Goal: Task Accomplishment & Management: Manage account settings

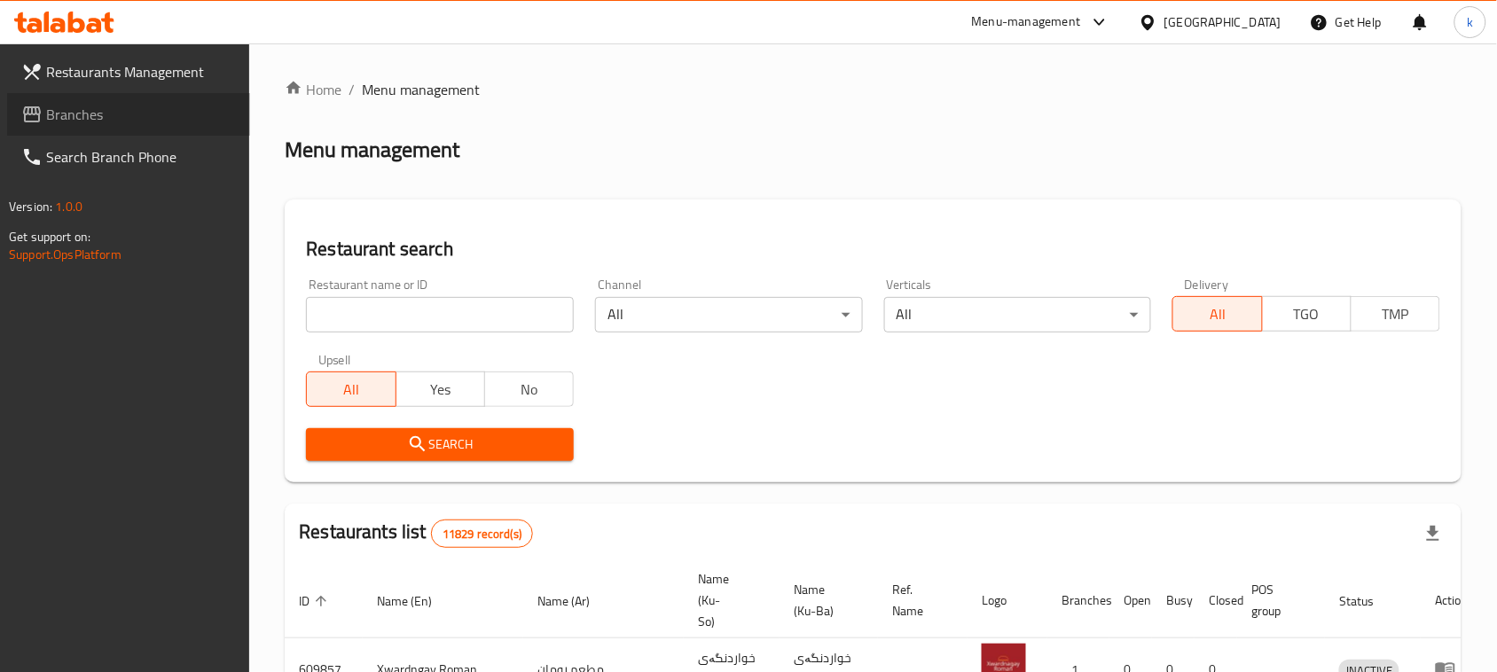
click at [78, 108] on span "Branches" at bounding box center [141, 114] width 190 height 21
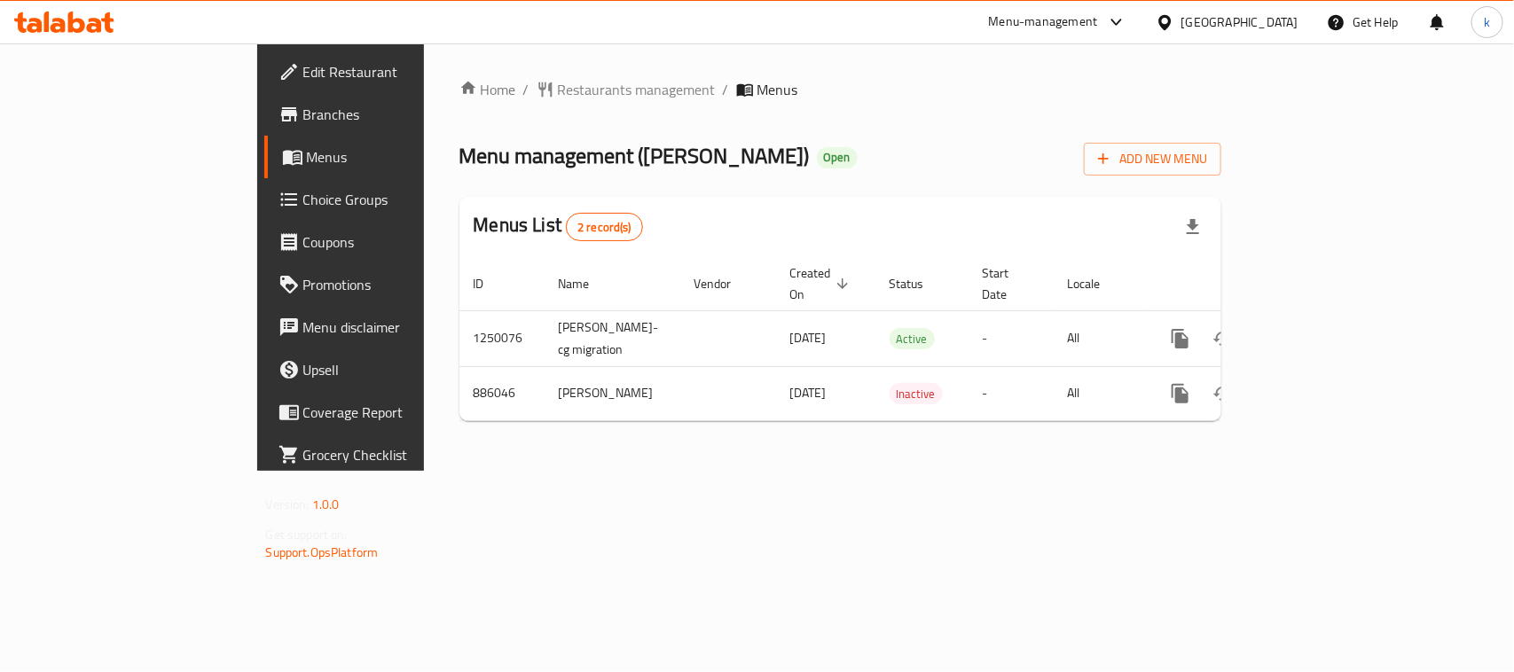
click at [303, 107] on span "Branches" at bounding box center [399, 114] width 193 height 21
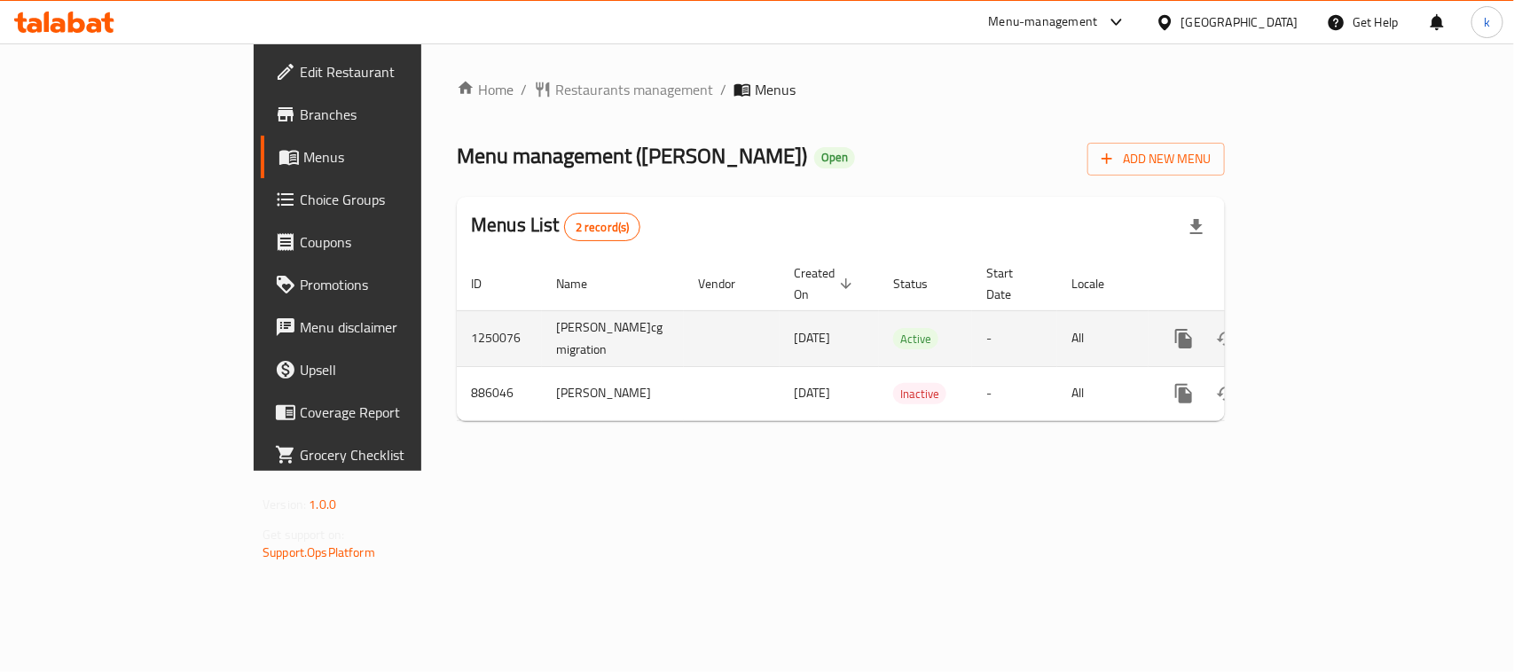
click at [1323, 329] on icon "enhanced table" at bounding box center [1311, 338] width 21 height 21
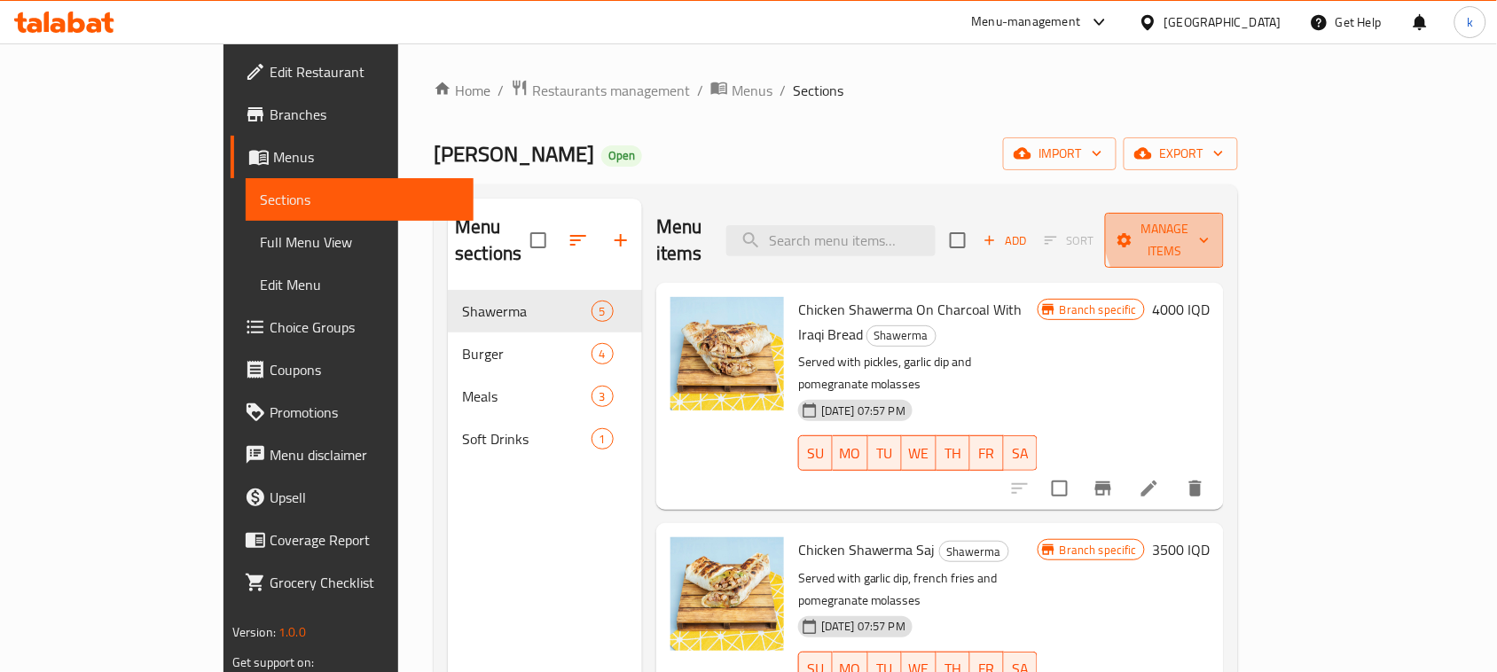
click at [1210, 229] on span "Manage items" at bounding box center [1165, 240] width 90 height 44
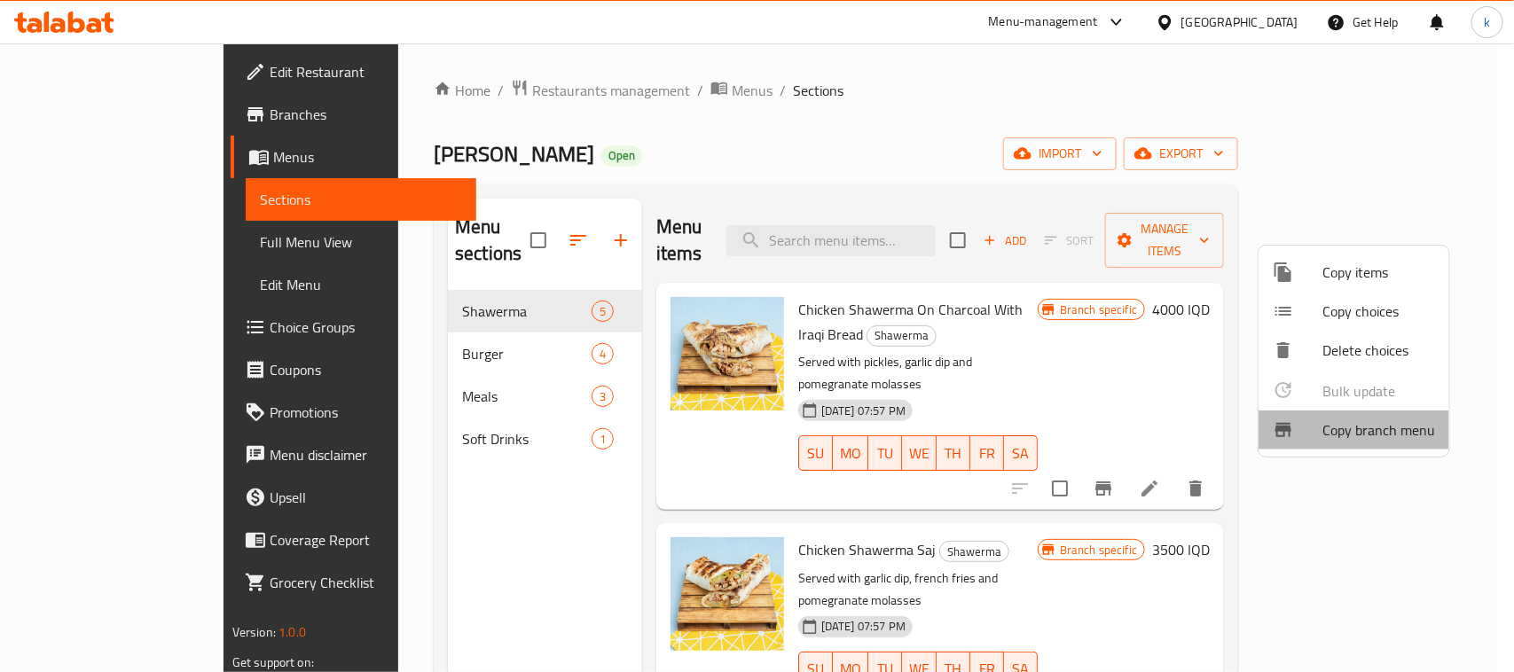
click at [1380, 437] on span "Copy branch menu" at bounding box center [1379, 430] width 113 height 21
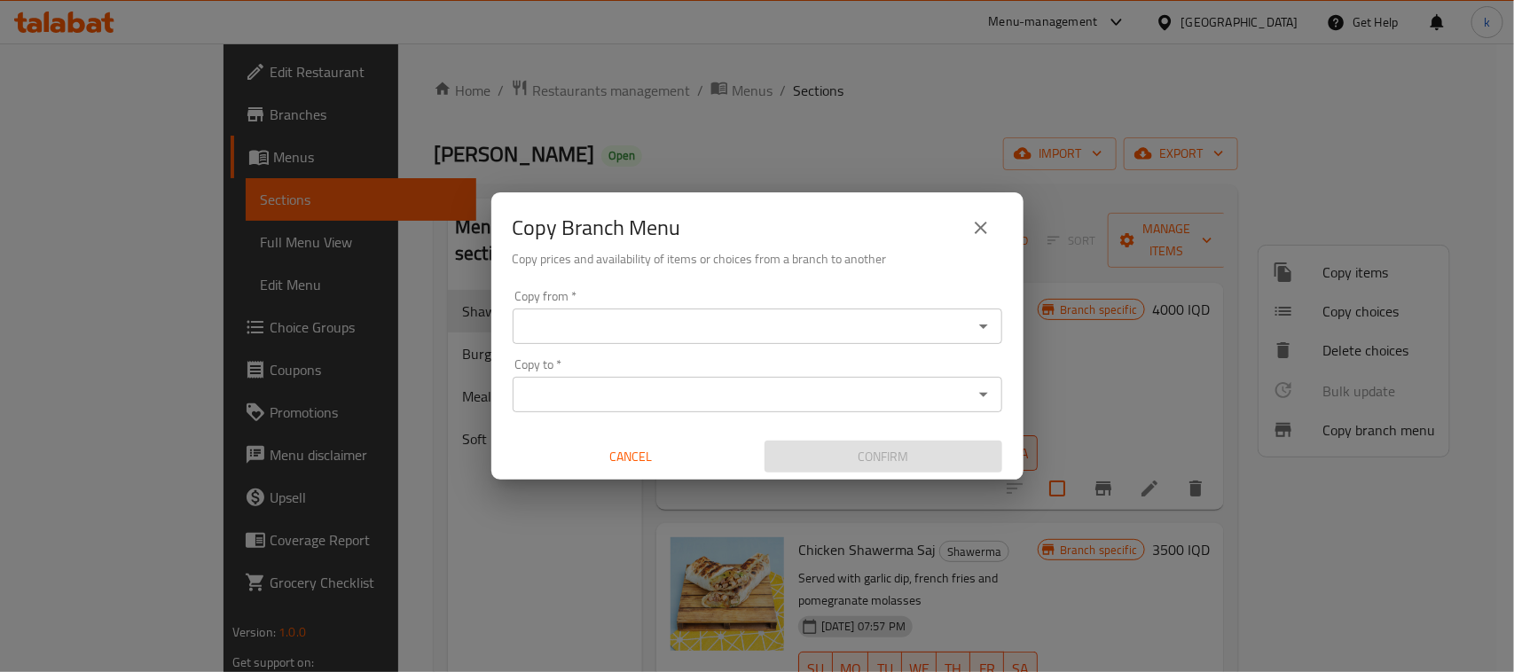
click at [676, 339] on div "Copy from *" at bounding box center [758, 326] width 490 height 35
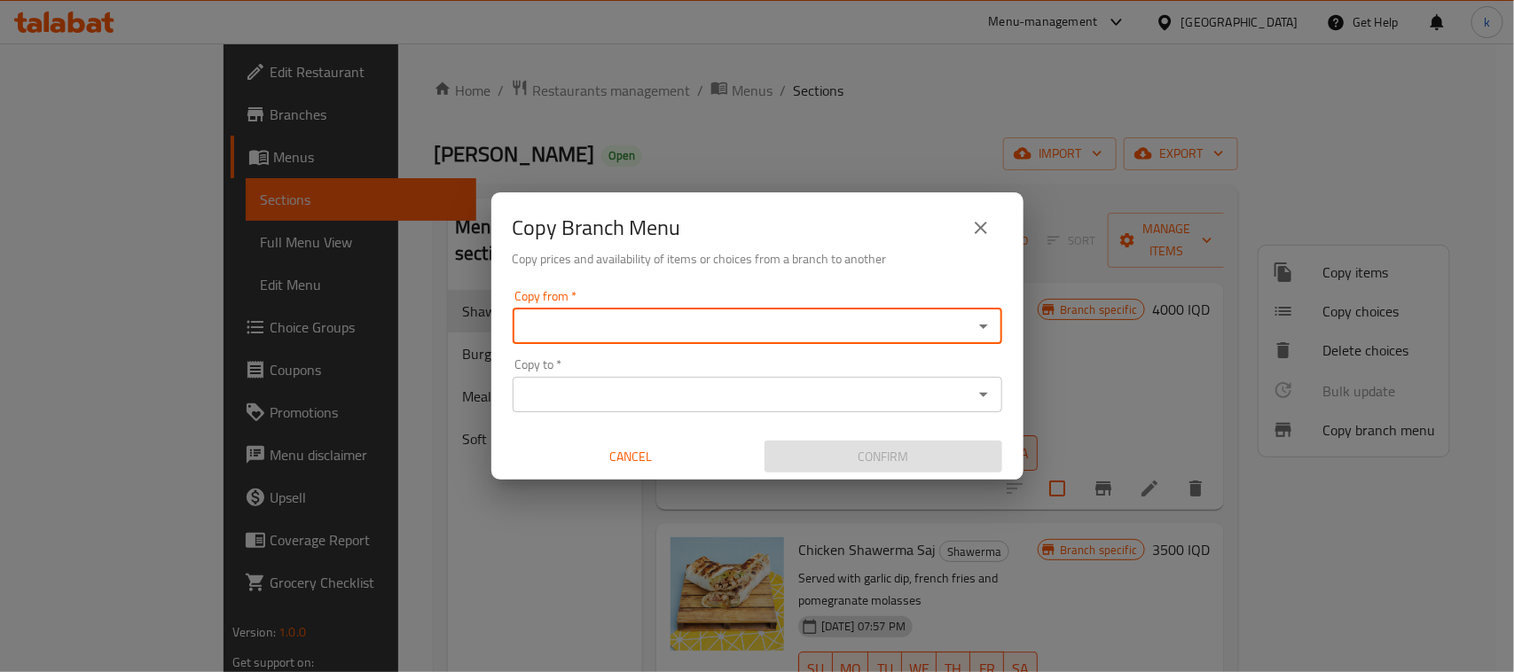
click at [985, 326] on icon "Open" at bounding box center [983, 326] width 21 height 21
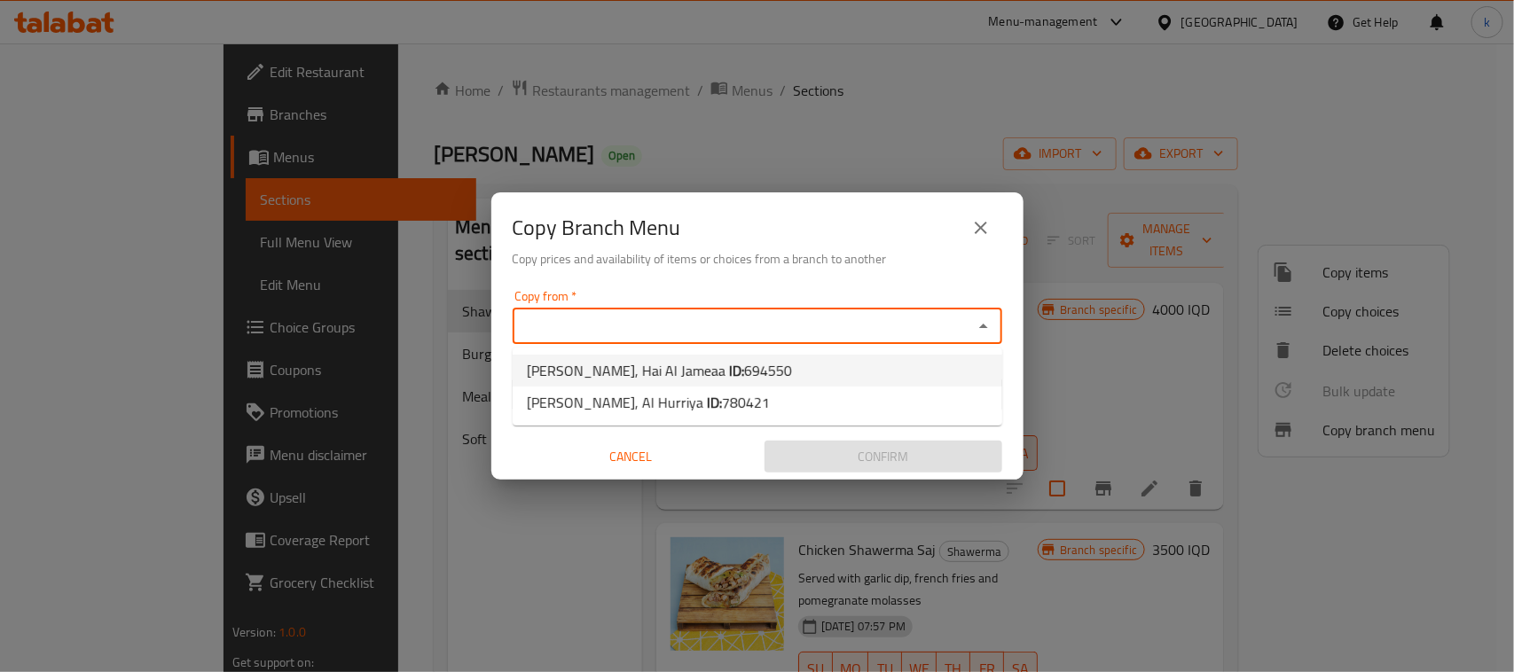
click at [785, 362] on span "694550" at bounding box center [768, 371] width 48 height 27
type input "Ghassan Shawerma, Hai Al Jameaa"
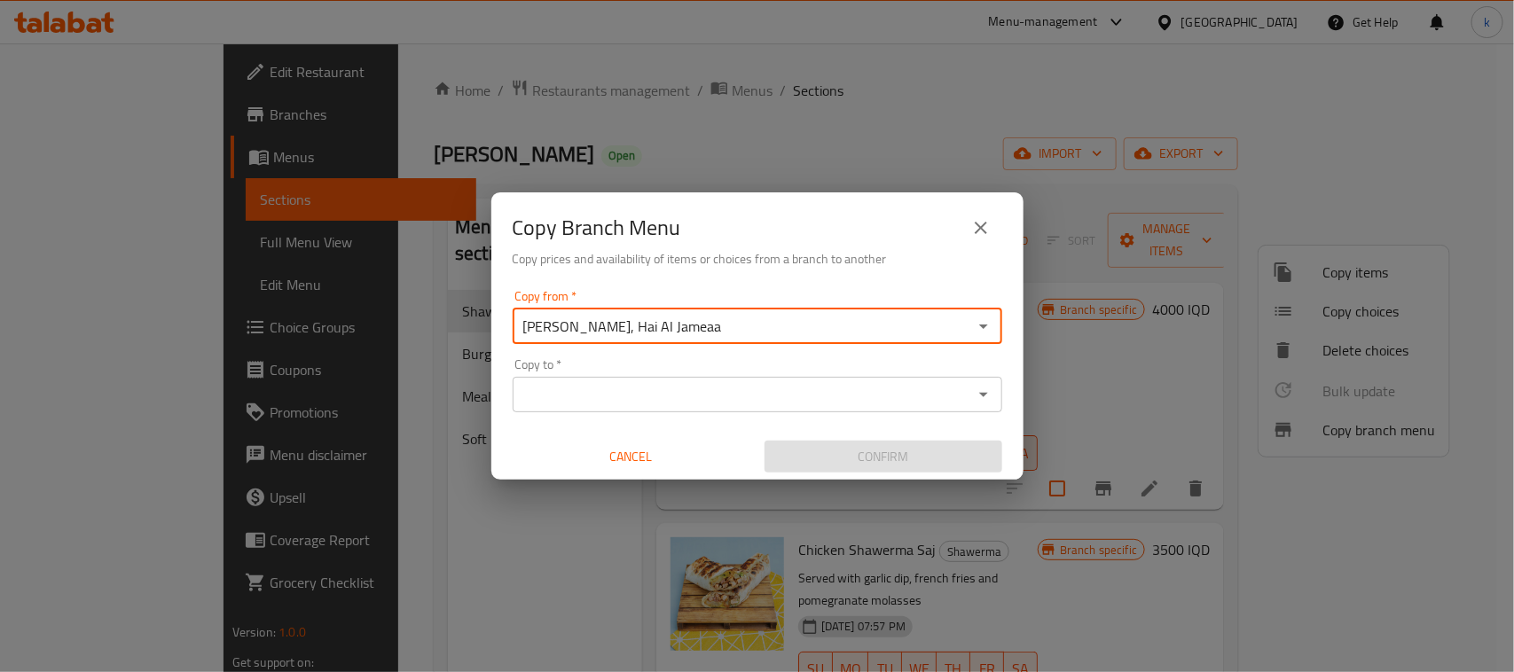
click at [969, 401] on div "Copy to *" at bounding box center [758, 394] width 490 height 35
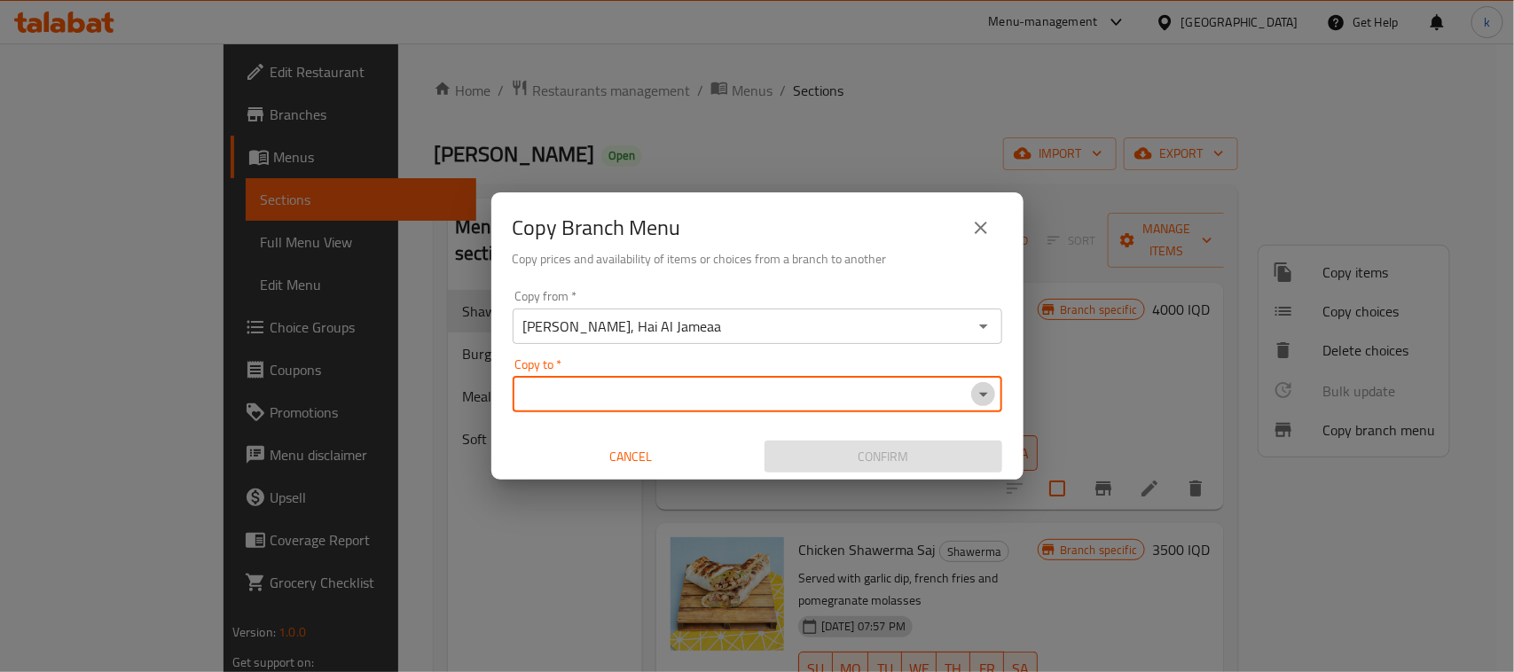
click at [977, 396] on icon "Open" at bounding box center [983, 394] width 21 height 21
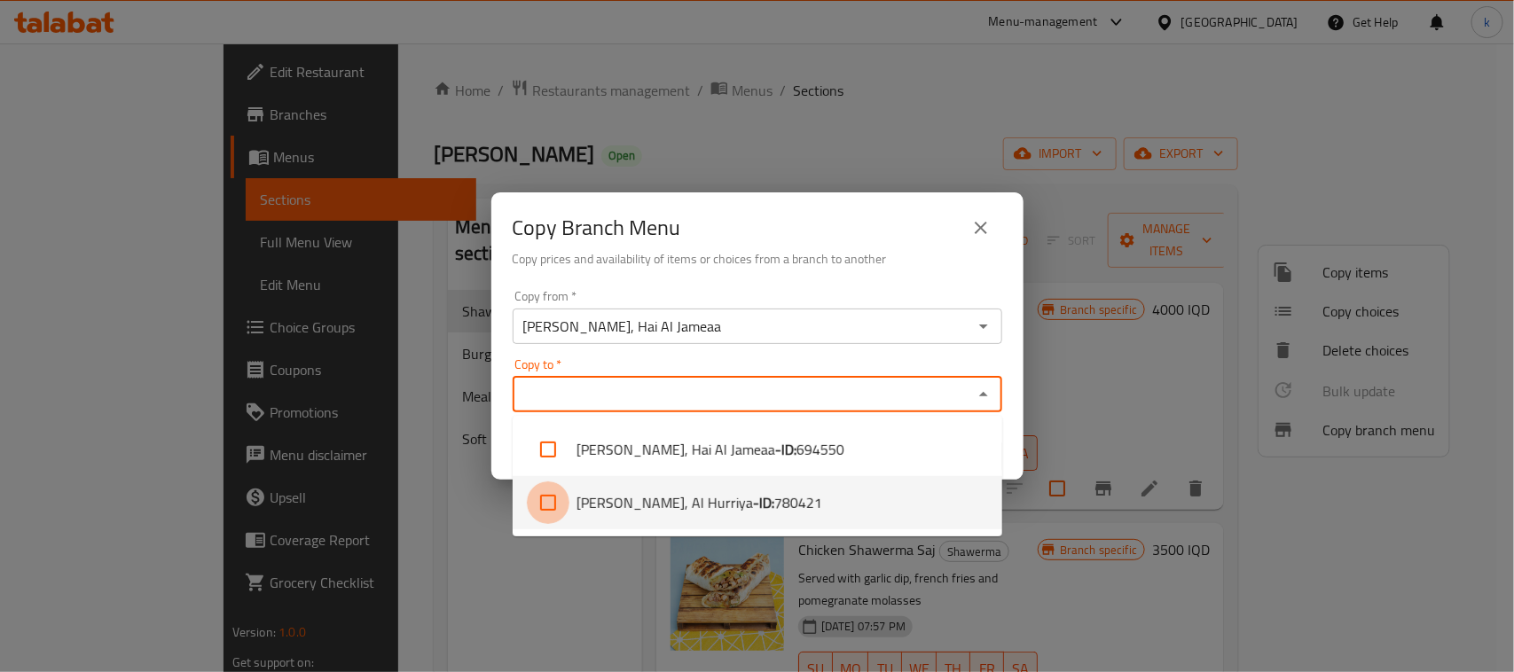
click at [543, 498] on input "checkbox" at bounding box center [548, 503] width 43 height 43
checkbox input "true"
click at [462, 534] on div "Copy Branch Menu Copy prices and availability of items or choices from a branch…" at bounding box center [757, 336] width 1514 height 672
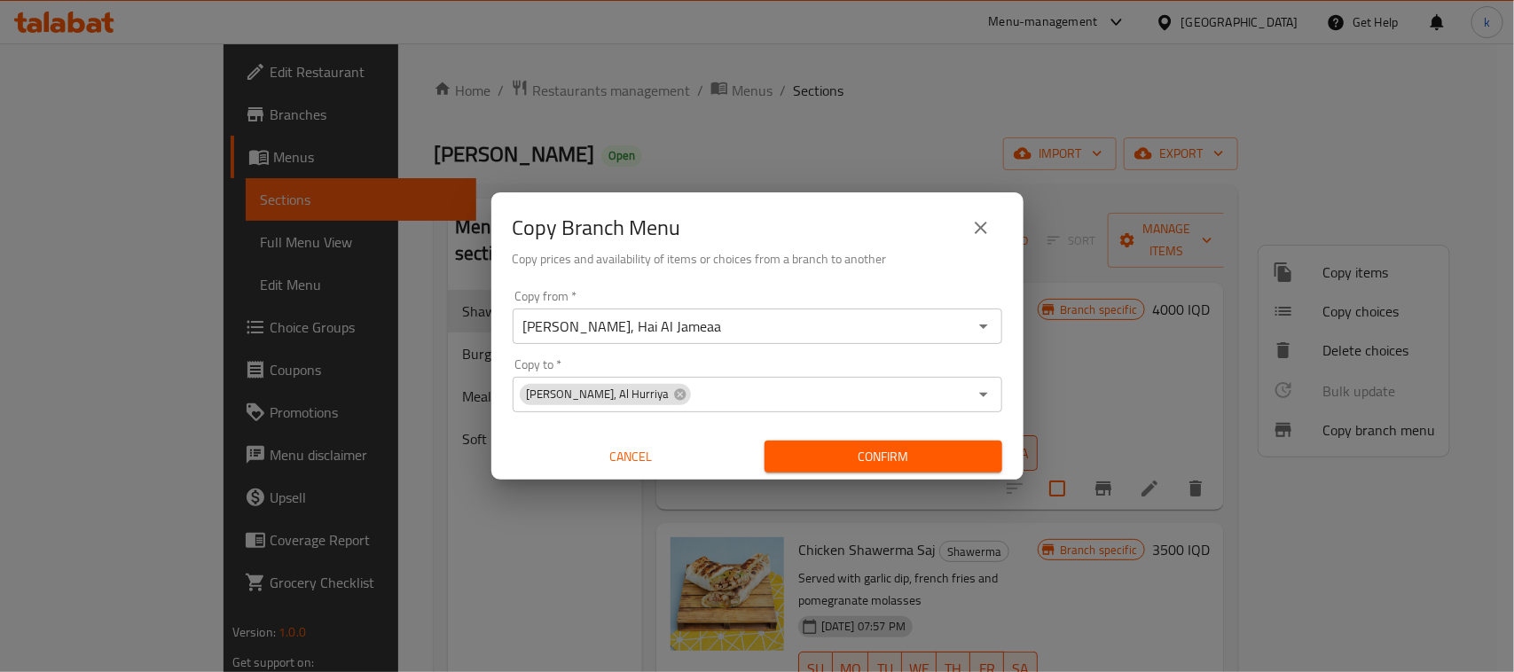
click at [940, 453] on span "Confirm" at bounding box center [883, 457] width 209 height 22
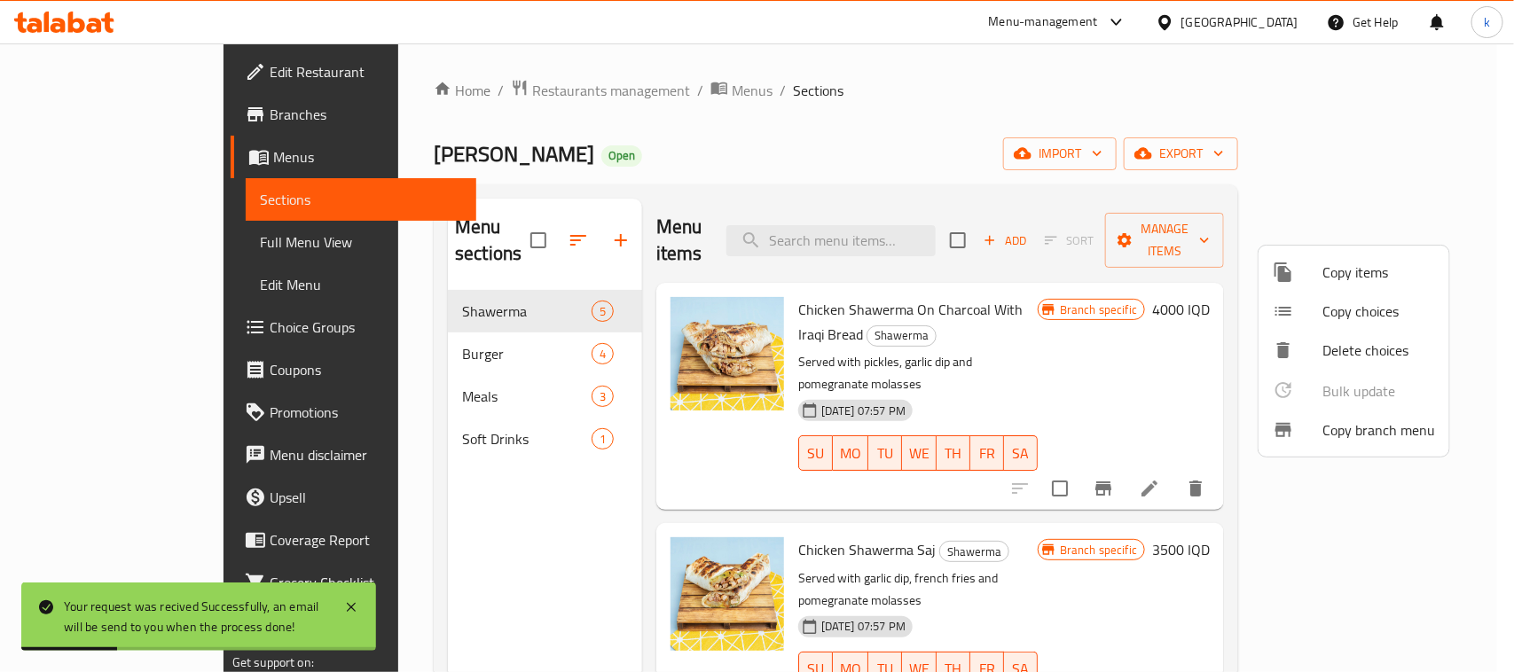
click at [120, 248] on div at bounding box center [757, 336] width 1514 height 672
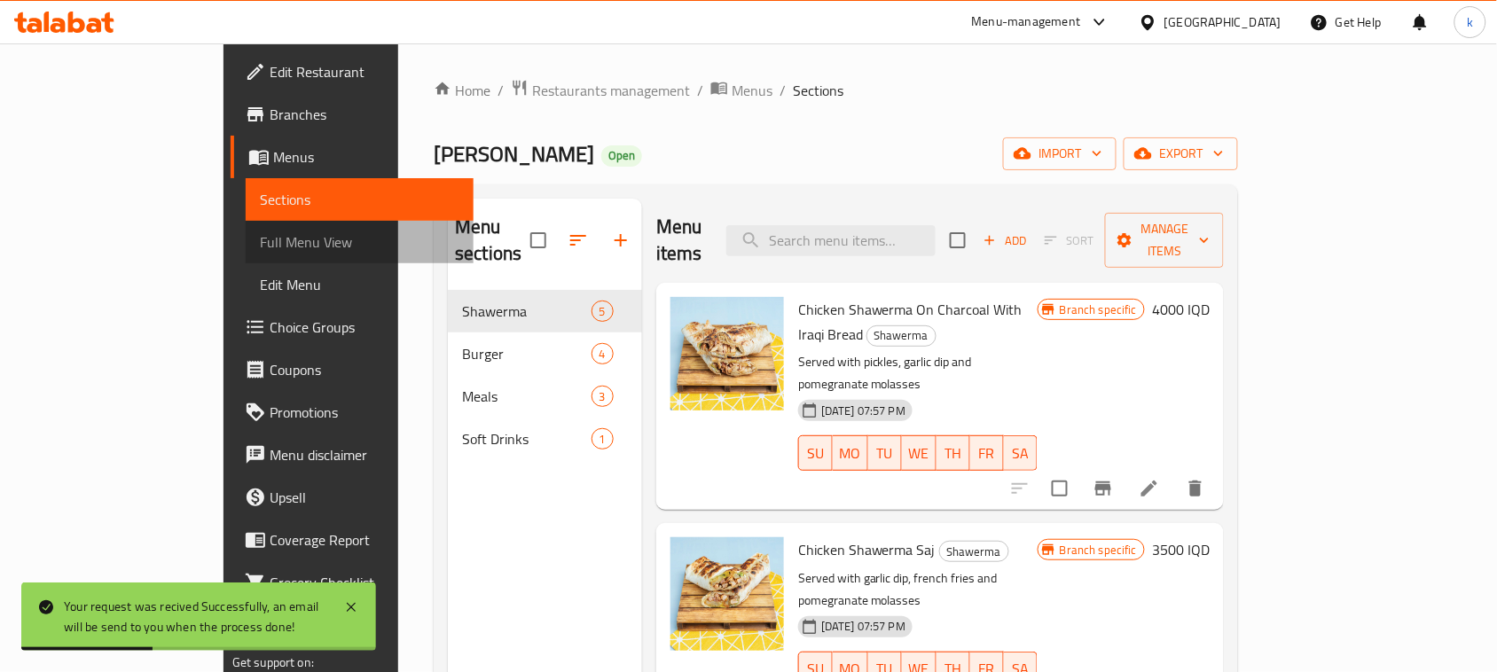
click at [260, 237] on span "Full Menu View" at bounding box center [360, 242] width 200 height 21
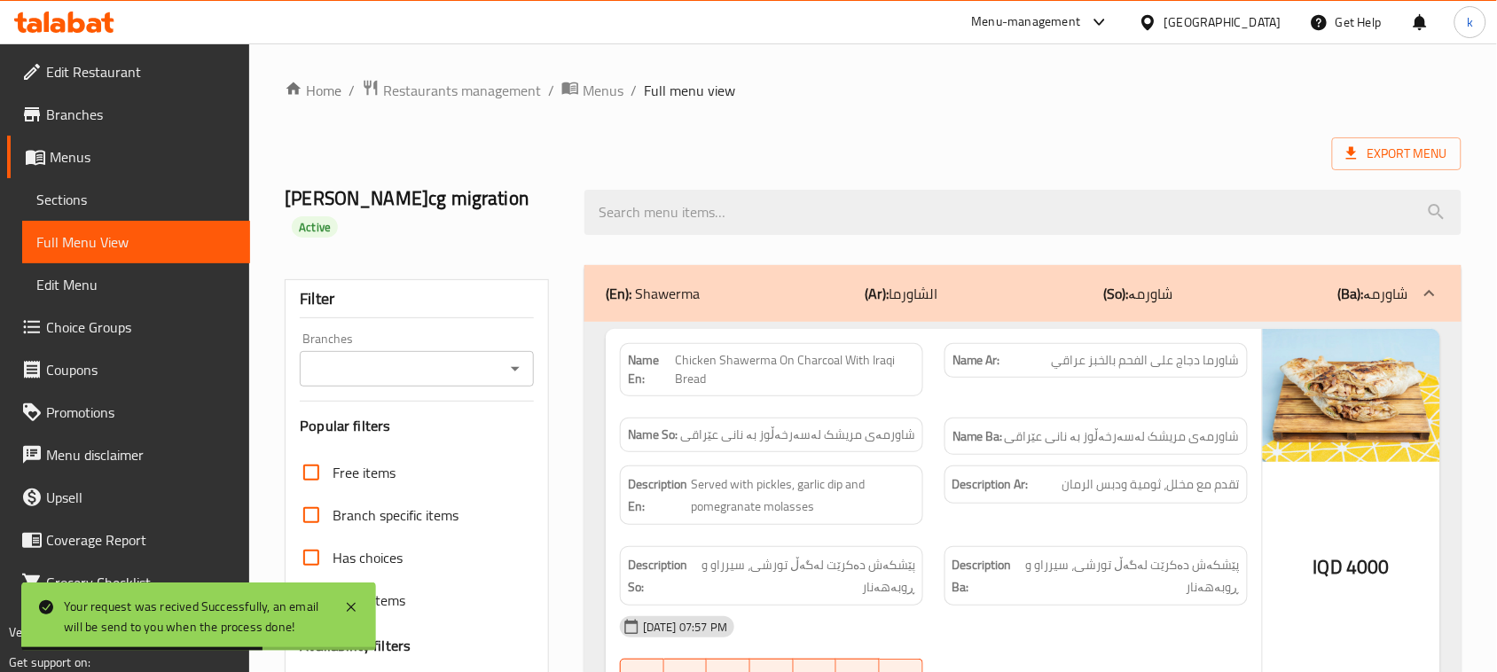
click at [62, 160] on span "Menus" at bounding box center [143, 156] width 186 height 21
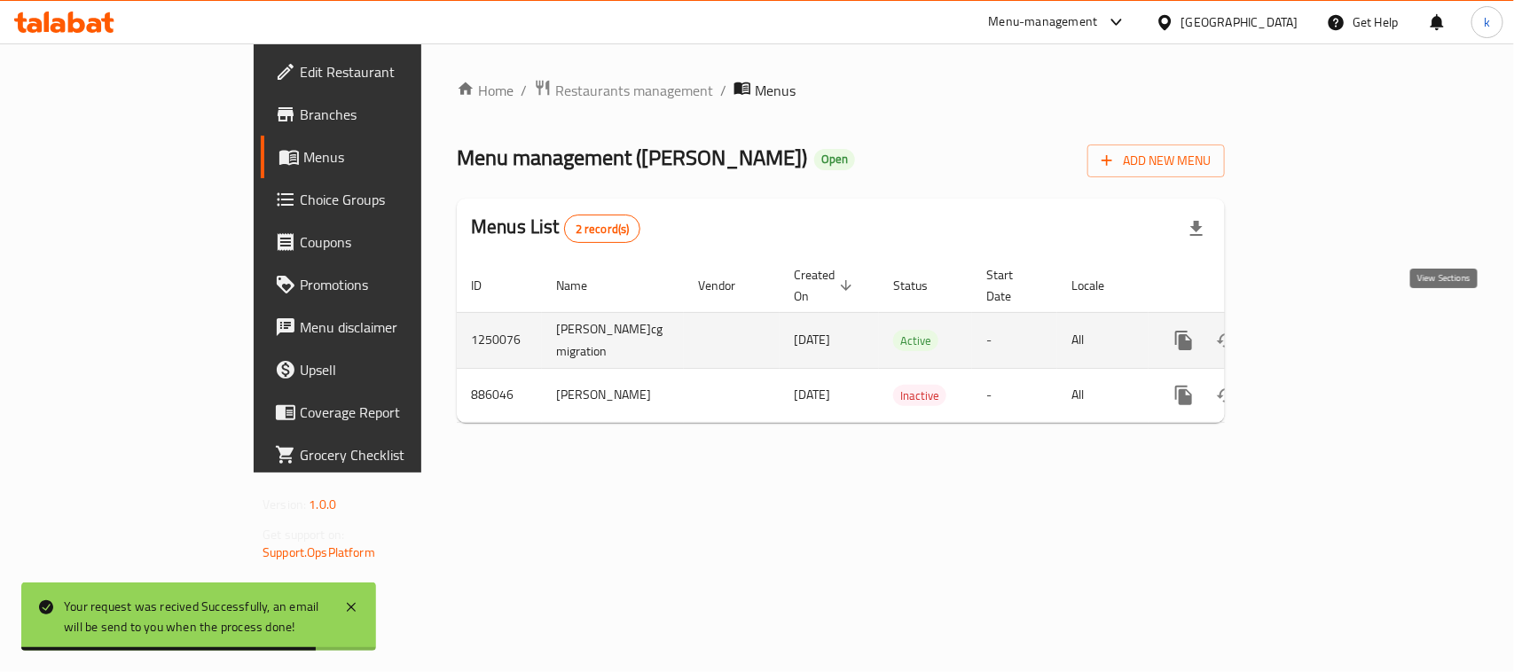
click at [1323, 330] on icon "enhanced table" at bounding box center [1311, 340] width 21 height 21
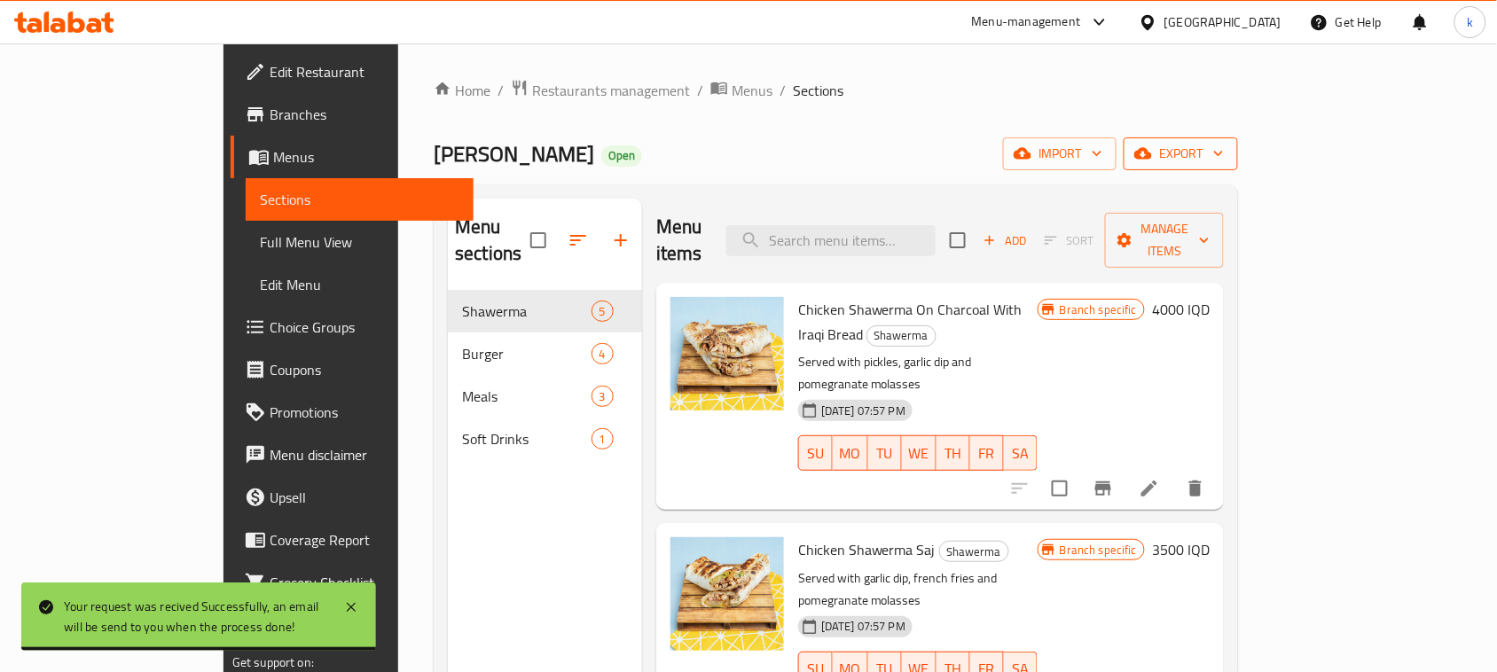
click at [1224, 157] on span "export" at bounding box center [1181, 154] width 86 height 22
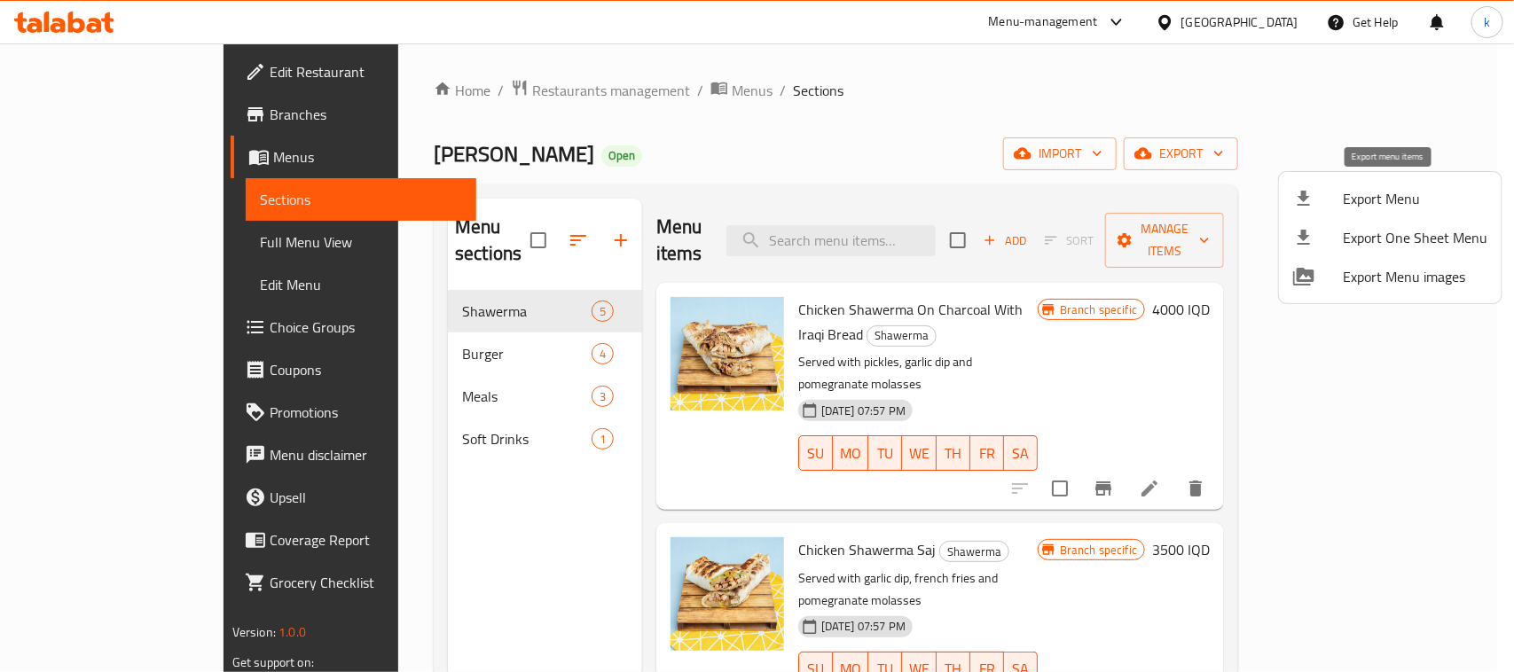
click at [1341, 208] on div at bounding box center [1318, 198] width 50 height 21
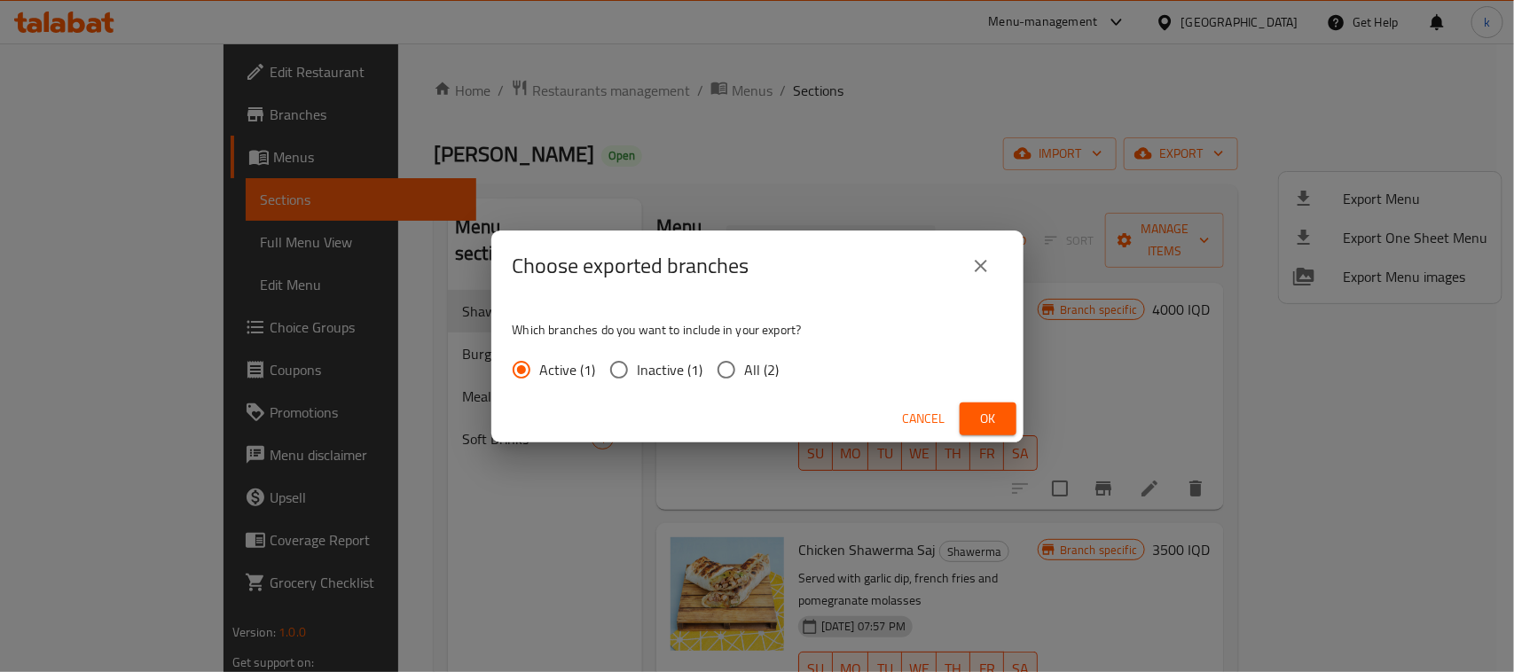
click at [727, 366] on input "All (2)" at bounding box center [726, 369] width 37 height 37
radio input "true"
click at [976, 411] on span "Ok" at bounding box center [988, 419] width 28 height 22
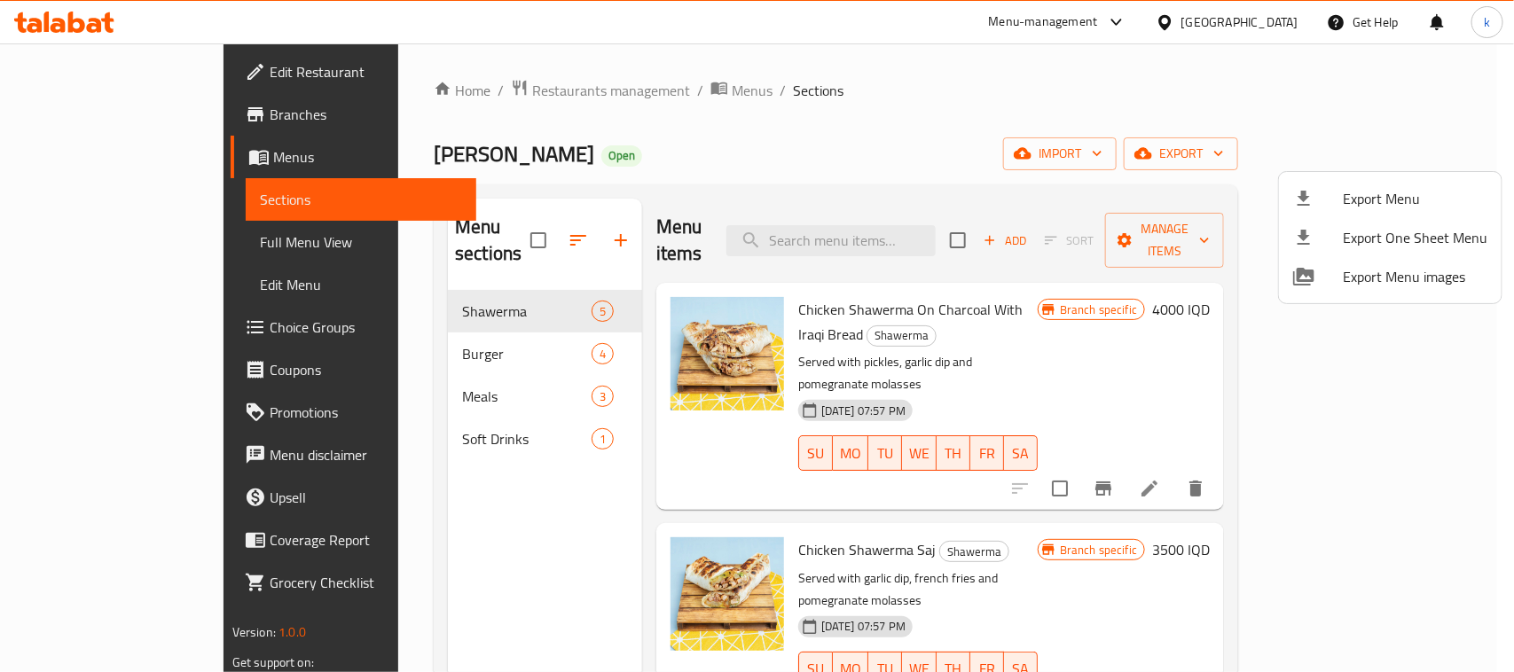
click at [82, 236] on div at bounding box center [757, 336] width 1514 height 672
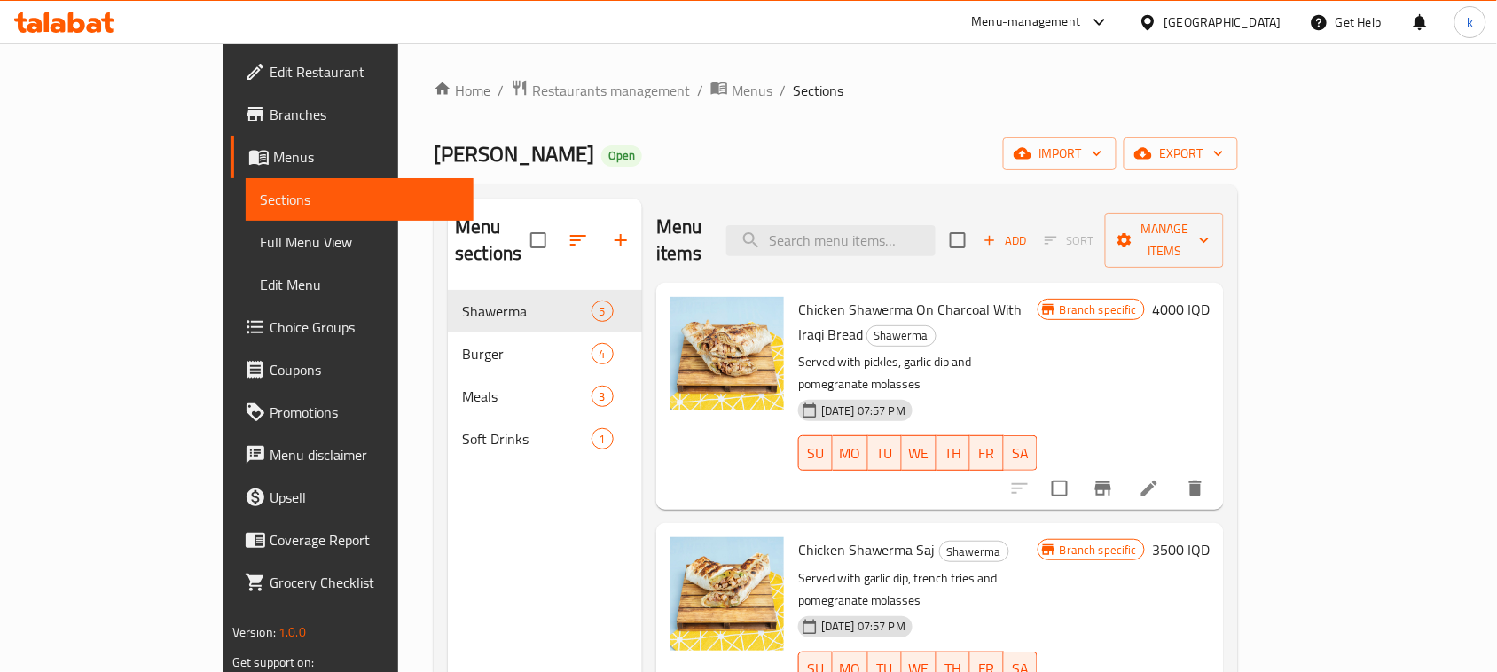
click at [260, 250] on span "Full Menu View" at bounding box center [360, 242] width 200 height 21
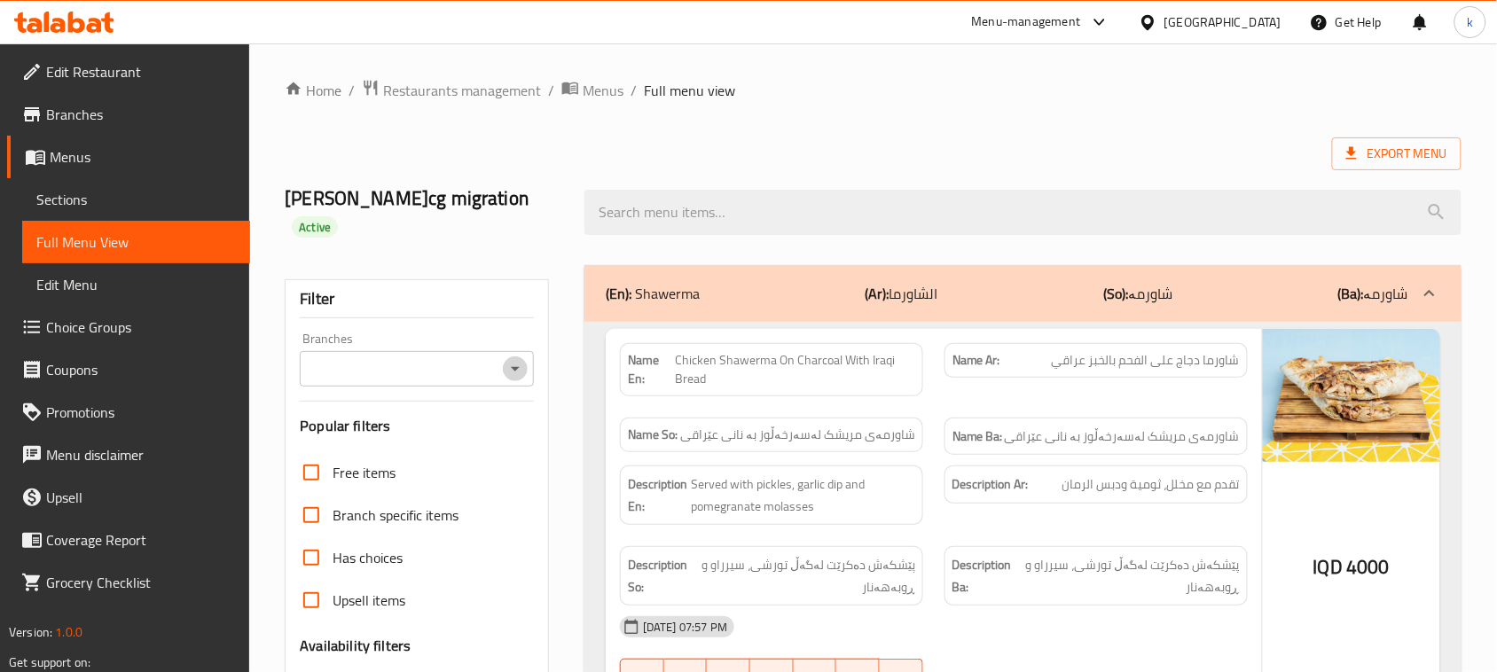
click at [507, 358] on icon "Open" at bounding box center [515, 368] width 21 height 21
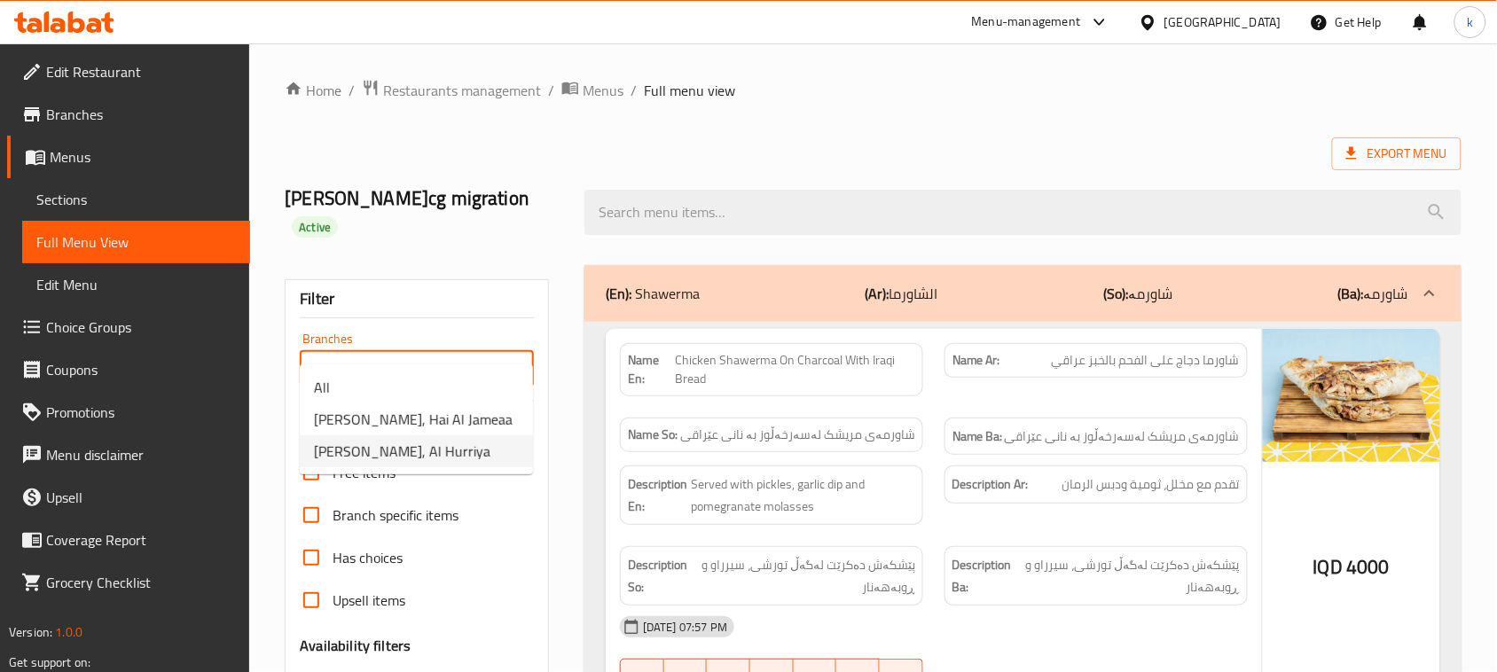
click at [436, 462] on span "Ghassan Shawerma, Al Hurriya" at bounding box center [402, 451] width 177 height 21
type input "Ghassan Shawerma, Al Hurriya"
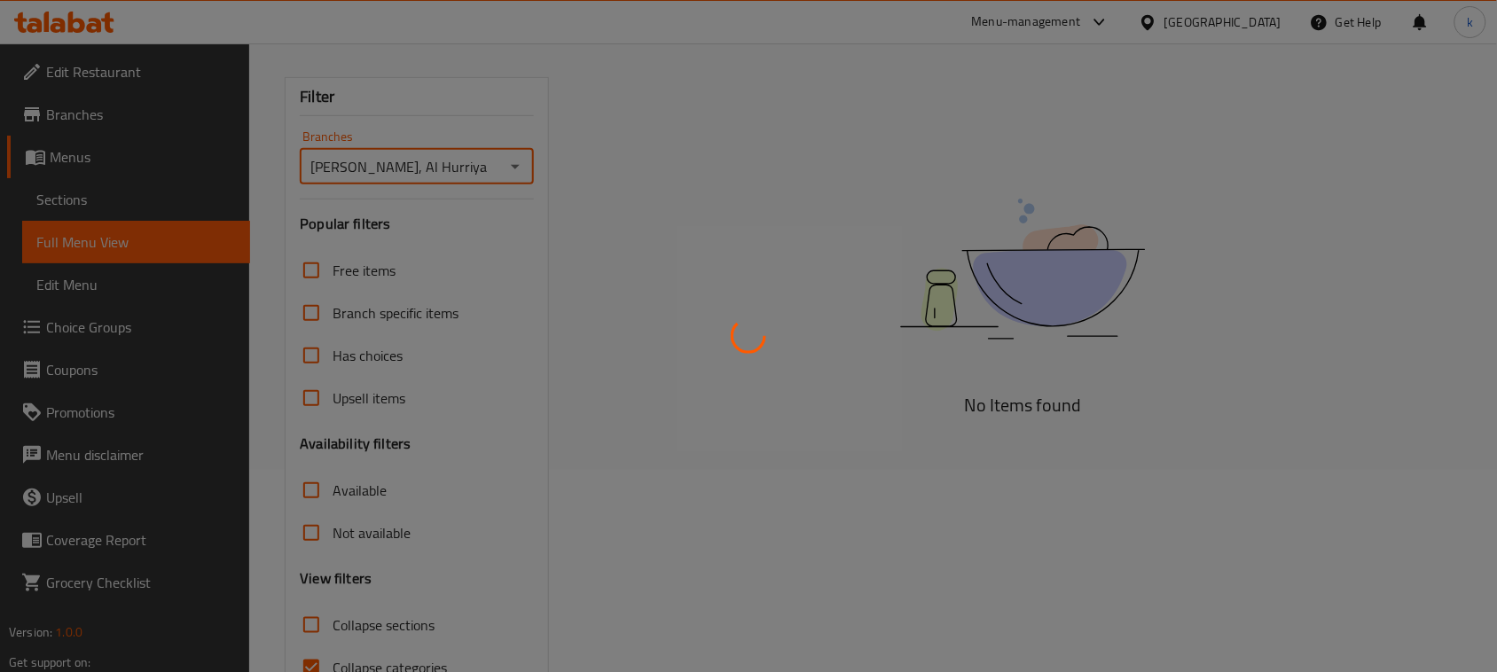
scroll to position [271, 0]
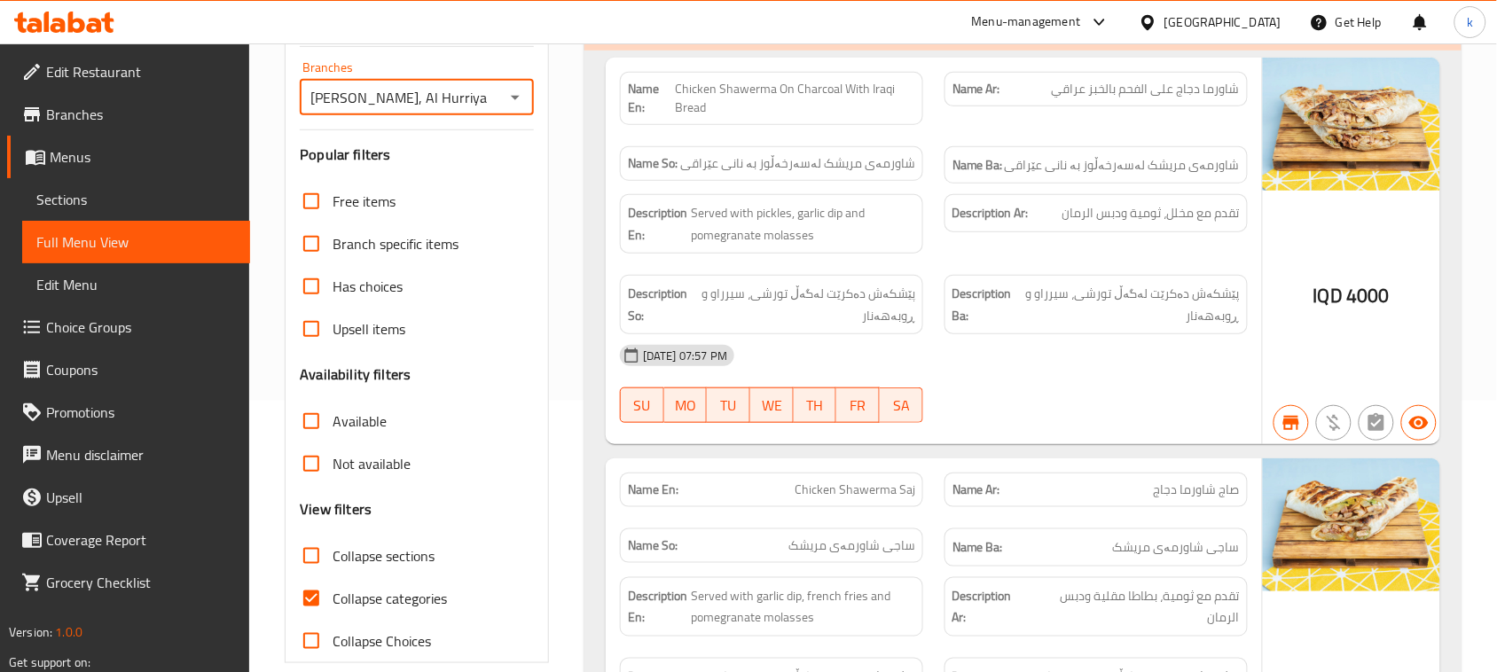
click at [317, 578] on input "Collapse categories" at bounding box center [311, 599] width 43 height 43
checkbox input "false"
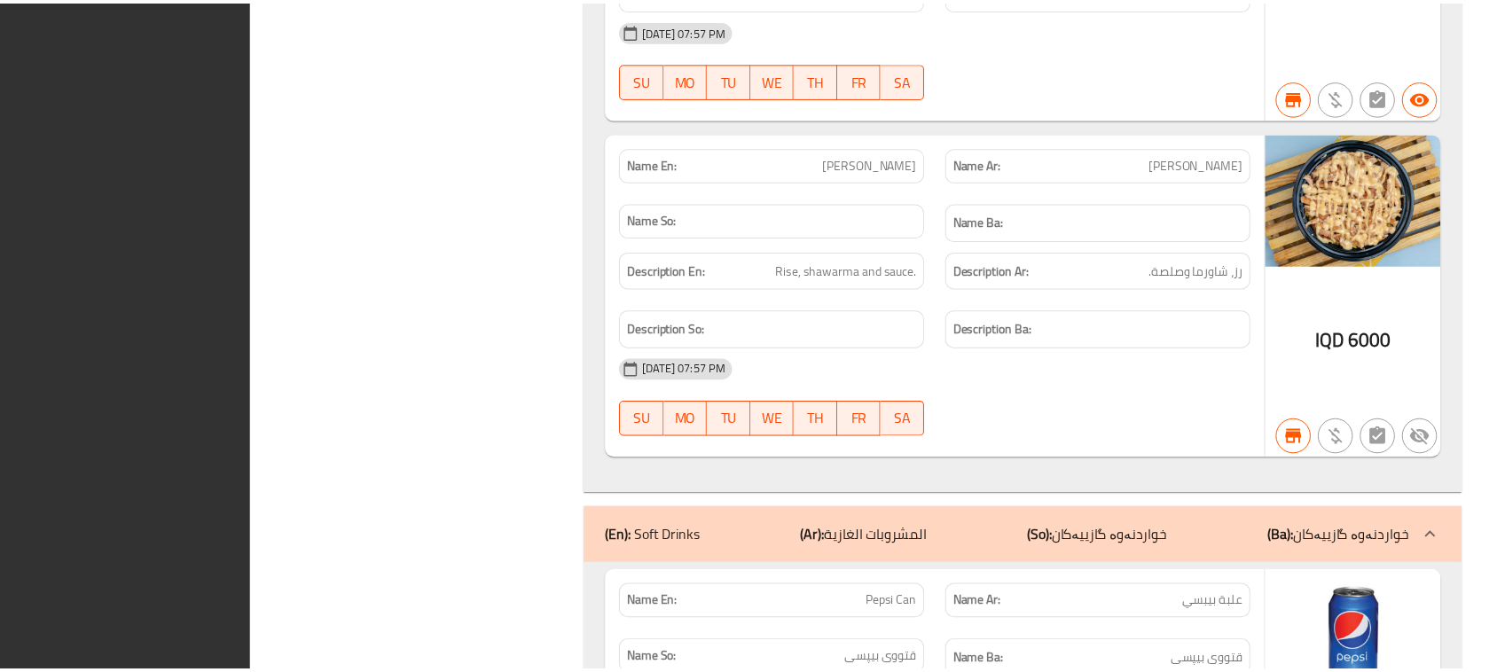
scroll to position [5697, 0]
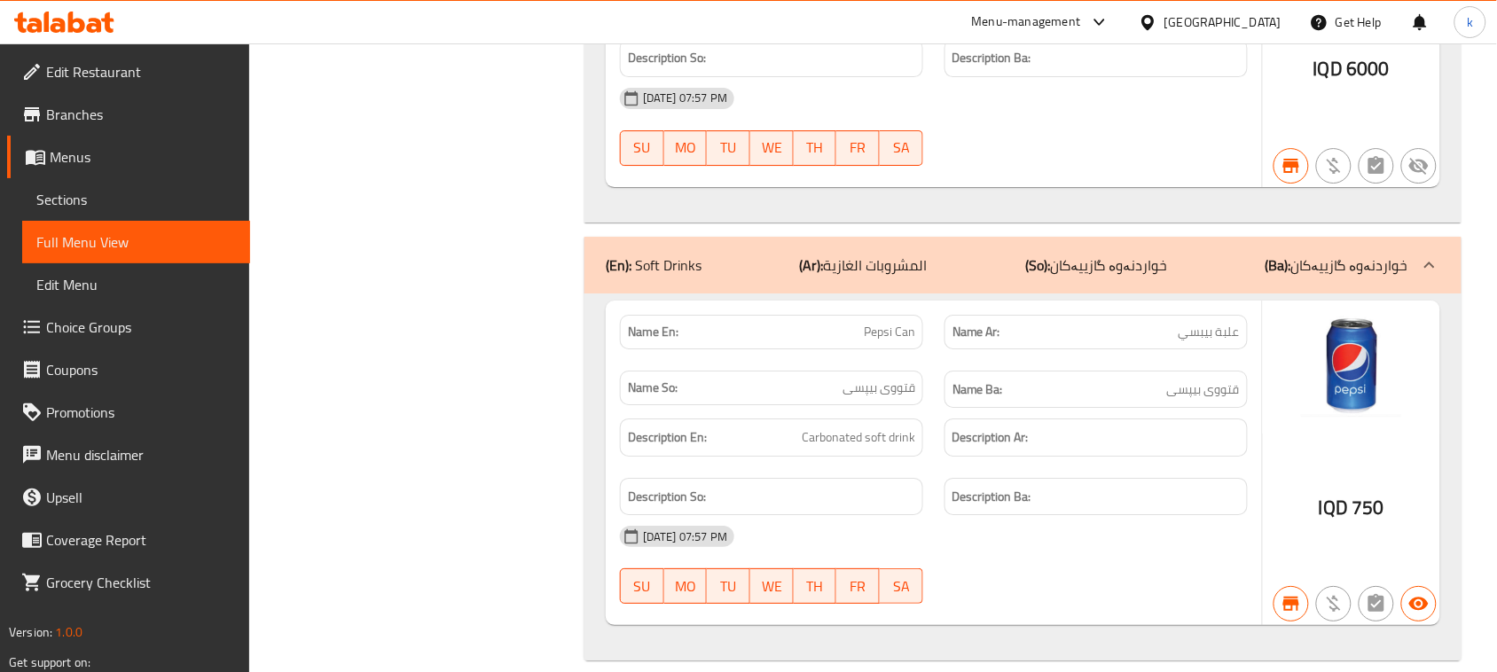
click at [32, 23] on icon at bounding box center [64, 22] width 100 height 21
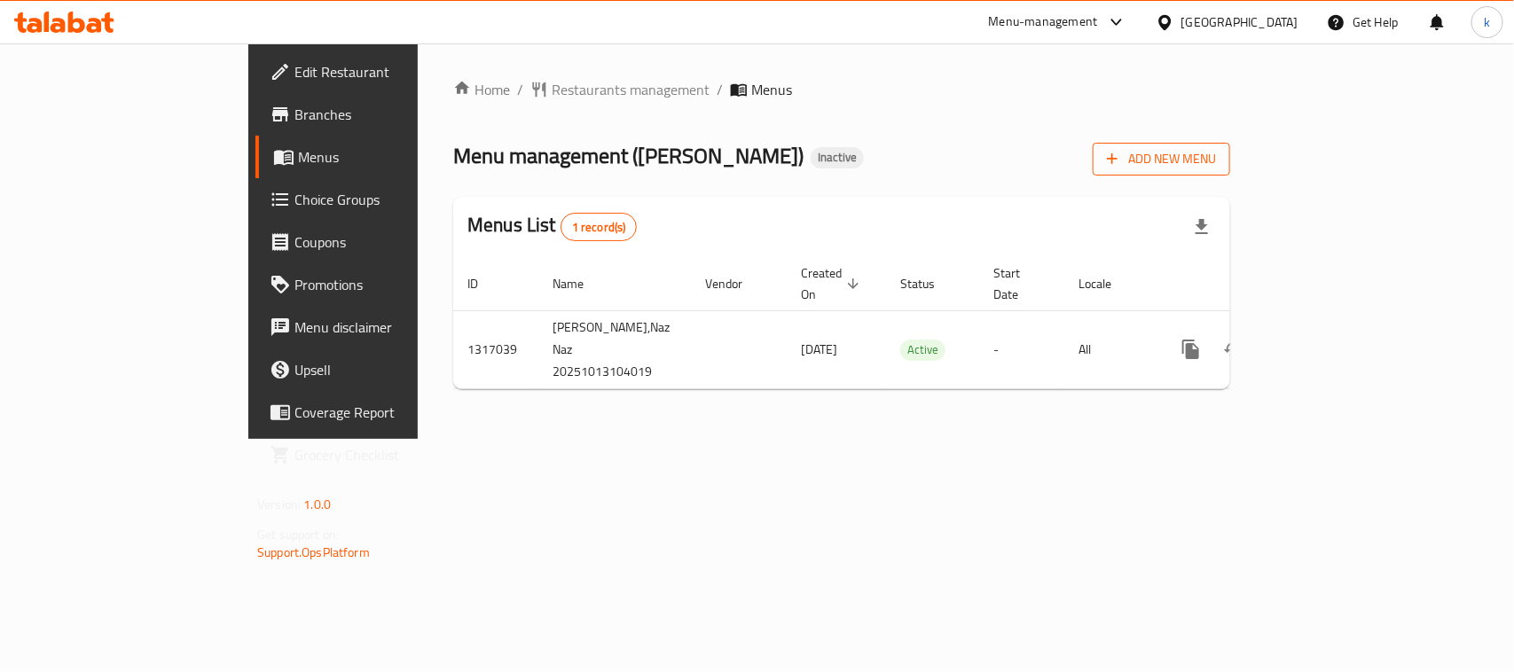
click at [1216, 153] on span "Add New Menu" at bounding box center [1161, 159] width 109 height 22
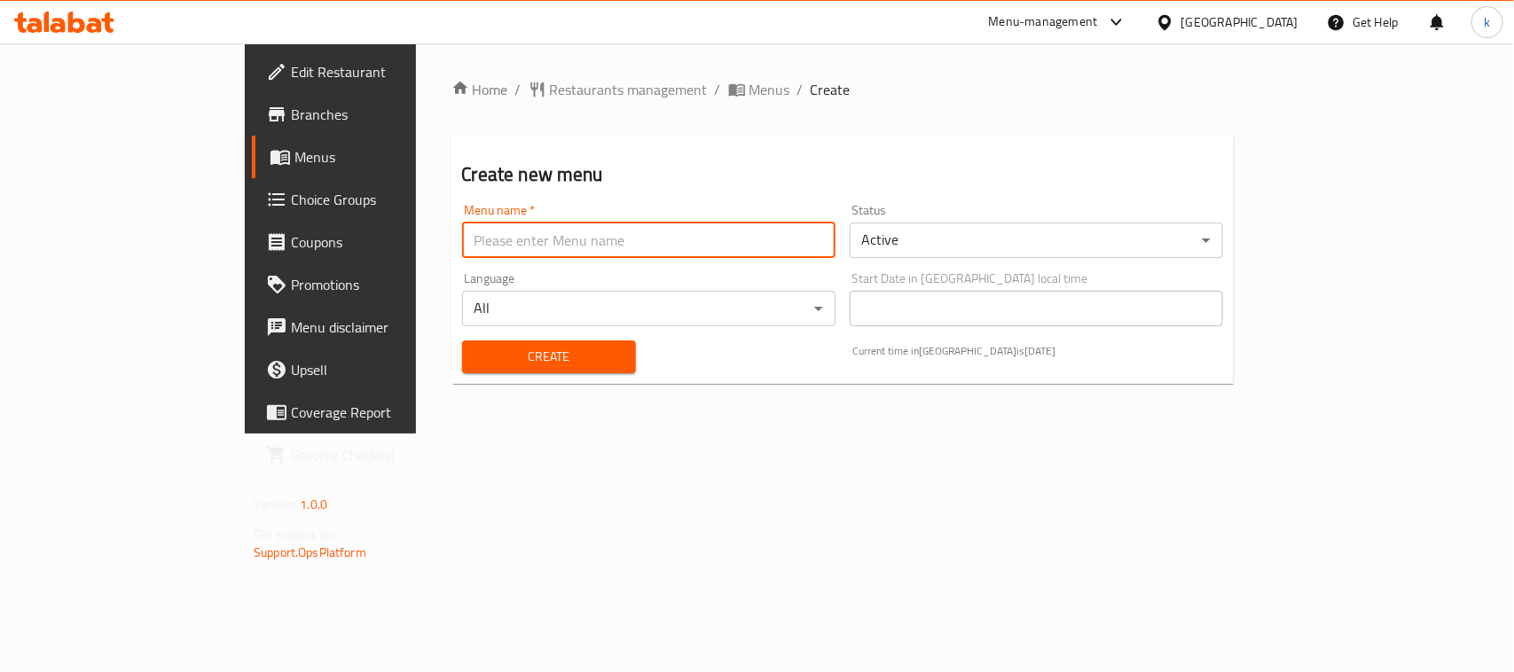
click at [462, 238] on input "text" at bounding box center [648, 240] width 373 height 35
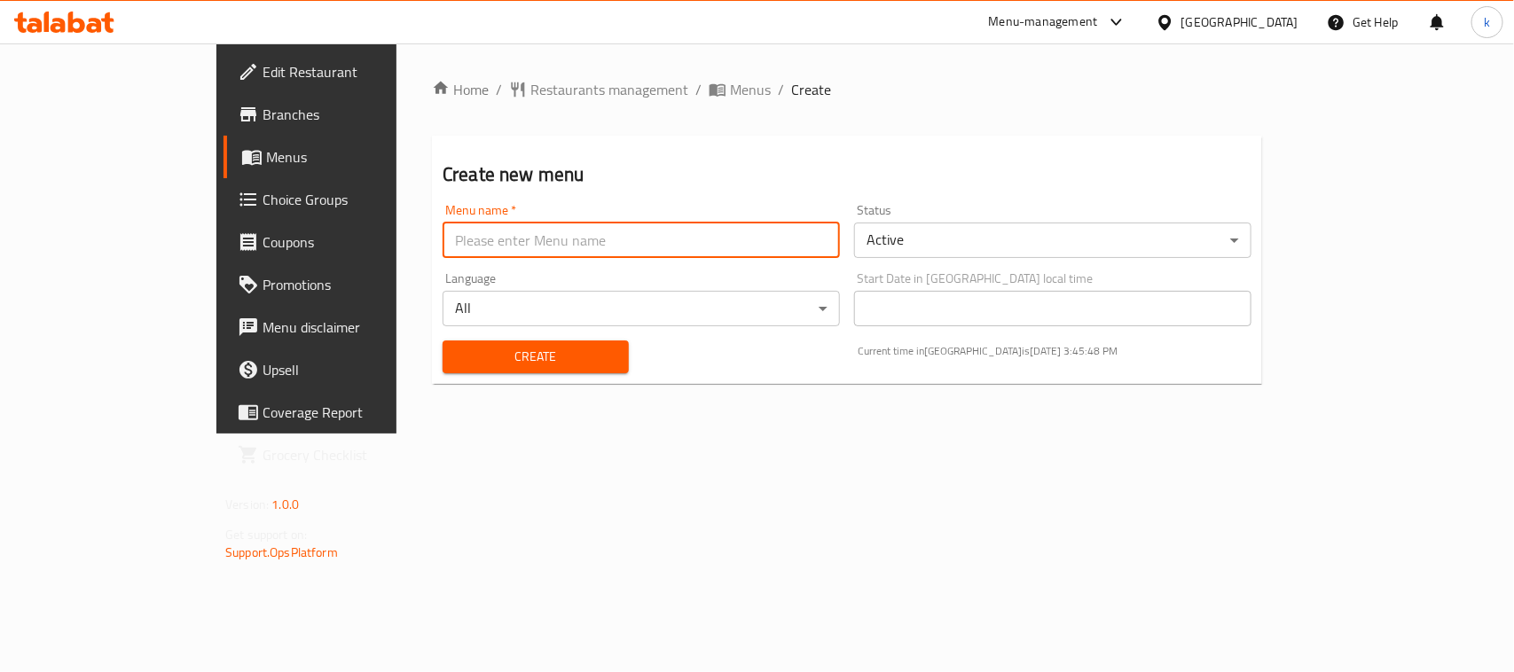
type input "Menu"
click at [457, 364] on span "Create" at bounding box center [536, 357] width 158 height 22
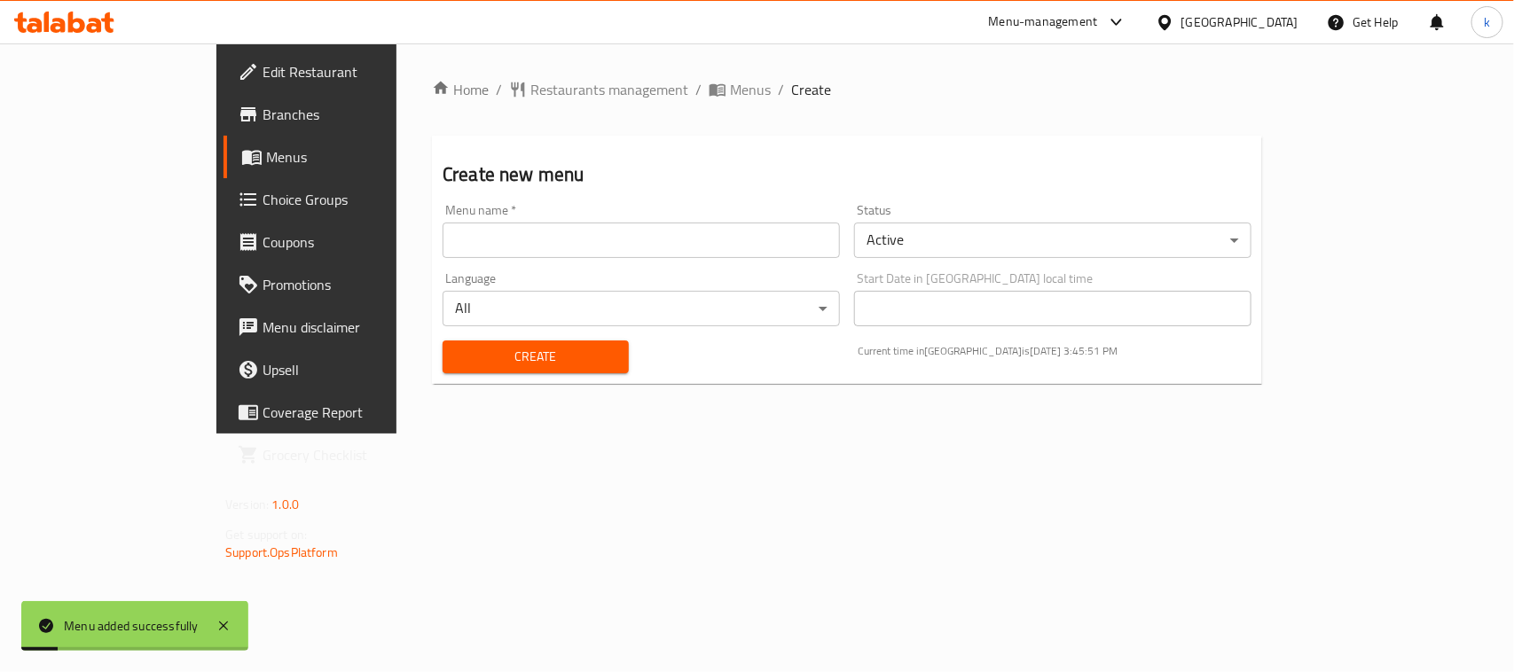
click at [266, 153] on span "Menus" at bounding box center [360, 156] width 189 height 21
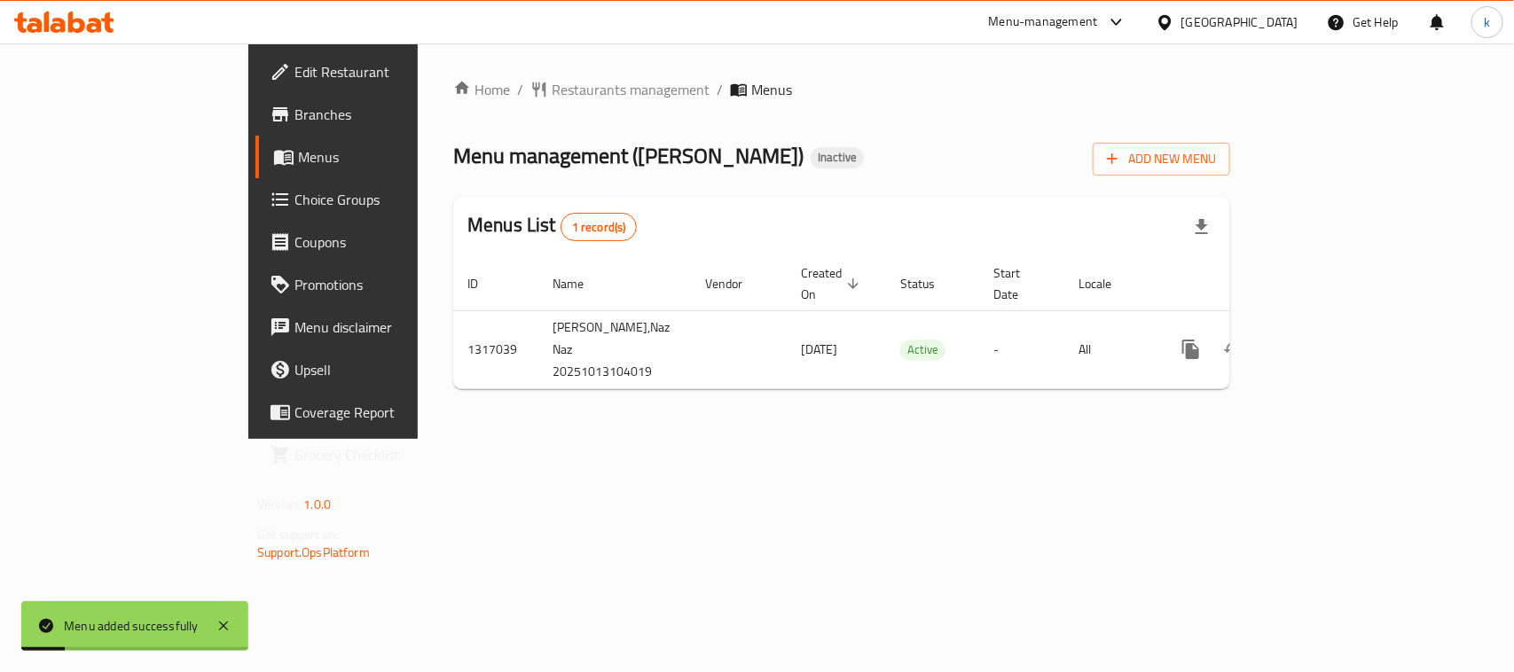
click at [298, 153] on span "Menus" at bounding box center [392, 156] width 189 height 21
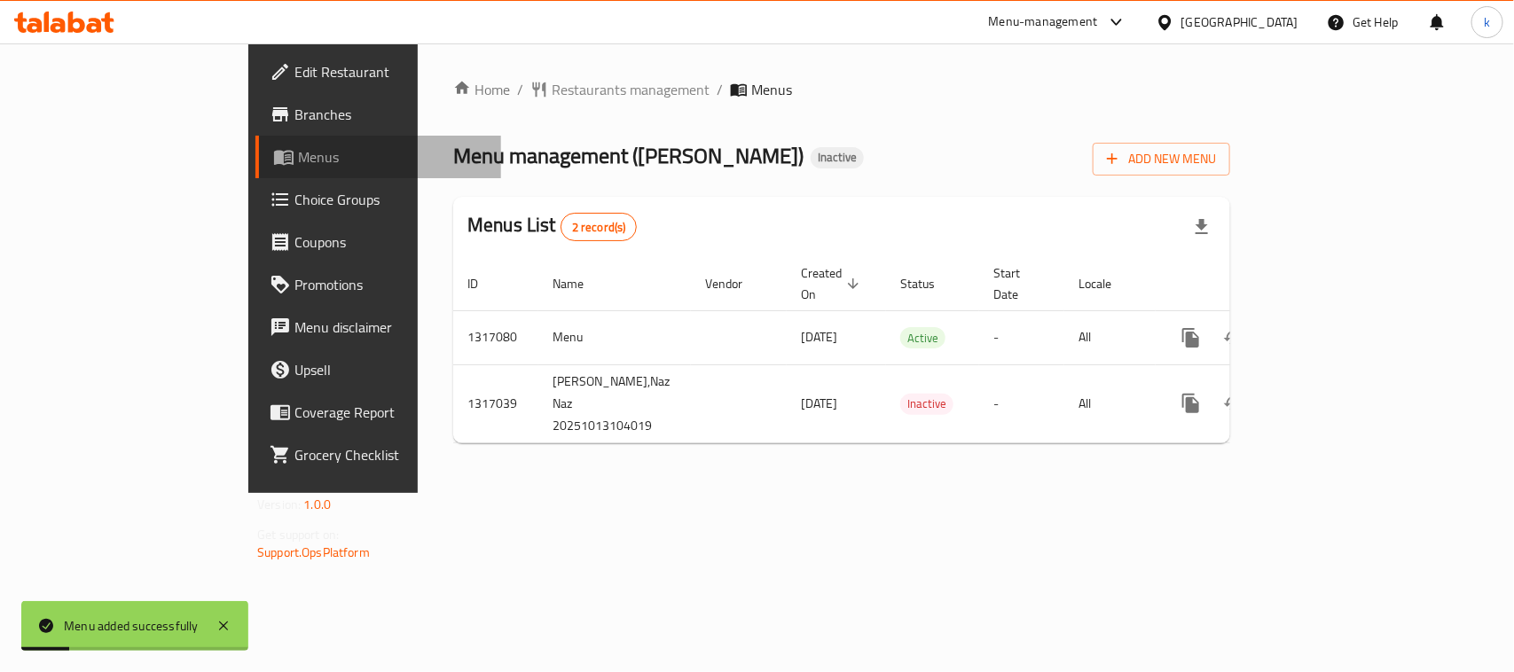
click at [298, 153] on span "Menus" at bounding box center [392, 156] width 189 height 21
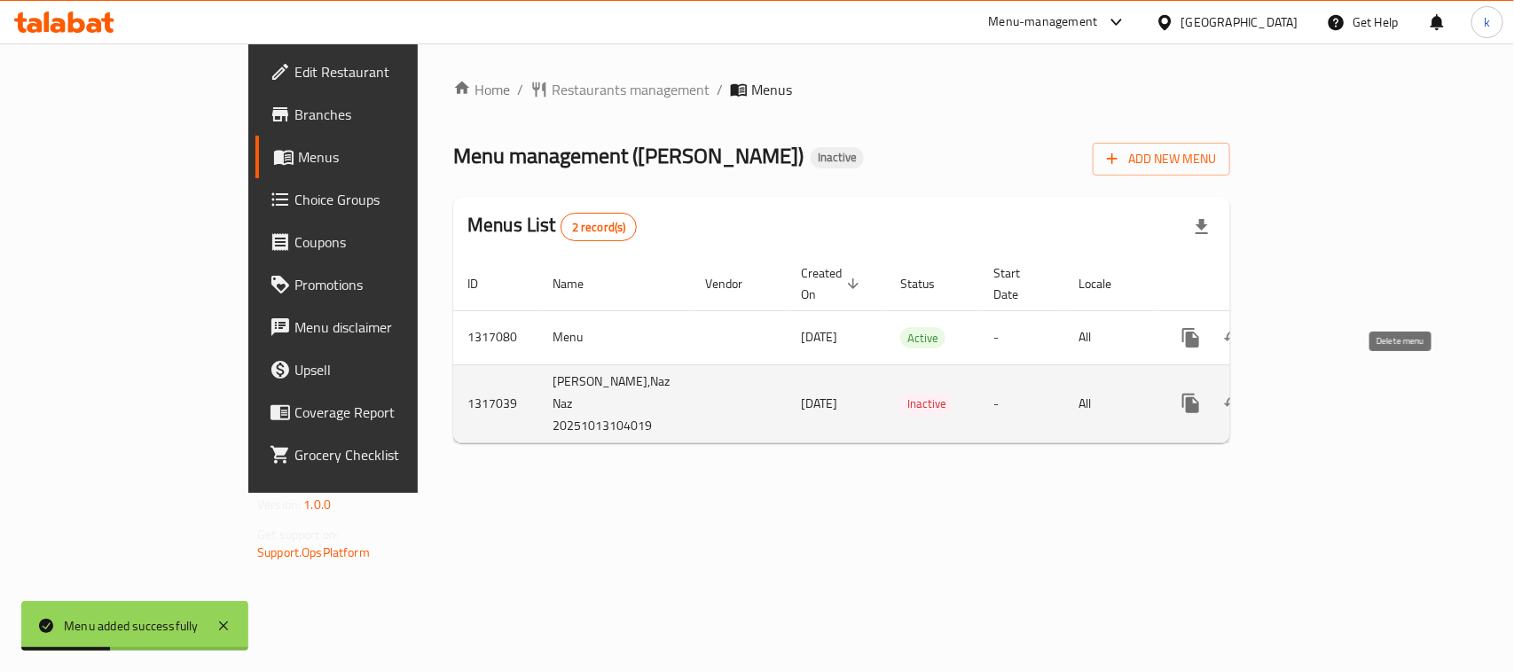
click at [1287, 393] on icon "enhanced table" at bounding box center [1276, 403] width 21 height 21
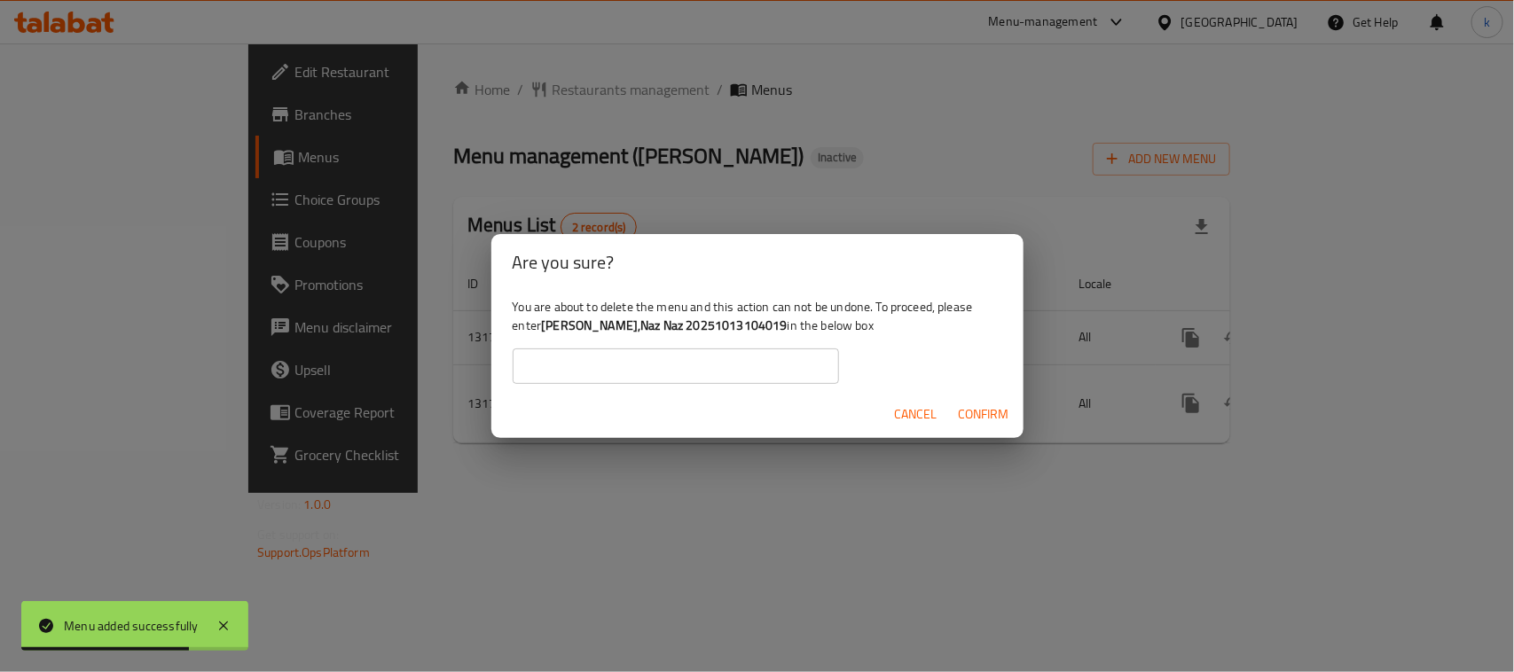
drag, startPoint x: 544, startPoint y: 326, endPoint x: 774, endPoint y: 329, distance: 230.7
click at [774, 329] on div "You are about to delete the menu and this action can not be undone. To proceed,…" at bounding box center [757, 340] width 532 height 99
copy b "Brzhawi Khaluz,Naz Naz 20251013104019"
click at [594, 368] on input "text" at bounding box center [676, 366] width 326 height 35
paste input "Brzhawi Khaluz,Naz Naz 20251013104019"
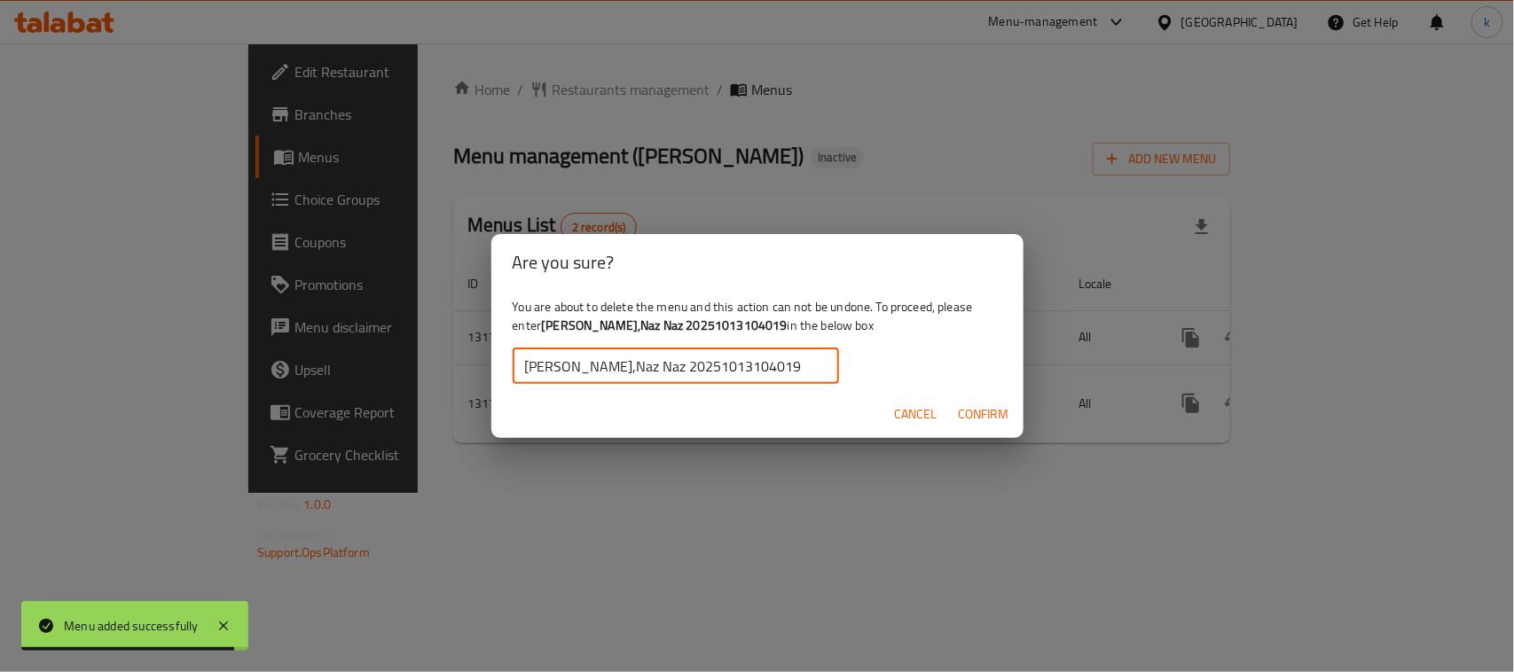
type input "Brzhawi Khaluz,Naz Naz 20251013104019"
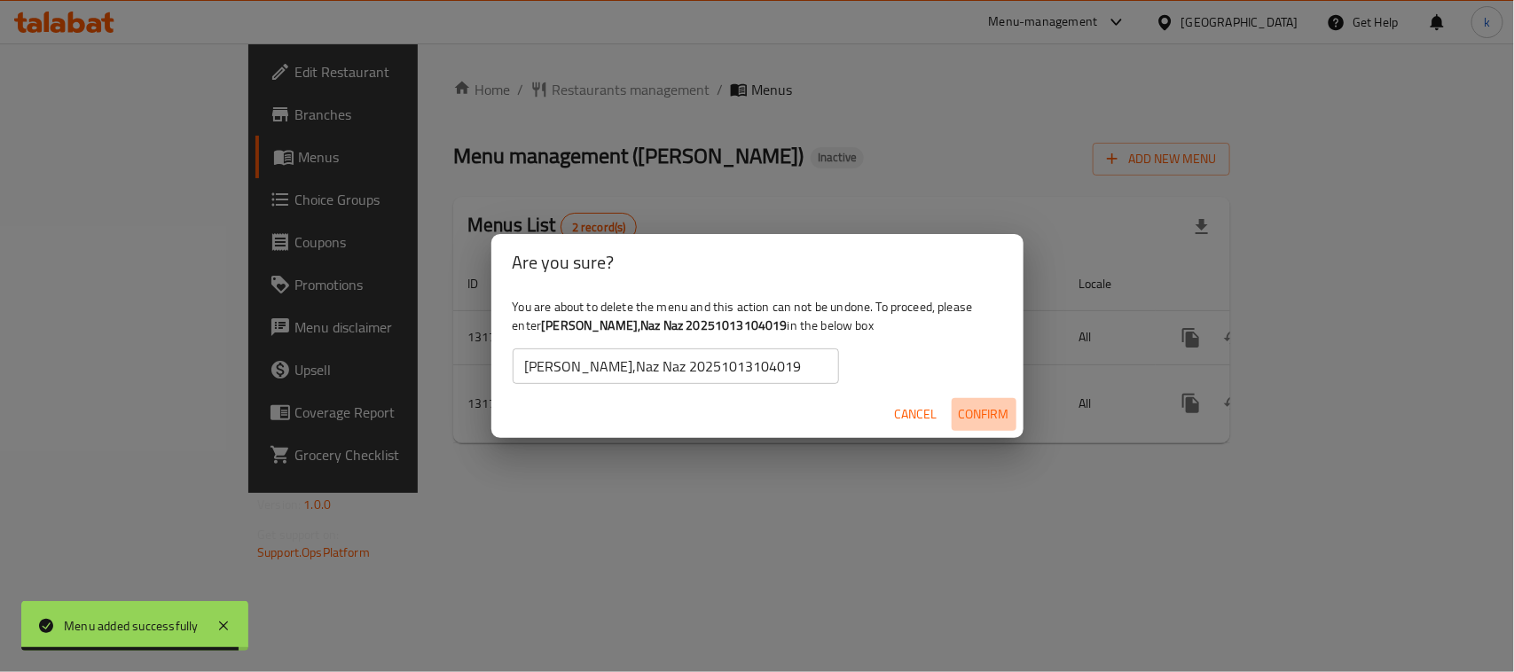
click at [986, 409] on span "Confirm" at bounding box center [984, 415] width 51 height 22
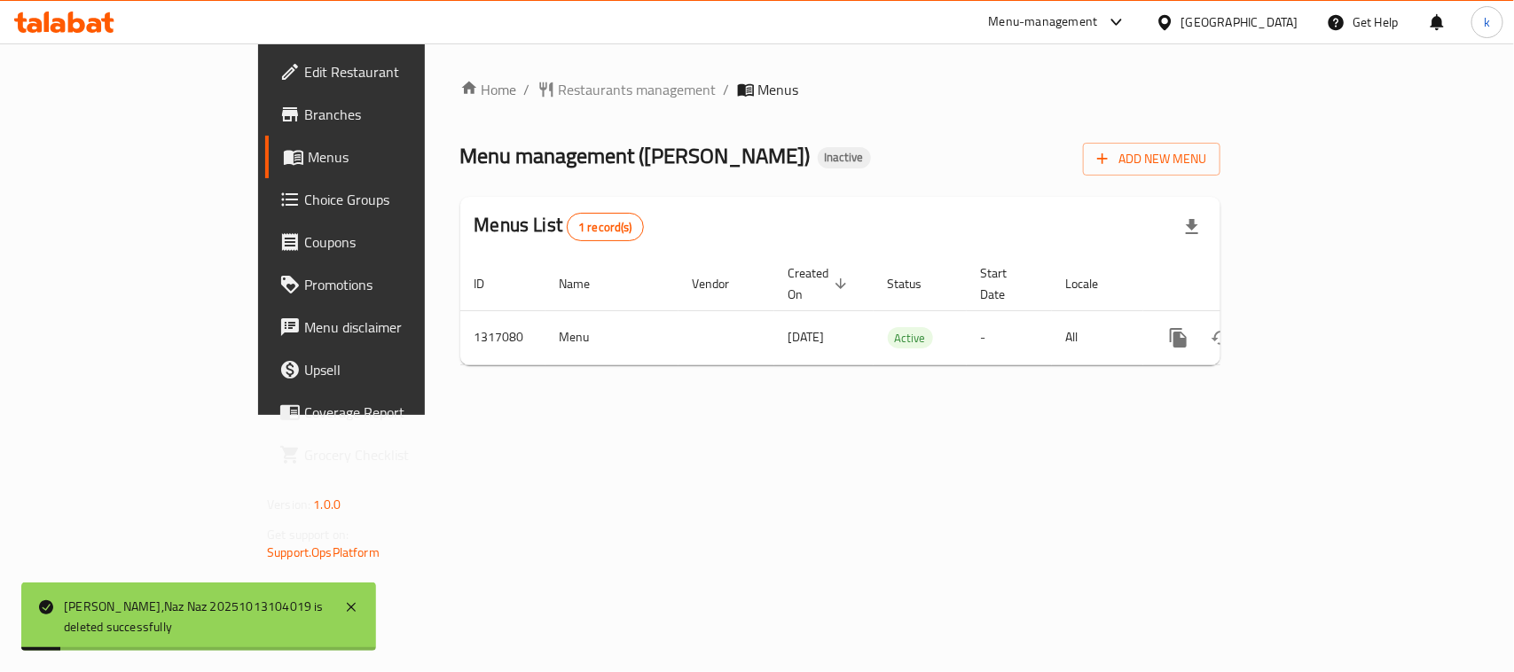
click at [799, 415] on div "Home / Restaurants management / Menus Menu management ( Brzhawi Khaluz ) Inacti…" at bounding box center [840, 229] width 831 height 372
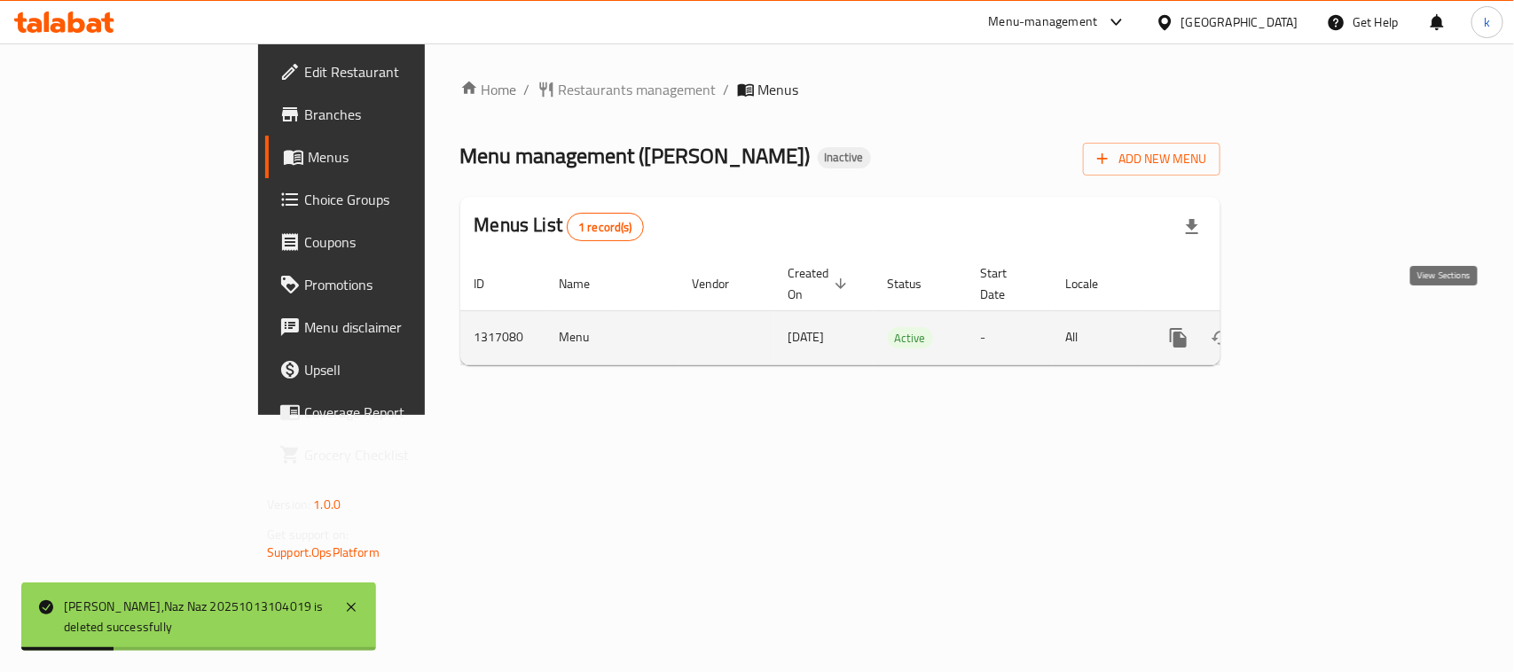
click at [1317, 327] on icon "enhanced table" at bounding box center [1306, 337] width 21 height 21
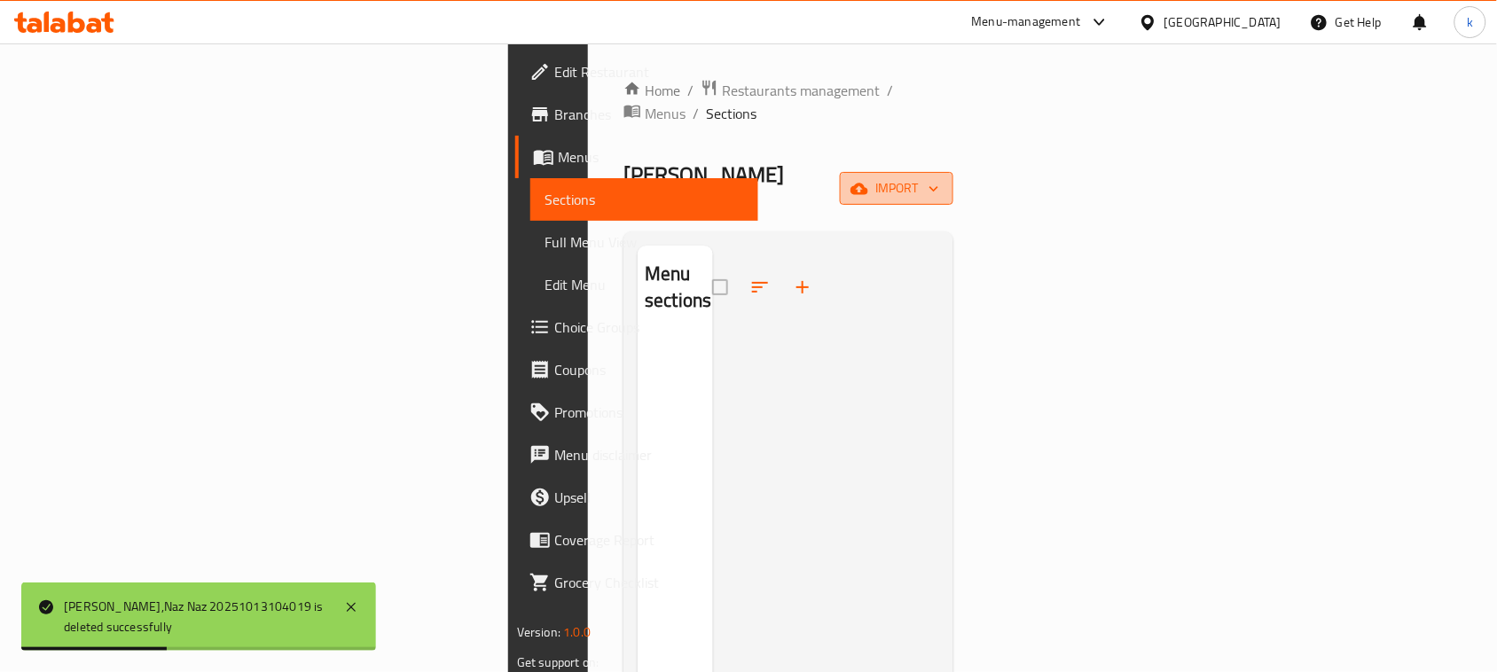
click at [868, 183] on icon "button" at bounding box center [860, 189] width 18 height 12
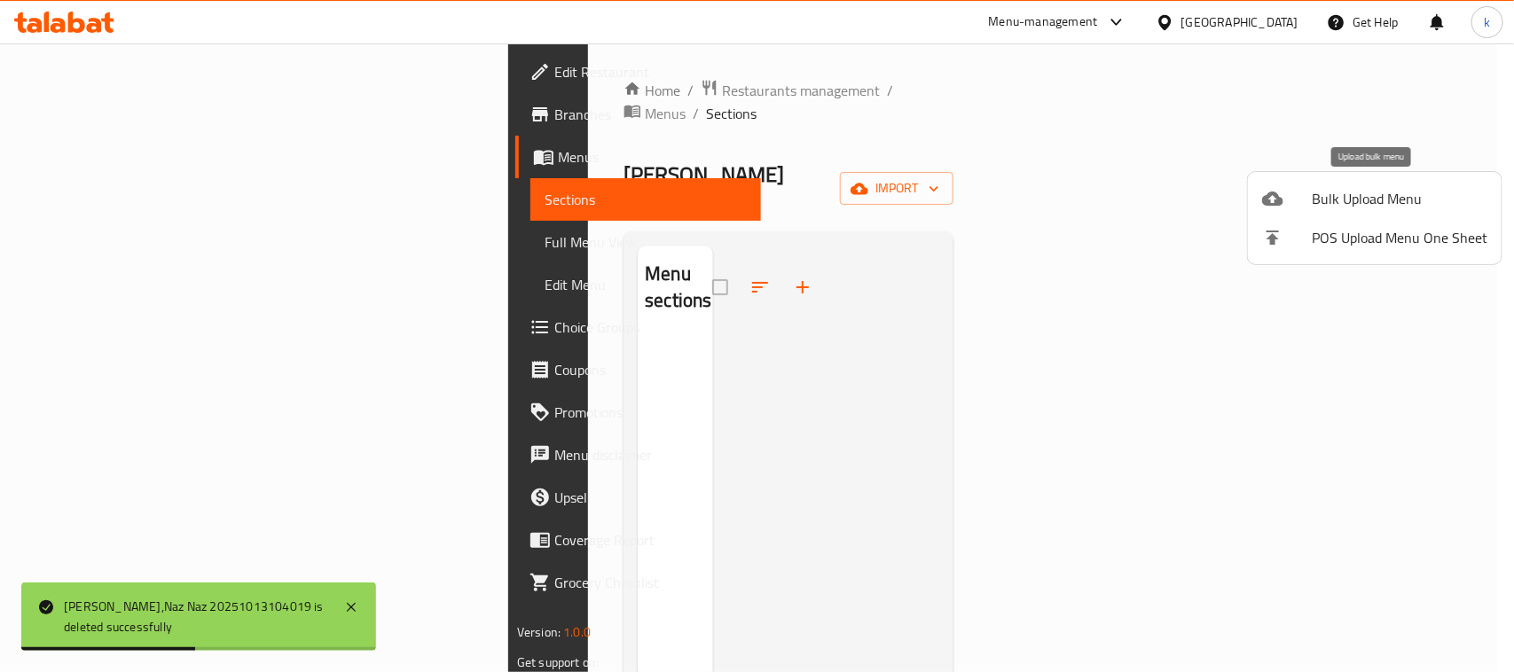
click at [1300, 186] on li "Bulk Upload Menu" at bounding box center [1375, 198] width 254 height 39
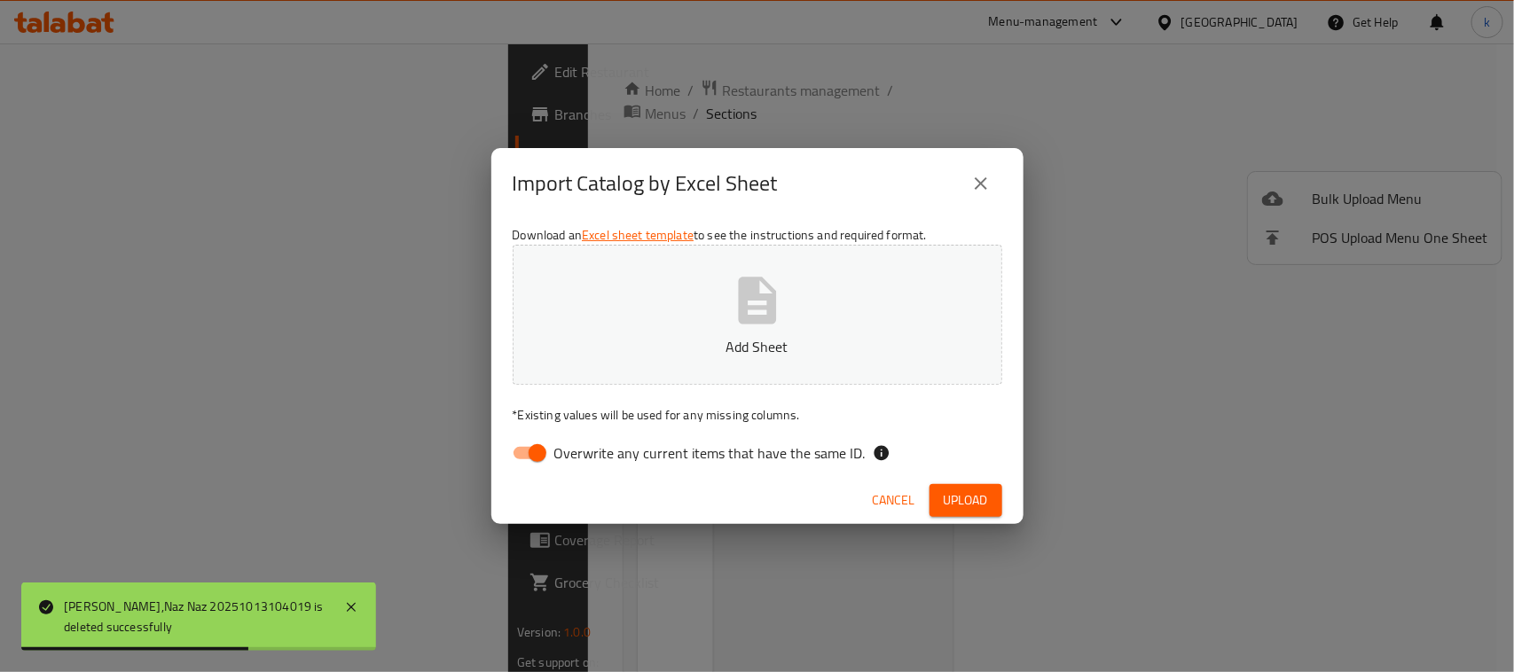
click at [525, 448] on input "Overwrite any current items that have the same ID." at bounding box center [537, 453] width 101 height 34
checkbox input "false"
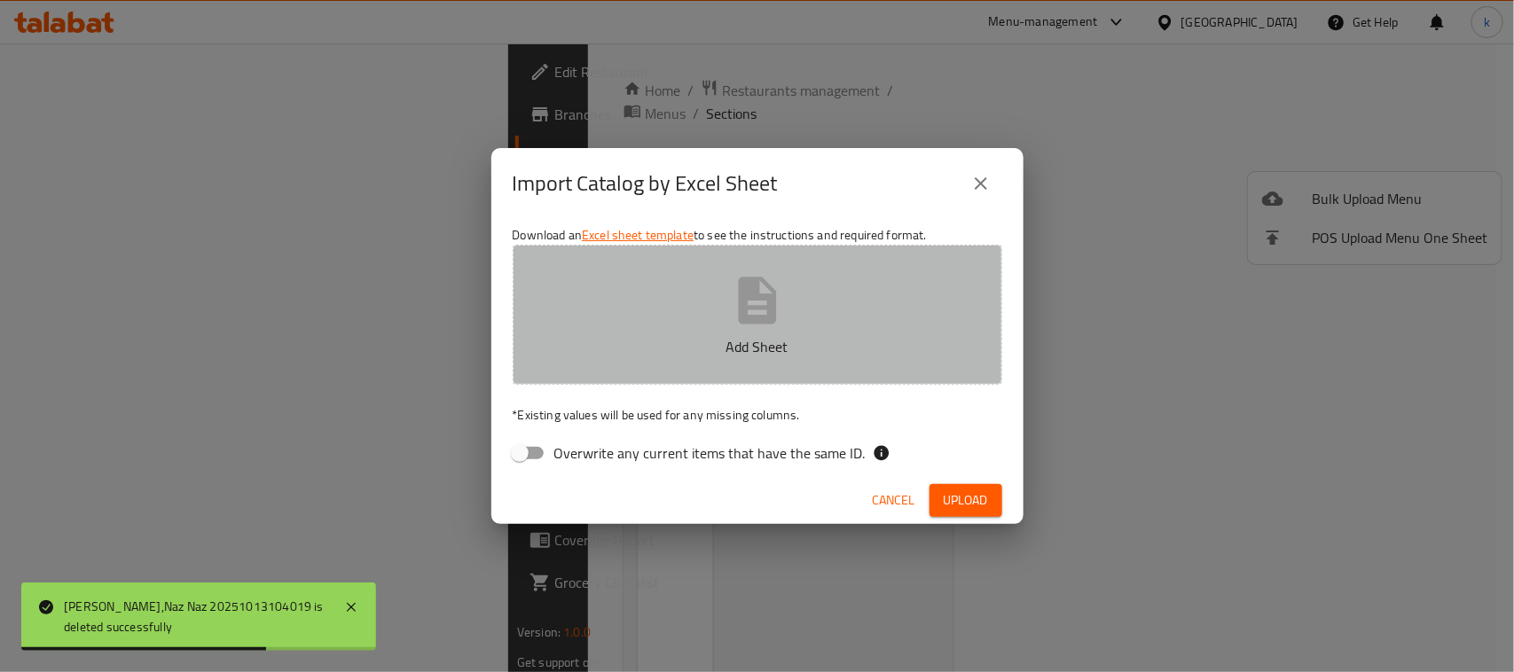
click at [723, 299] on button "Add Sheet" at bounding box center [758, 315] width 490 height 140
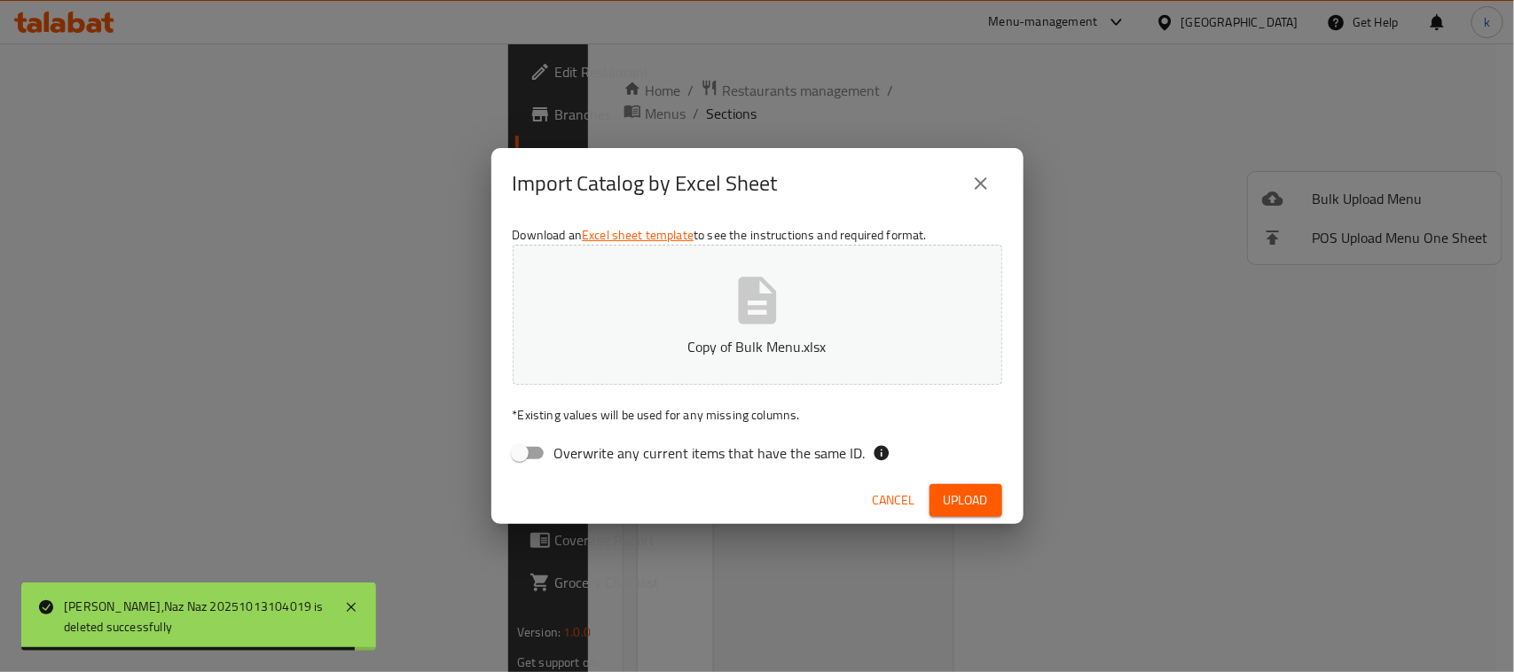
click at [940, 484] on button "Upload" at bounding box center [966, 500] width 73 height 33
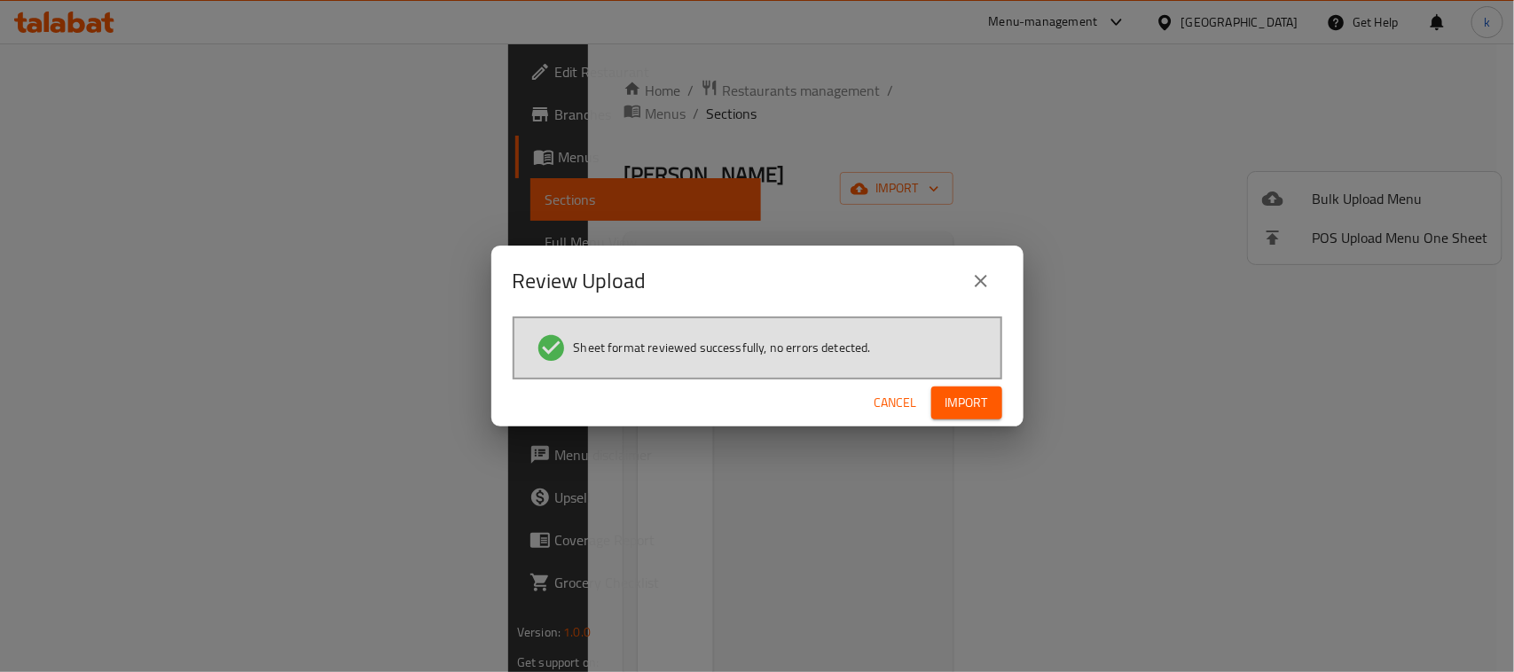
click at [950, 397] on span "Import" at bounding box center [967, 403] width 43 height 22
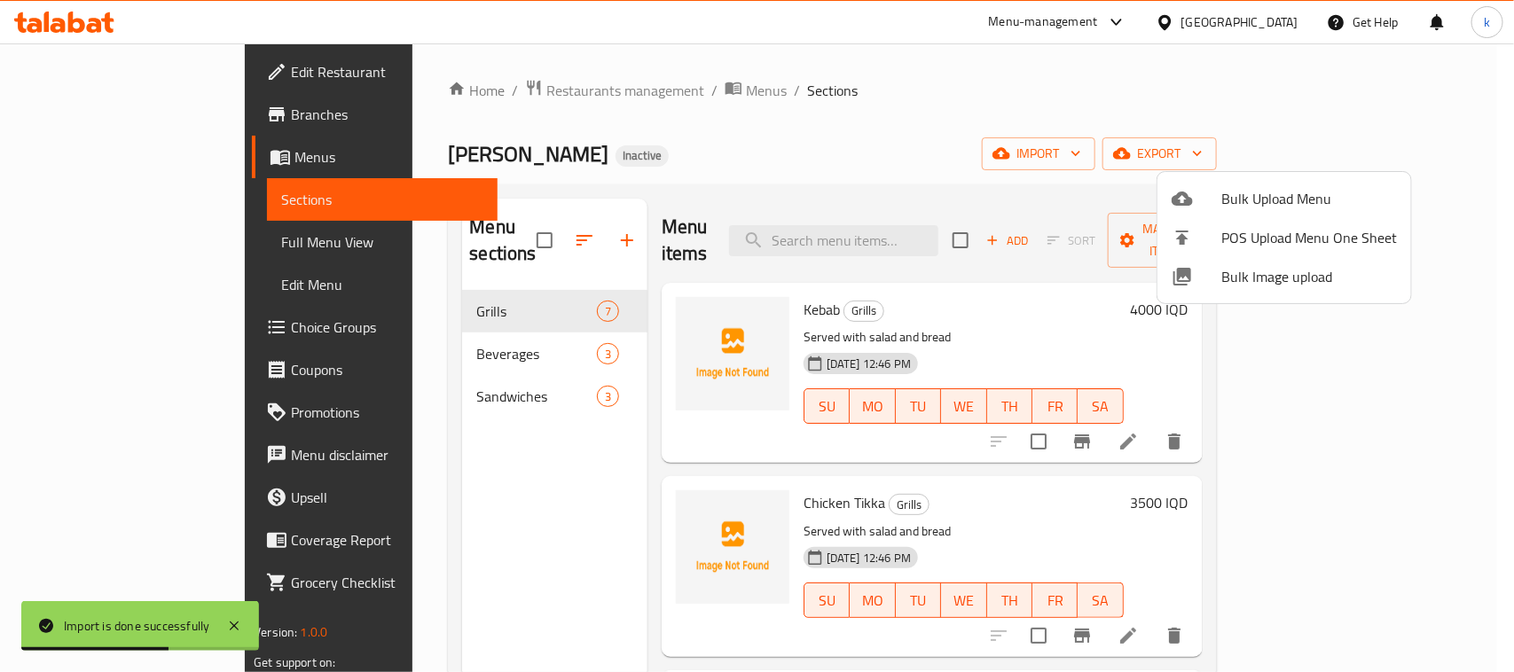
click at [899, 77] on div at bounding box center [757, 336] width 1514 height 672
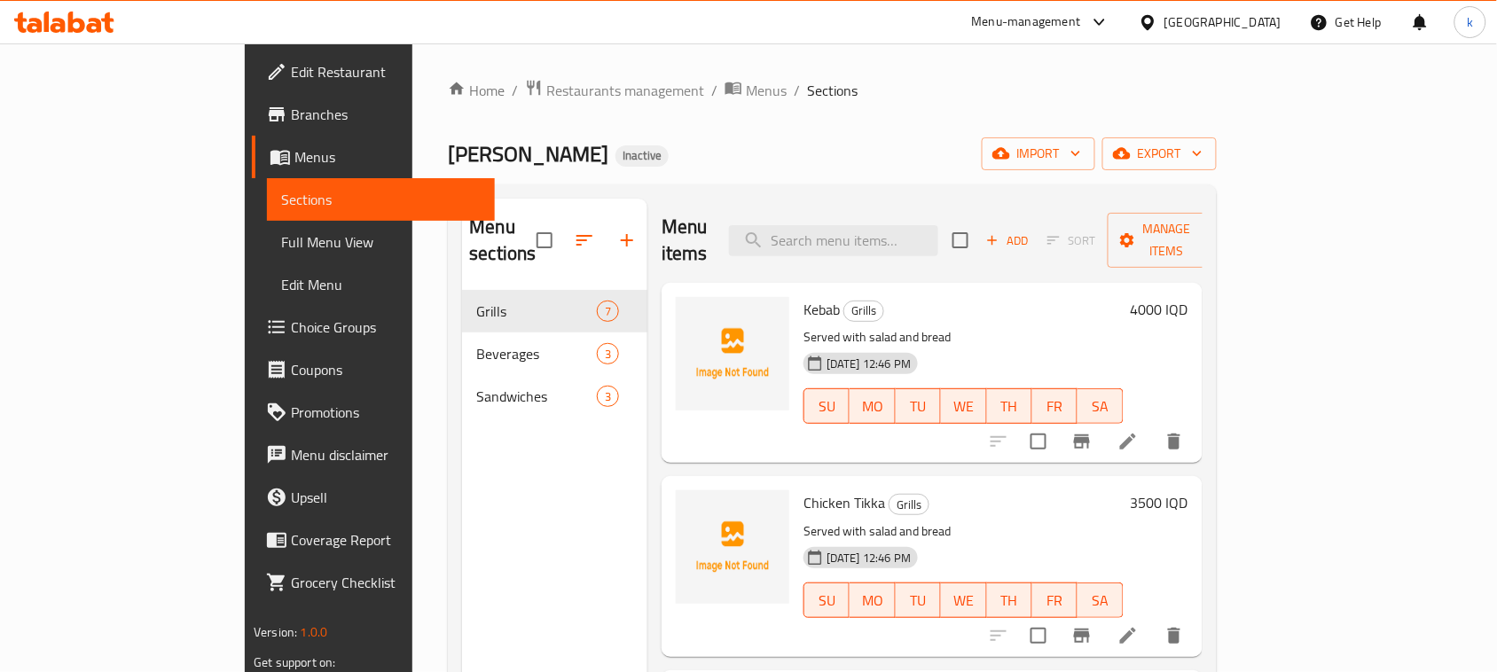
click at [807, 94] on span "Sections" at bounding box center [832, 90] width 51 height 21
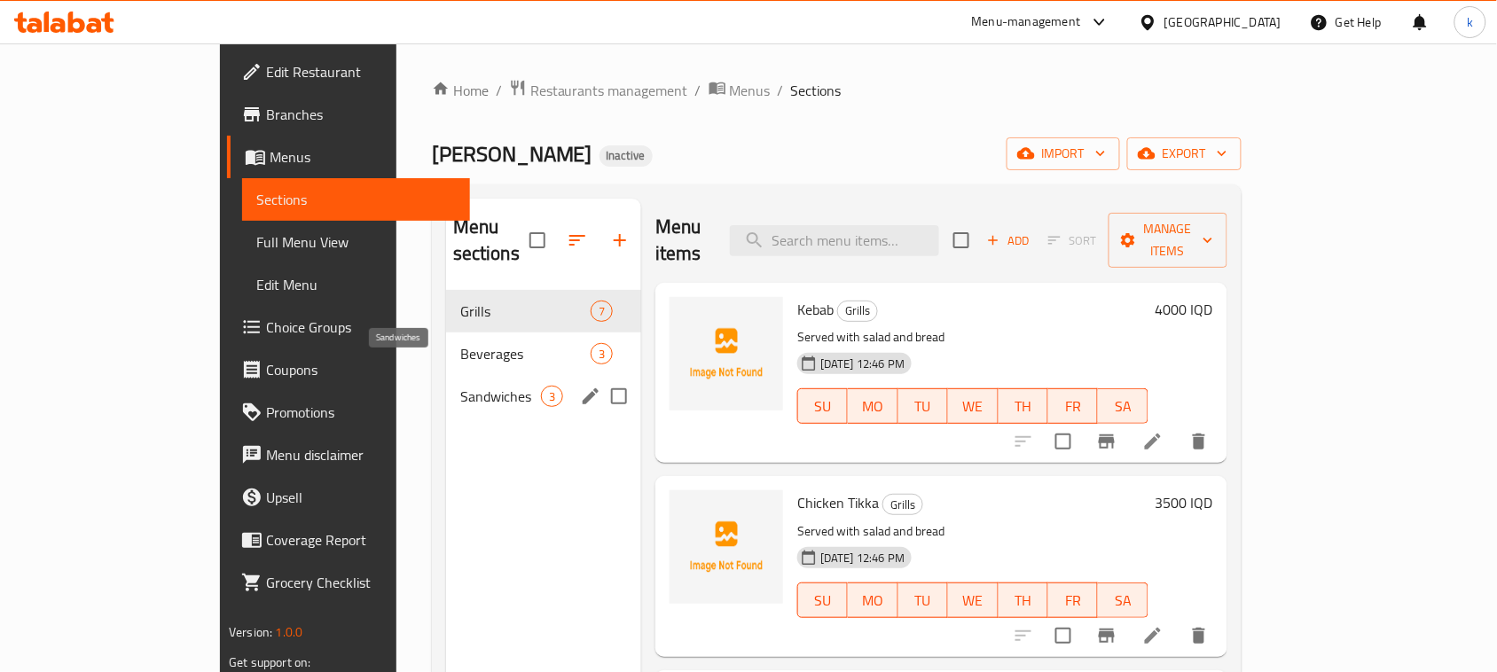
click at [460, 386] on span "Sandwiches" at bounding box center [500, 396] width 81 height 21
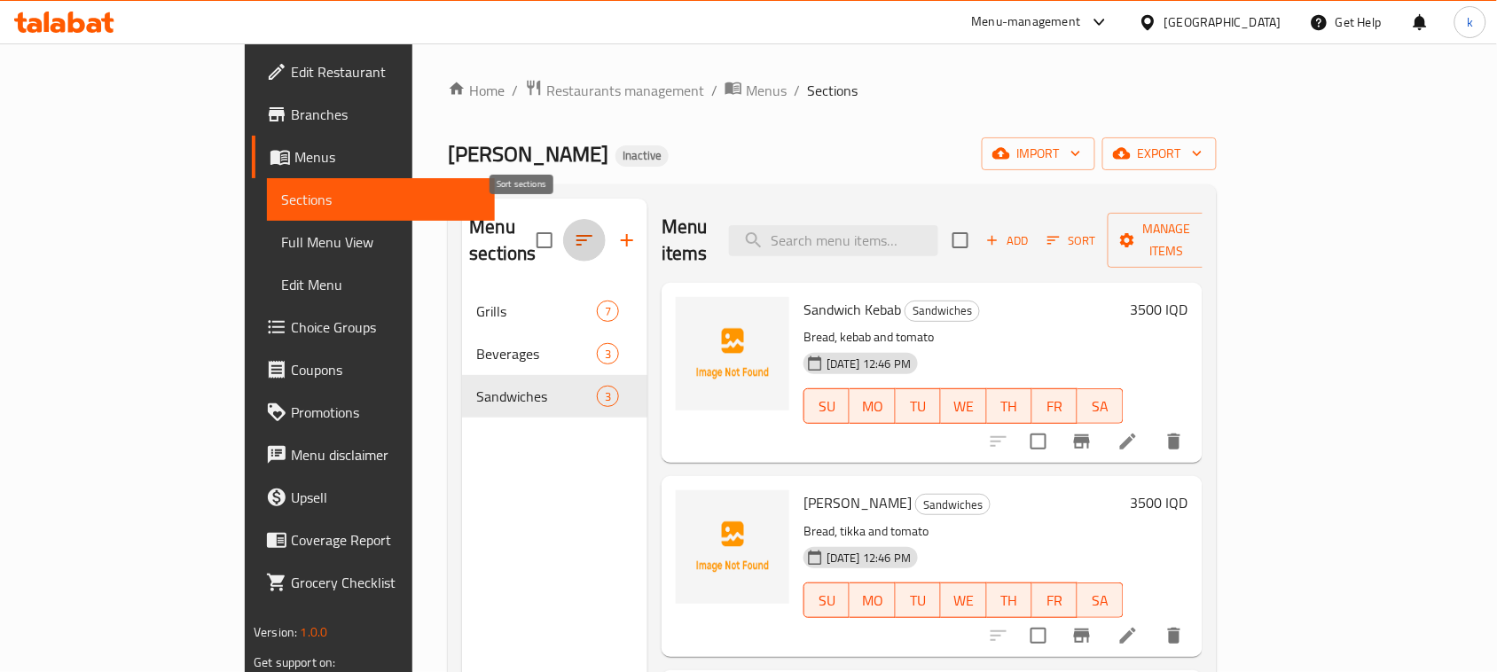
click at [574, 230] on icon "button" at bounding box center [584, 240] width 21 height 21
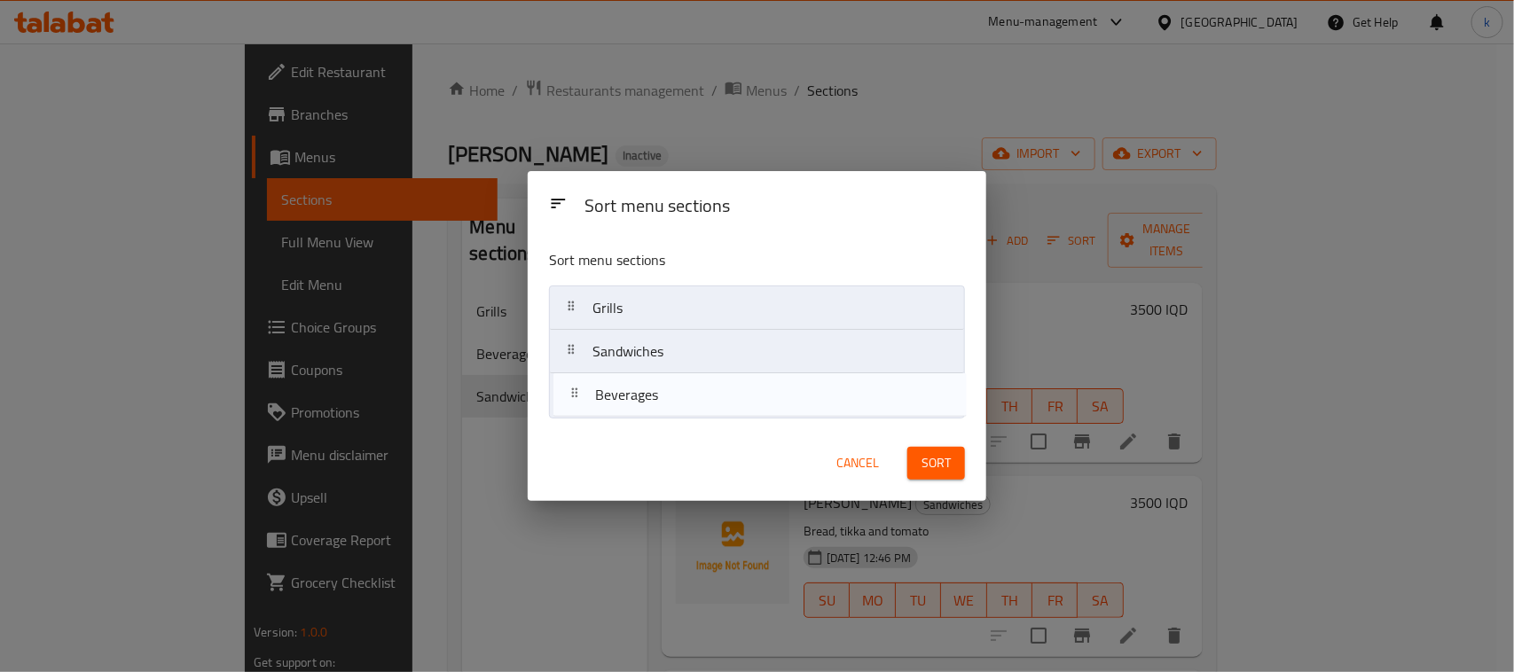
drag, startPoint x: 575, startPoint y: 348, endPoint x: 578, endPoint y: 397, distance: 49.8
click at [578, 397] on nav "Grills Beverages Sandwiches" at bounding box center [757, 352] width 416 height 132
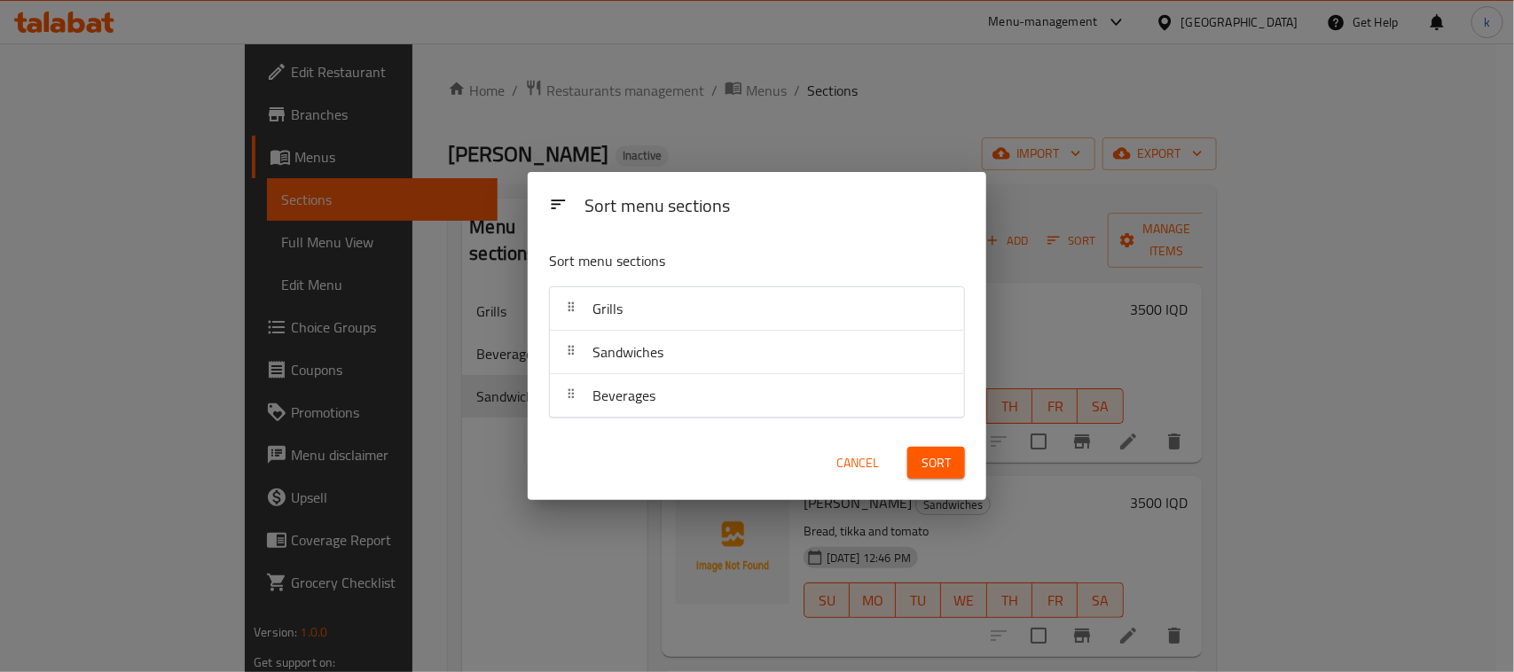
click at [927, 475] on button "Sort" at bounding box center [937, 463] width 58 height 33
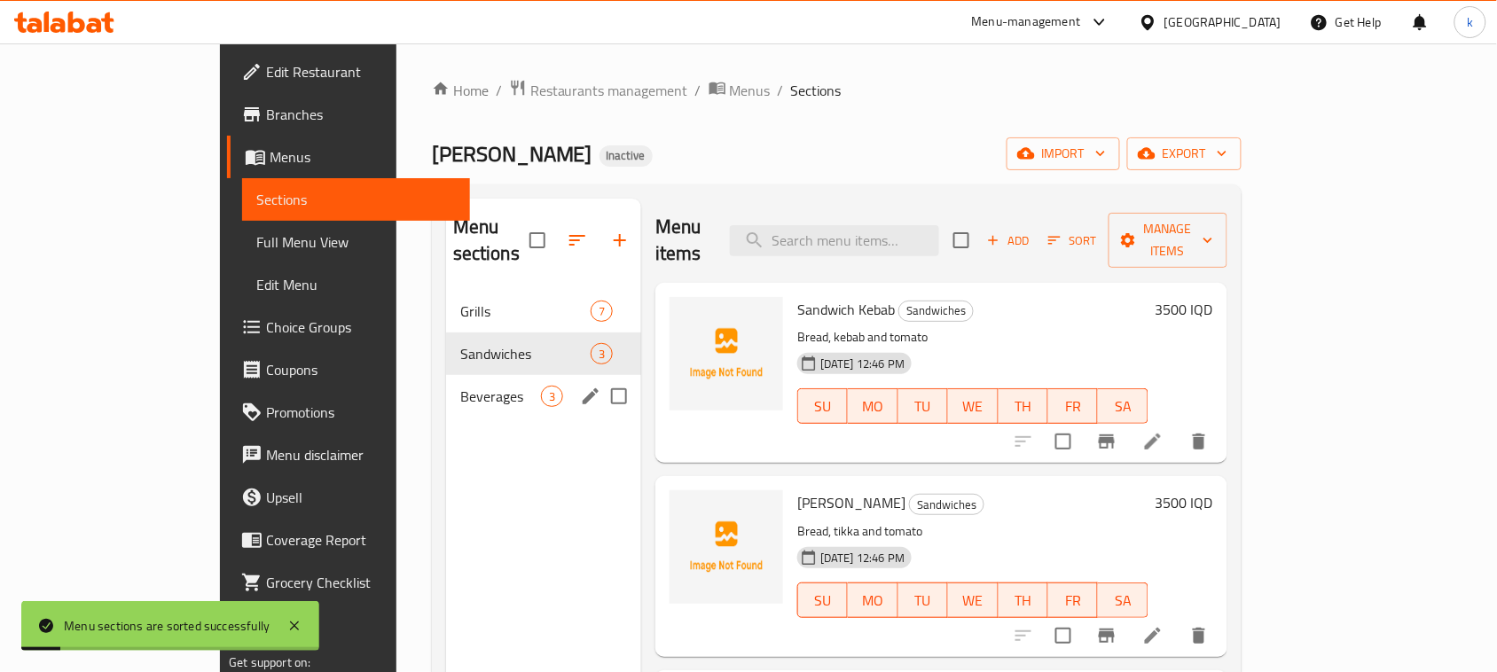
click at [460, 386] on span "Beverages" at bounding box center [500, 396] width 81 height 21
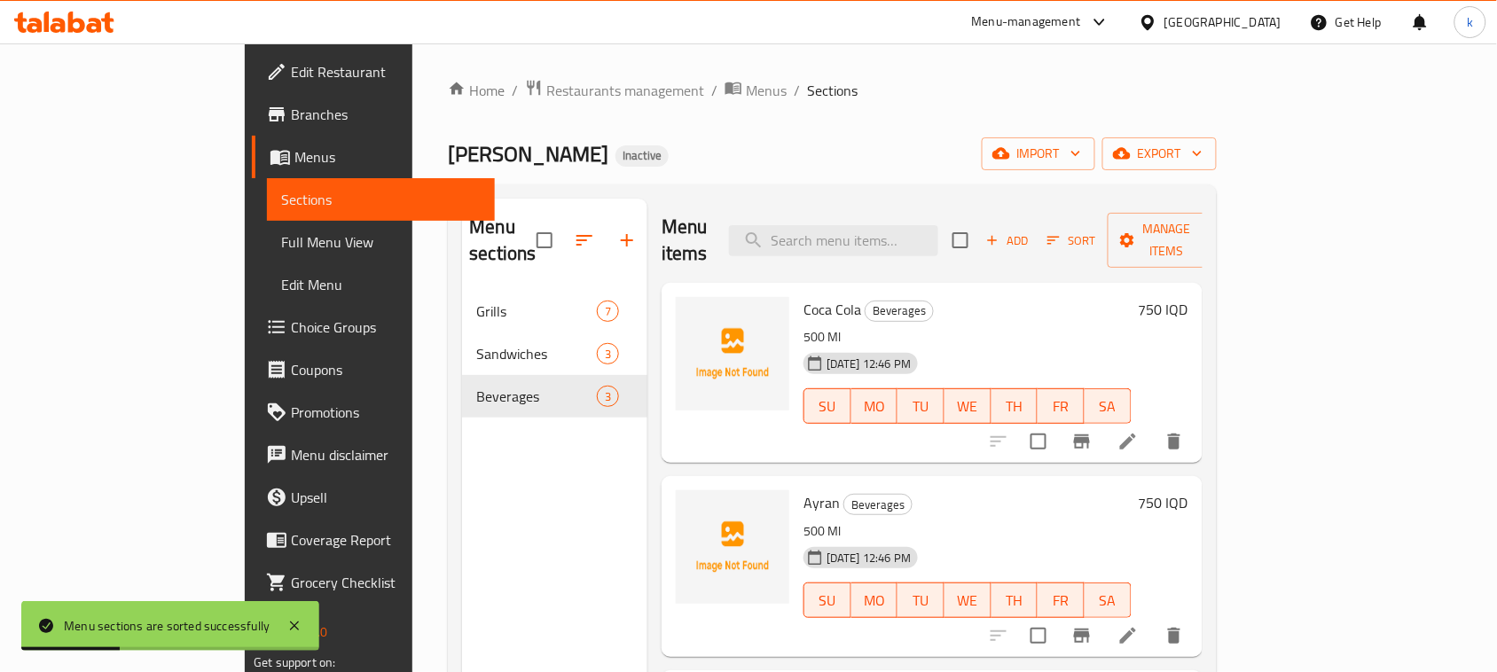
click at [902, 59] on div "Home / Restaurants management / Menus / Sections Brzhawi Khaluz Inactive import…" at bounding box center [832, 481] width 839 height 877
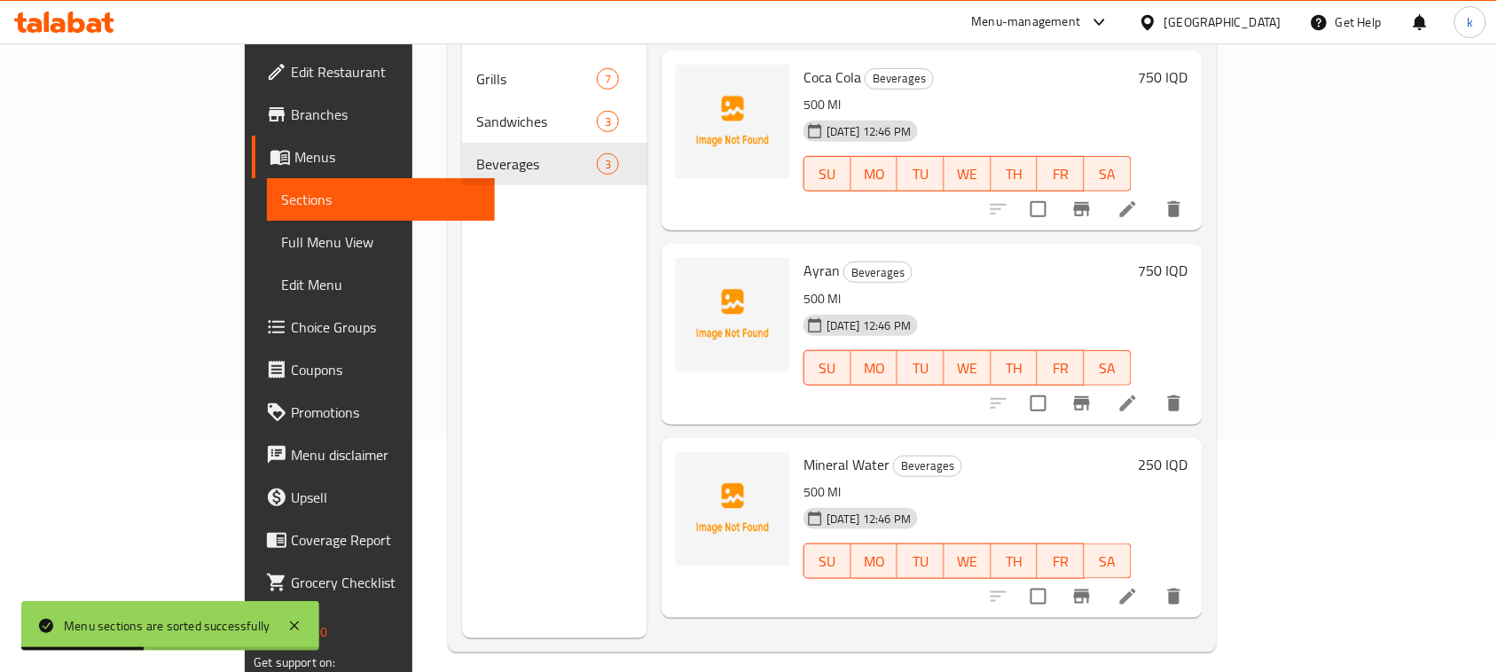
scroll to position [249, 0]
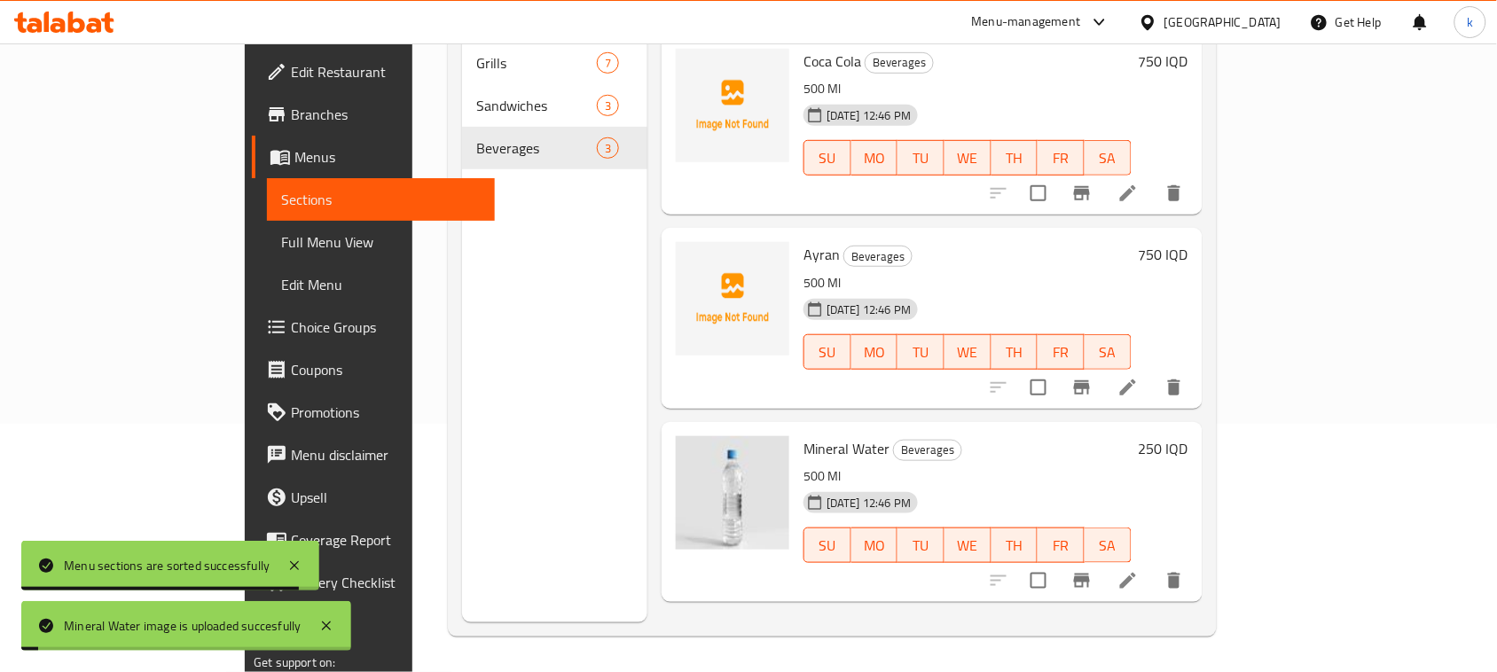
click at [1070, 242] on h6 "Ayran Beverages" at bounding box center [968, 254] width 328 height 25
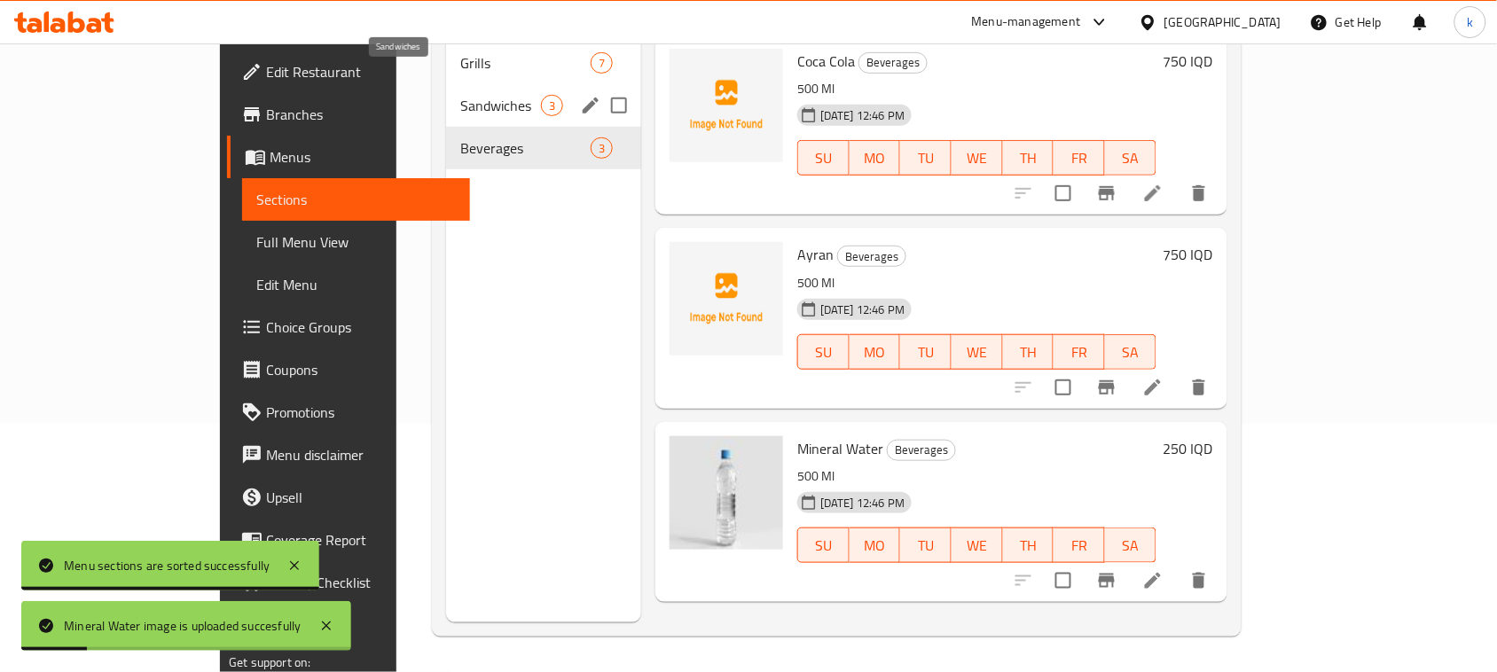
click at [460, 95] on span "Sandwiches" at bounding box center [500, 105] width 81 height 21
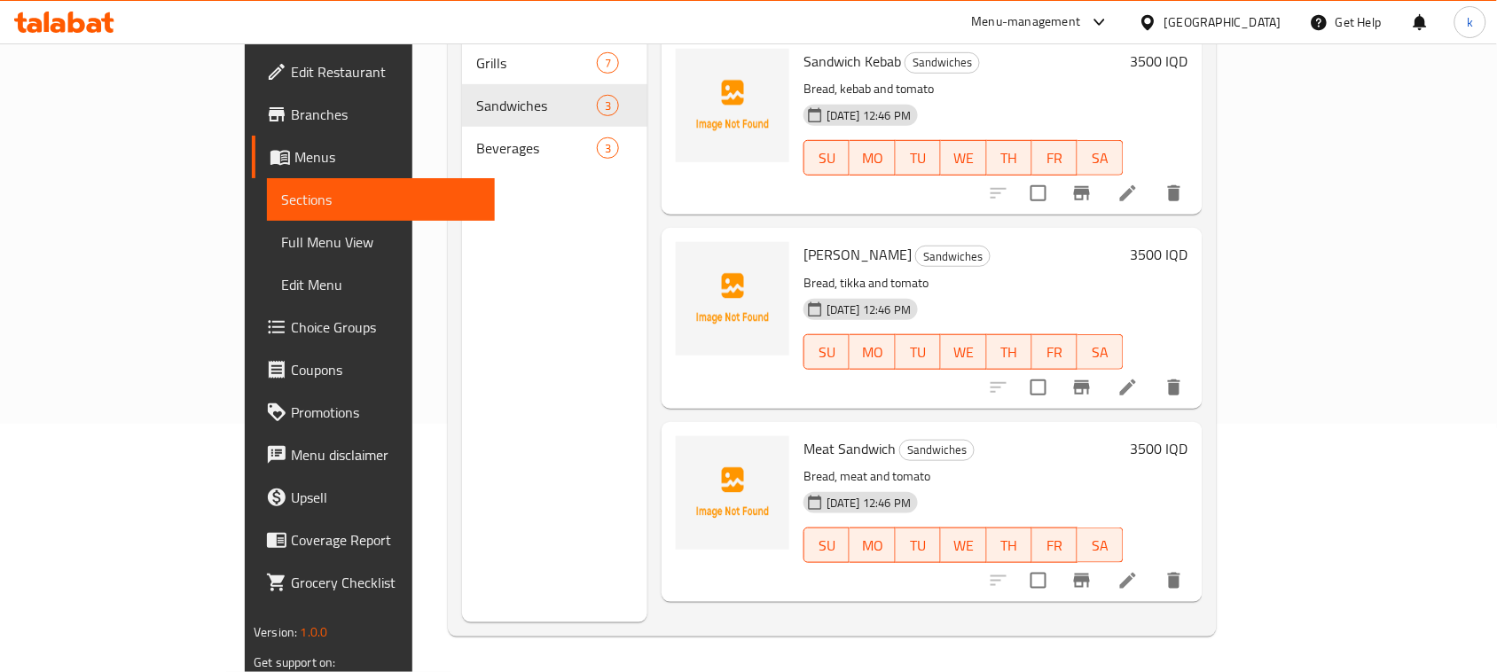
drag, startPoint x: 1022, startPoint y: 251, endPoint x: 1010, endPoint y: 275, distance: 27.0
click at [1022, 272] on p "Bread, tikka and tomato" at bounding box center [964, 283] width 320 height 22
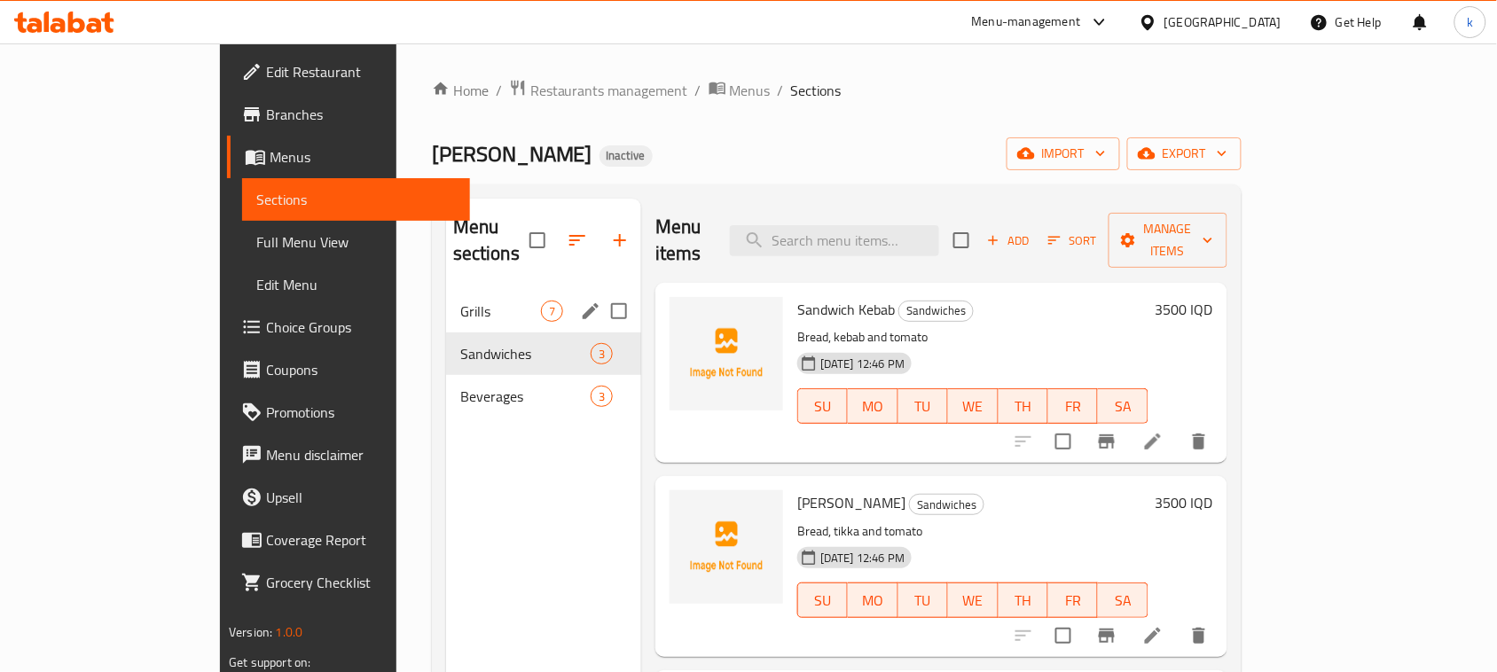
click at [460, 301] on span "Grills" at bounding box center [500, 311] width 81 height 21
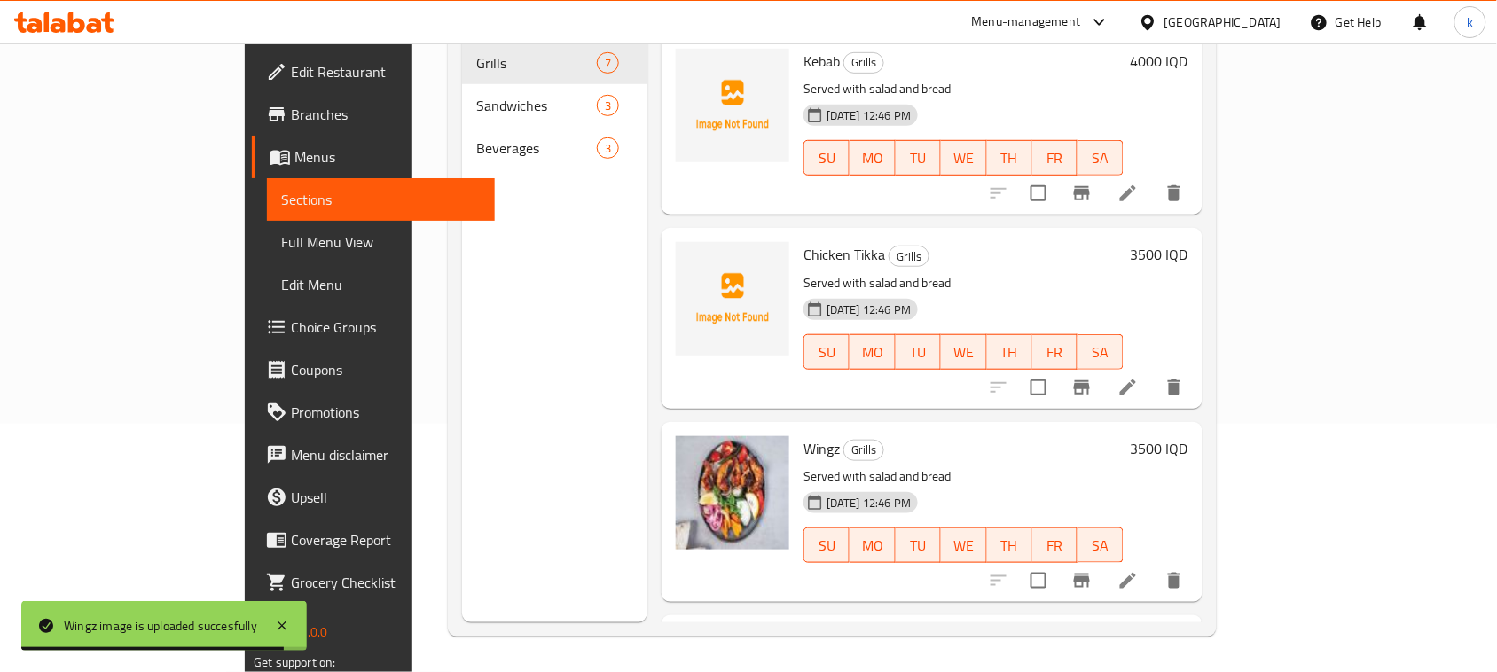
drag, startPoint x: 969, startPoint y: 428, endPoint x: 903, endPoint y: 417, distance: 66.5
click at [970, 436] on h6 "Wingz Grills" at bounding box center [964, 448] width 320 height 25
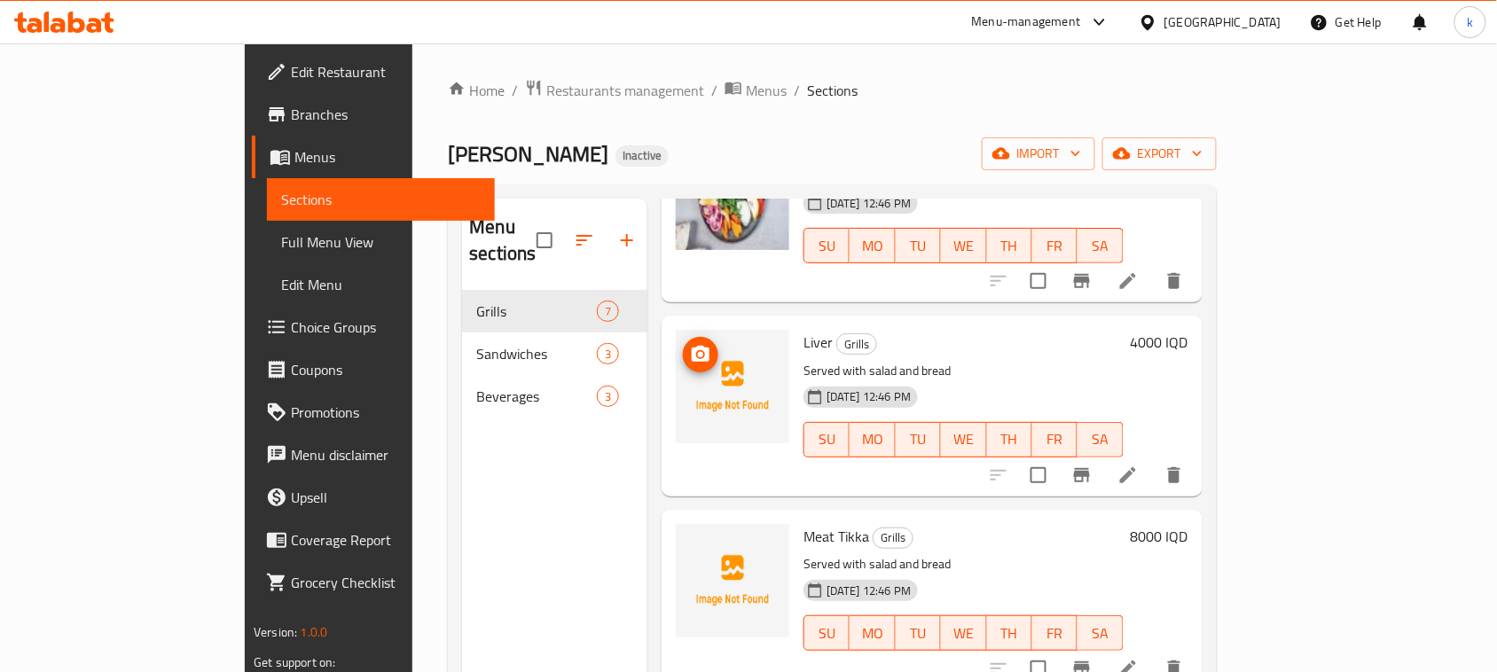
scroll to position [665, 0]
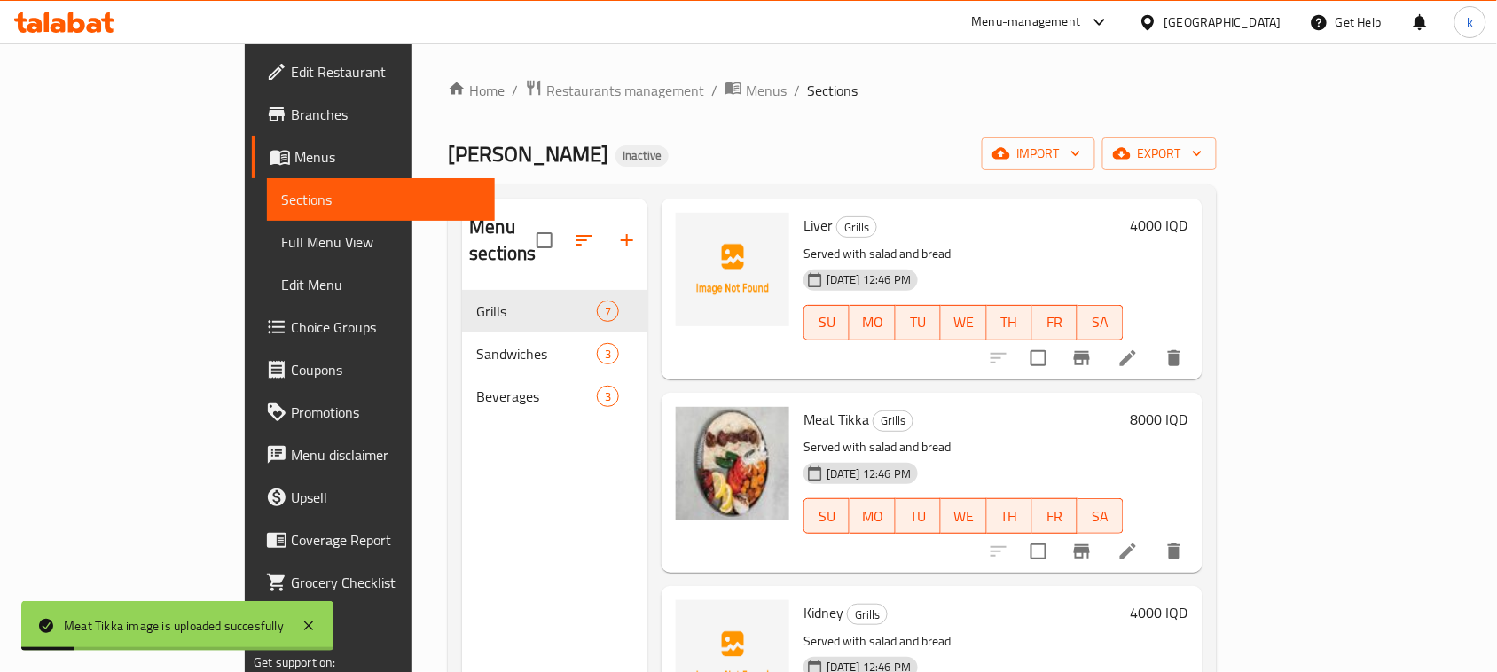
click at [986, 350] on div "Liver Grills Served with salad and bread 13-10-2025 12:46 PM SU MO TU WE TH FR …" at bounding box center [932, 289] width 541 height 180
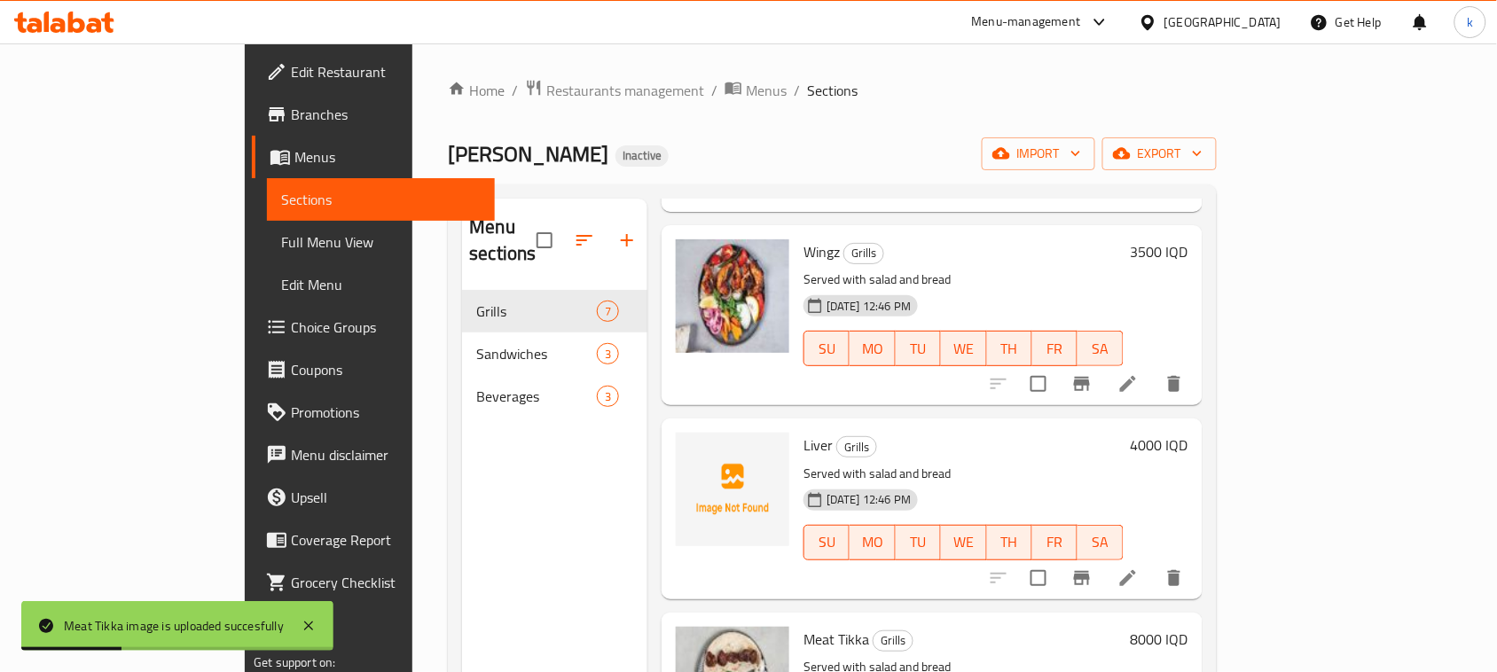
scroll to position [444, 0]
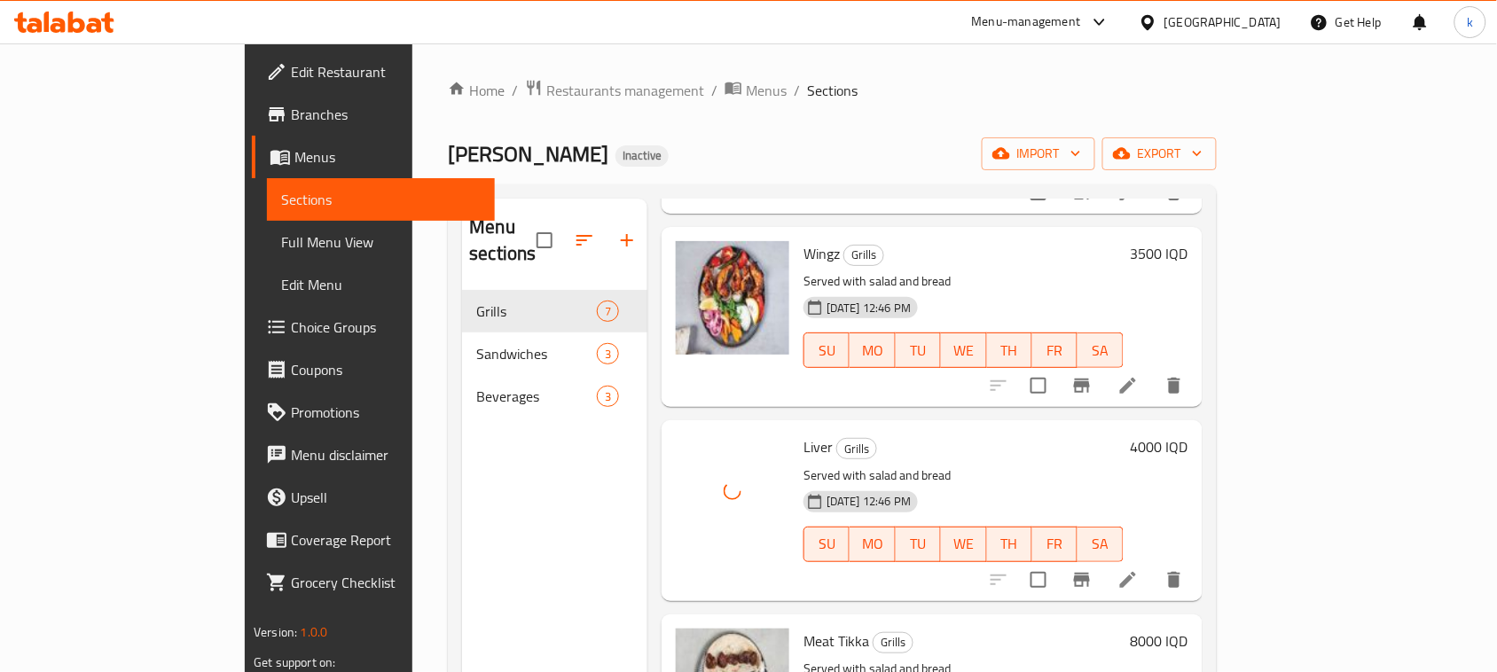
click at [1012, 435] on h6 "Liver Grills" at bounding box center [964, 447] width 320 height 25
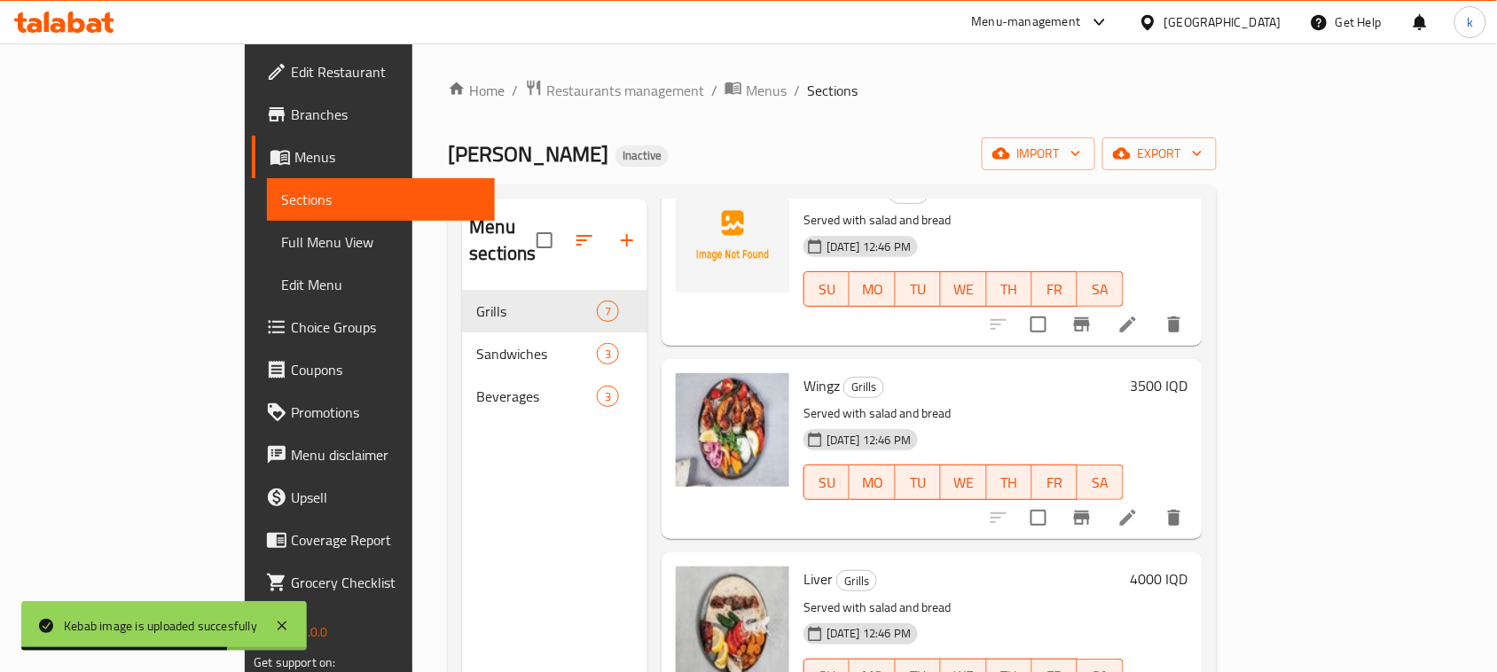
scroll to position [173, 0]
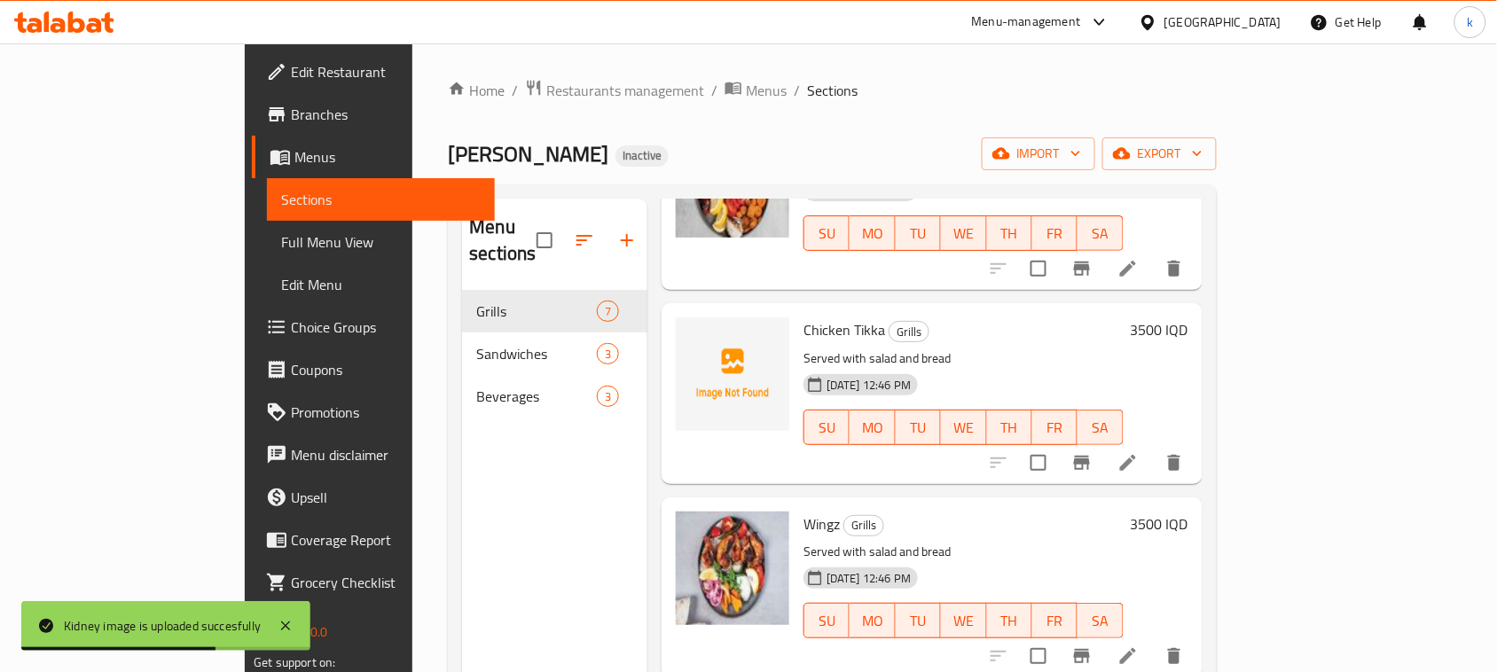
click at [967, 470] on div "Menu items Add Sort Manage items Kebab Grills Served with salad and bread 13-10…" at bounding box center [925, 535] width 555 height 672
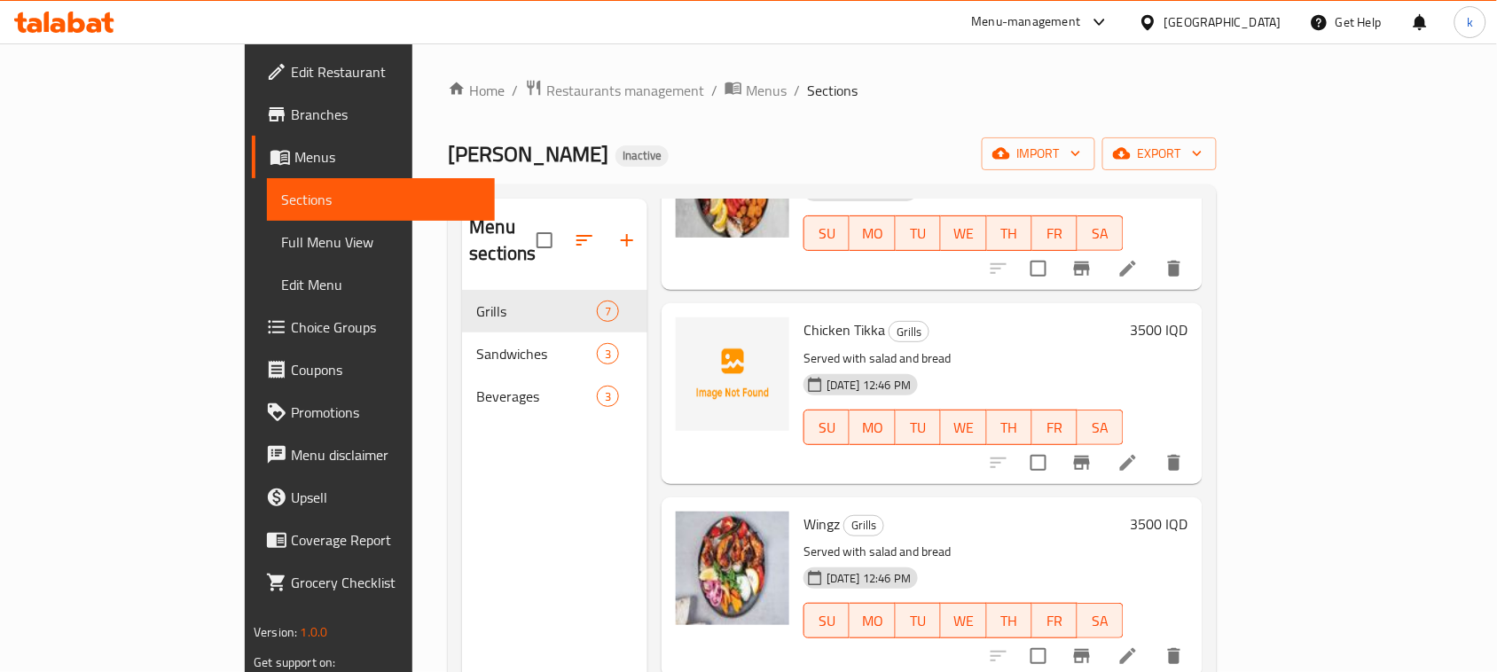
click at [1008, 512] on h6 "Wingz Grills" at bounding box center [964, 524] width 320 height 25
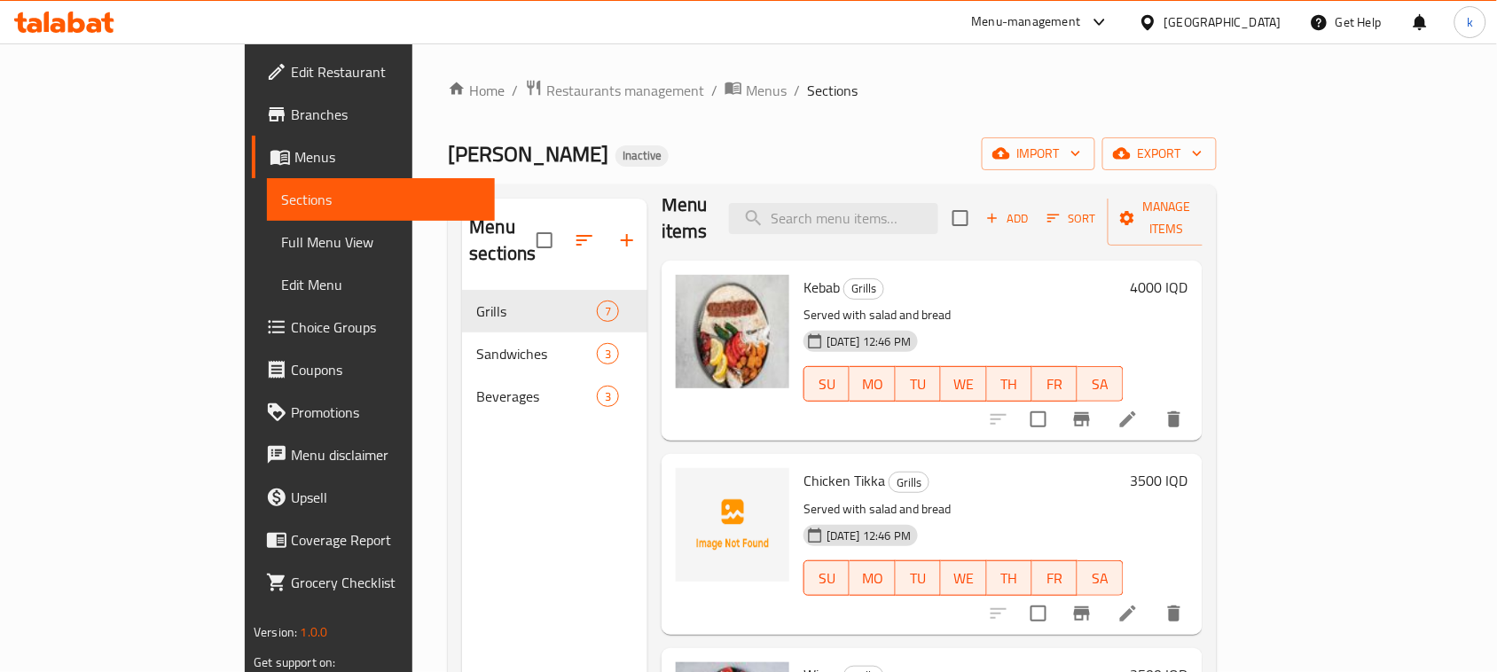
scroll to position [0, 0]
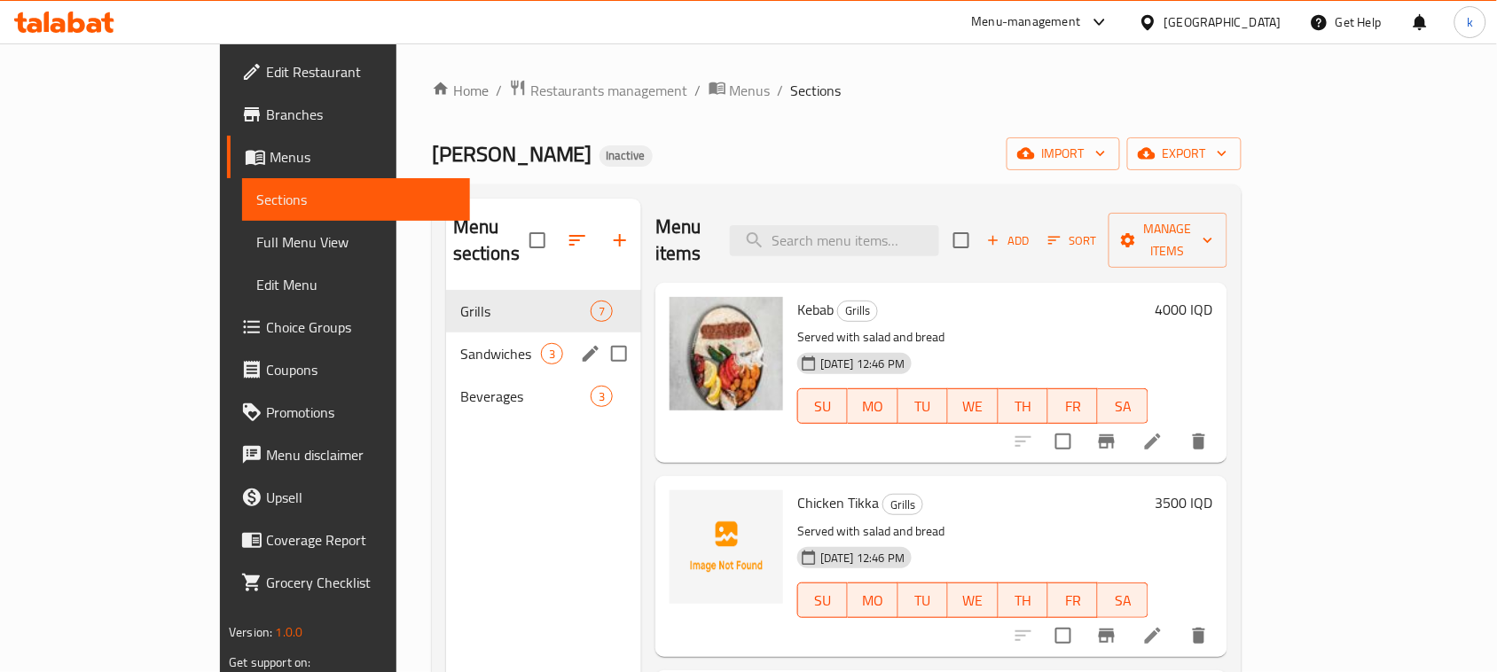
click at [460, 343] on span "Sandwiches" at bounding box center [500, 353] width 81 height 21
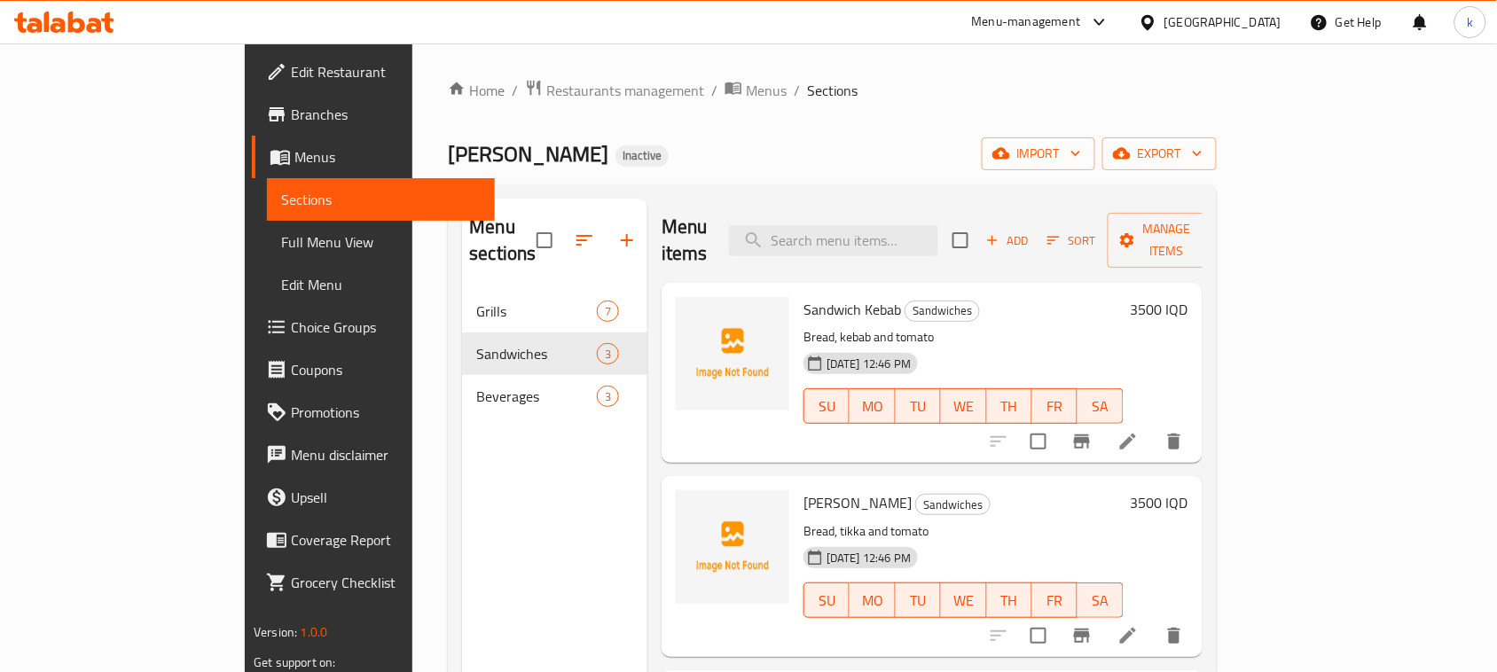
drag, startPoint x: 1116, startPoint y: 461, endPoint x: 1100, endPoint y: 471, distance: 18.7
click at [1116, 483] on div "Tikka Sandwich Sandwiches Bread, tikka and tomato 13-10-2025 12:46 PM SU MO TU …" at bounding box center [964, 566] width 334 height 166
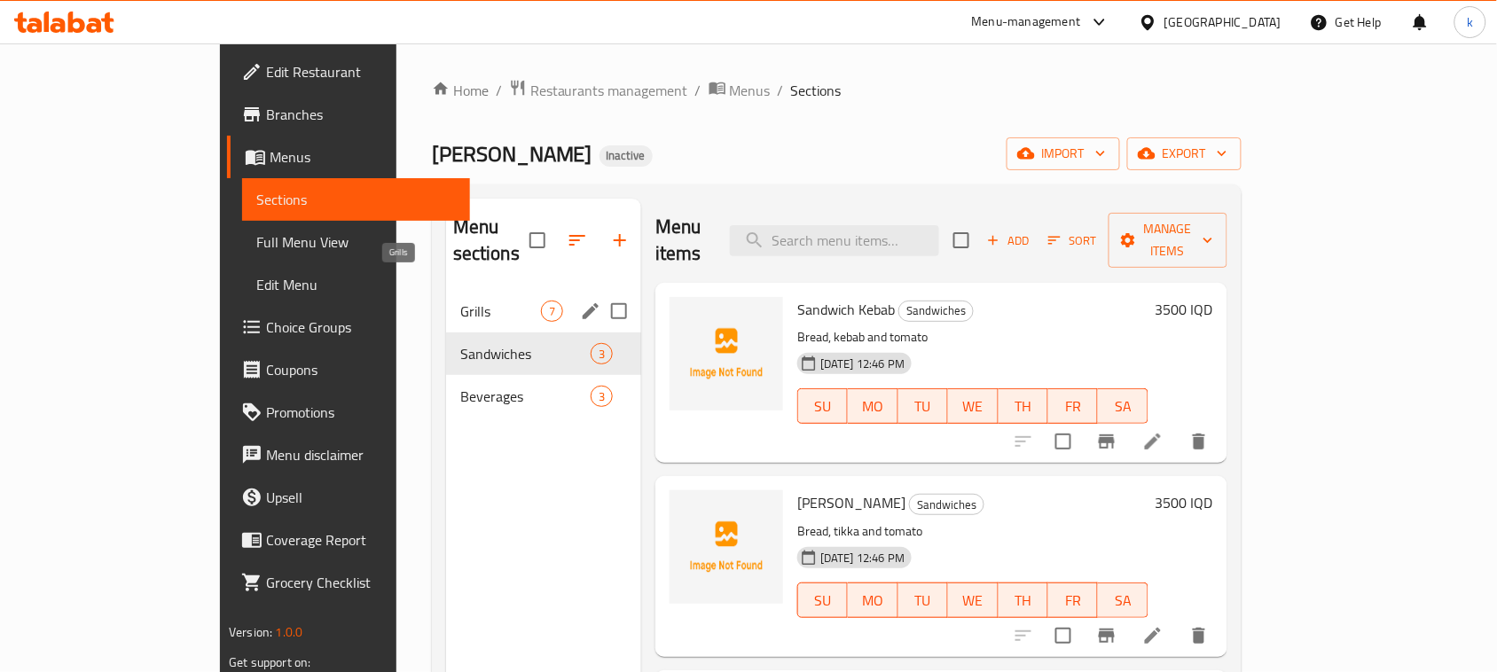
click at [460, 301] on span "Grills" at bounding box center [500, 311] width 81 height 21
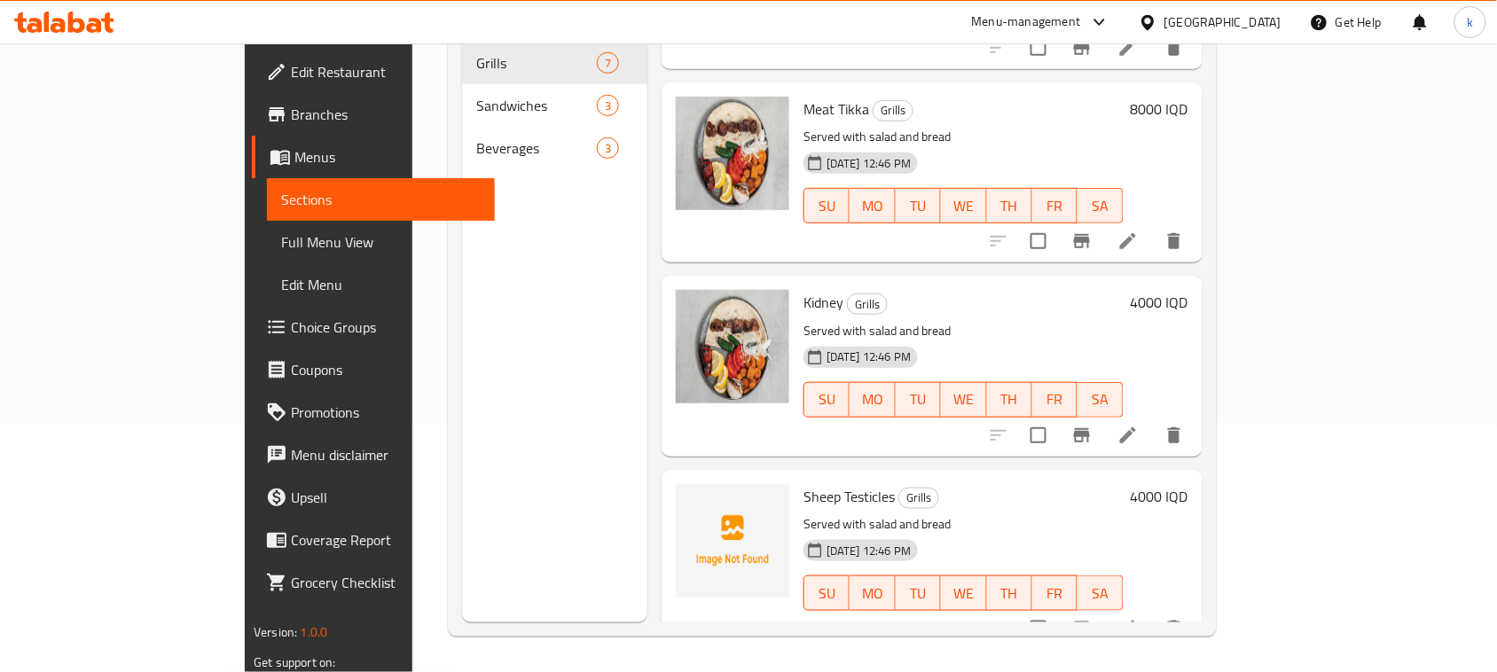
scroll to position [249, 0]
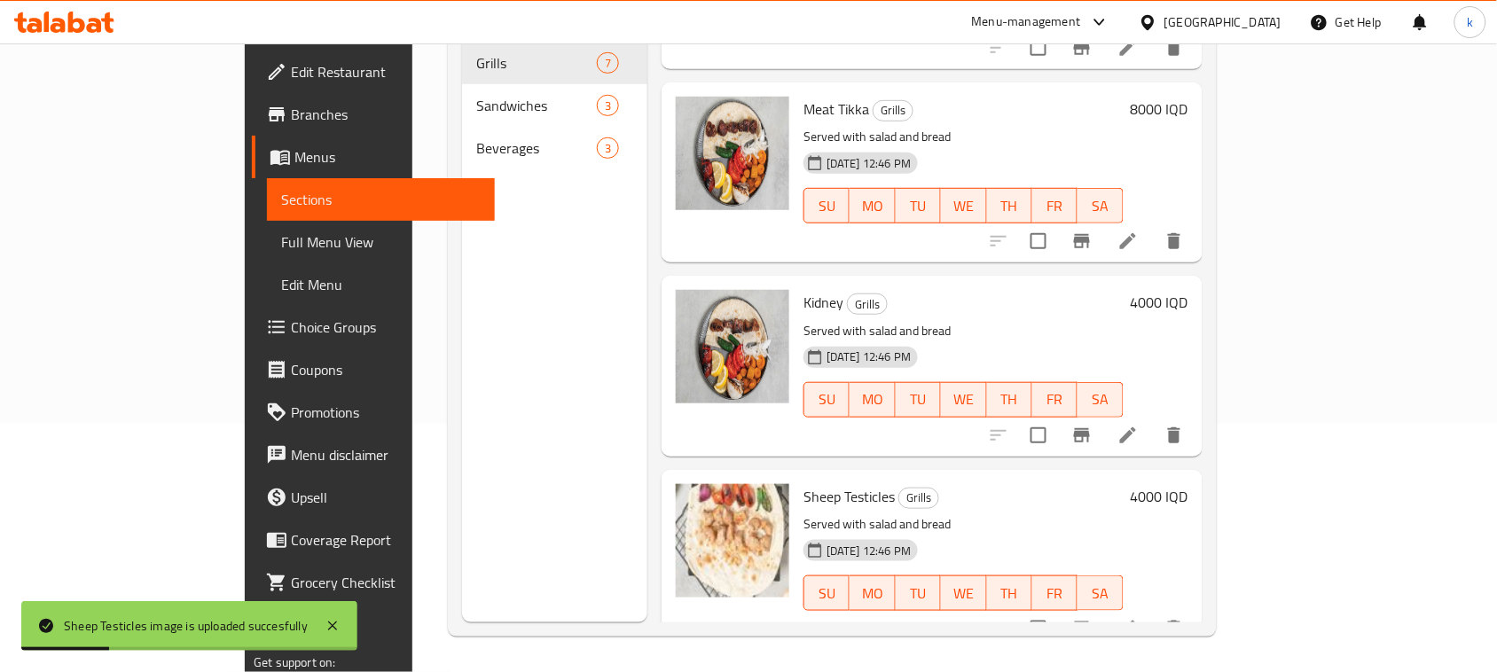
click at [1124, 484] on h6 "Sheep Testicles Grills" at bounding box center [964, 496] width 320 height 25
drag, startPoint x: 1014, startPoint y: 446, endPoint x: 970, endPoint y: 440, distance: 44.8
click at [1014, 470] on div "Sheep Testicles Grills Served with salad and bread 13-10-2025 12:46 PM SU MO TU…" at bounding box center [932, 560] width 541 height 180
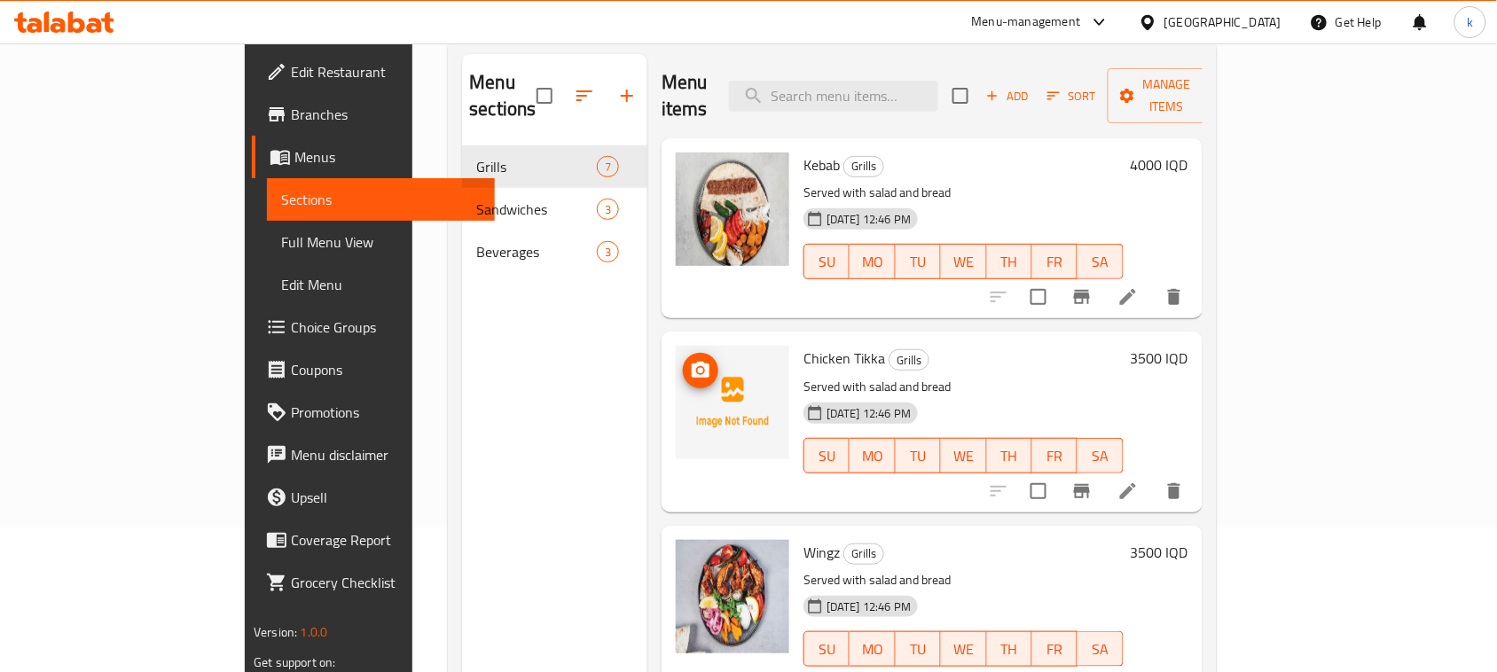
scroll to position [0, 0]
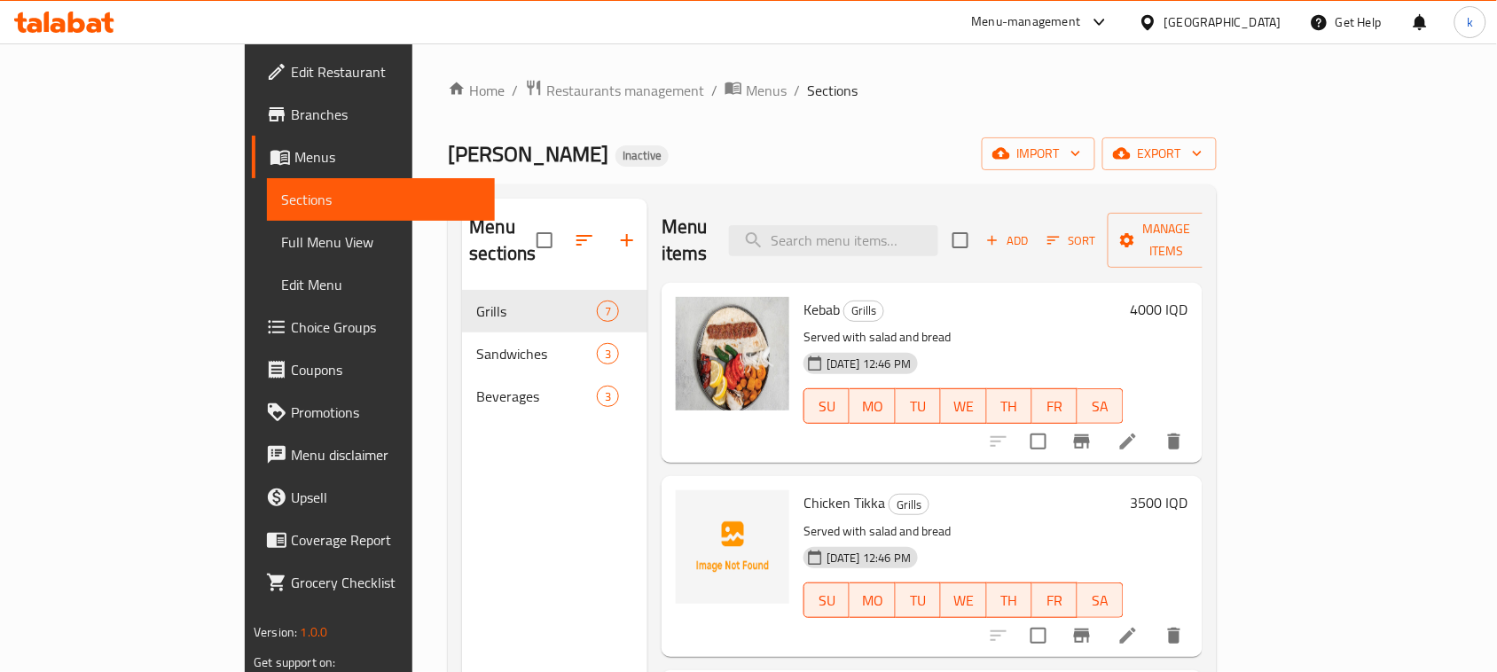
click at [746, 127] on div "Home / Restaurants management / Menus / Sections Brzhawi Khaluz Inactive import…" at bounding box center [832, 482] width 768 height 806
click at [624, 165] on div "Brzhawi Khaluz Inactive import export" at bounding box center [832, 154] width 768 height 33
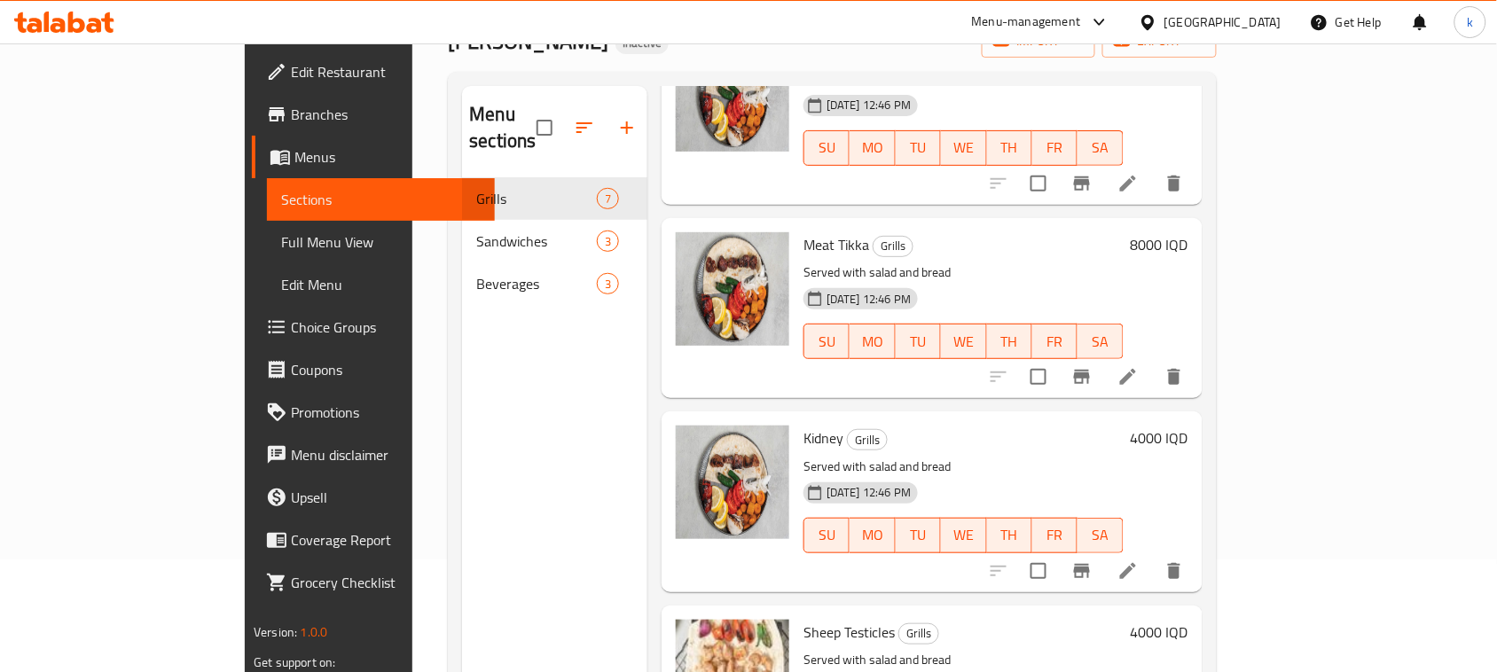
scroll to position [249, 0]
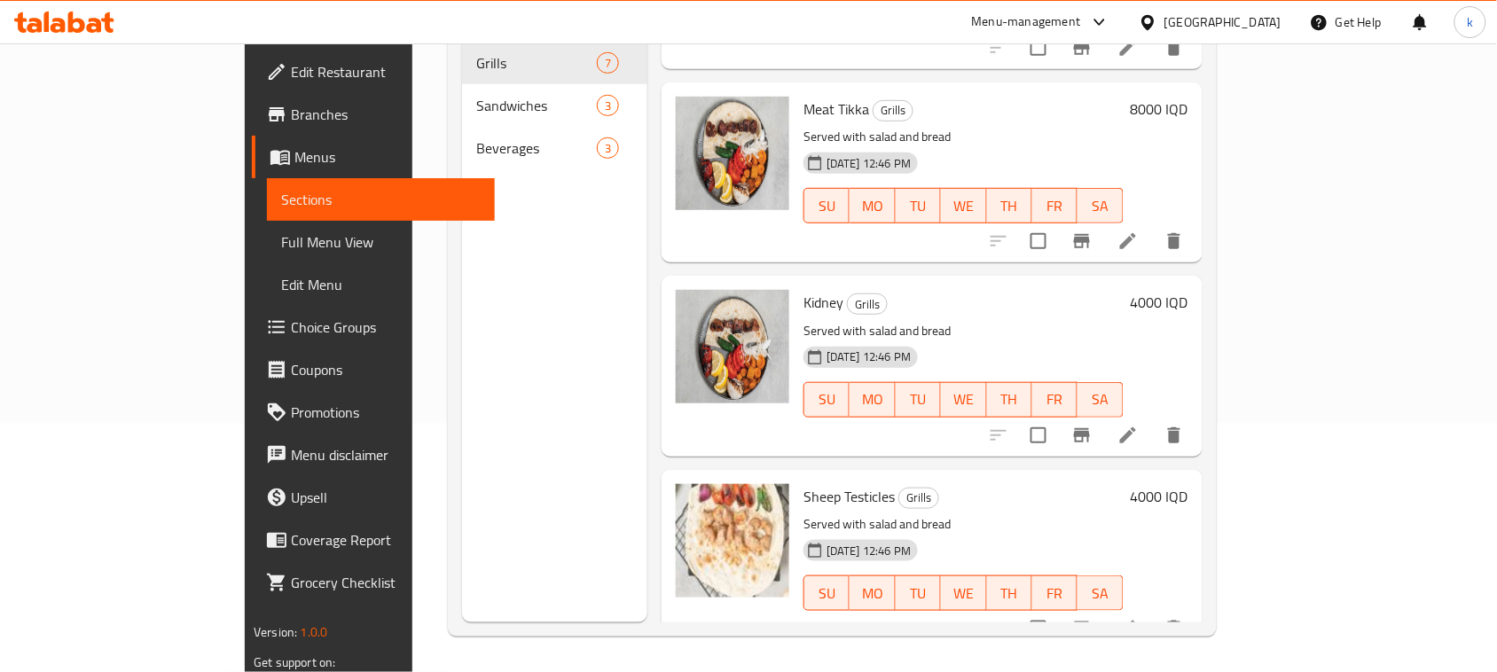
click at [996, 290] on h6 "Kidney Grills" at bounding box center [964, 302] width 320 height 25
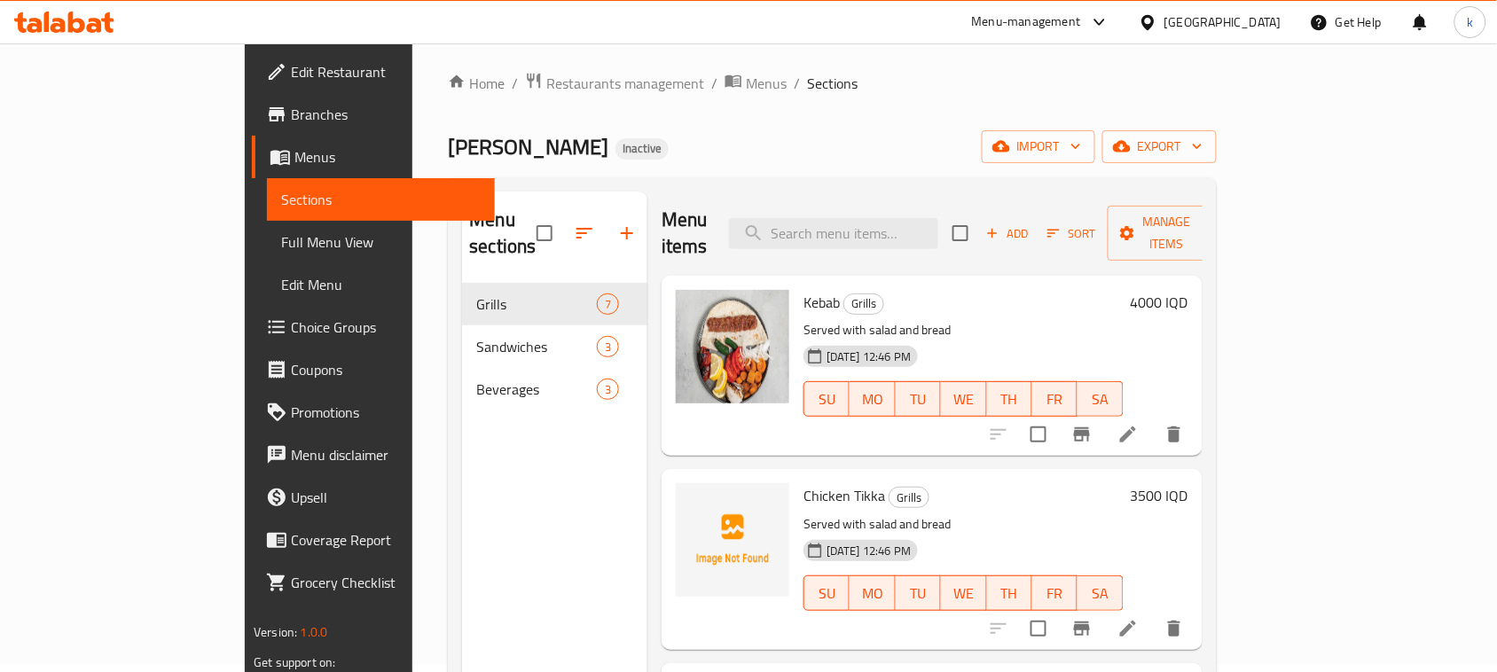
scroll to position [0, 0]
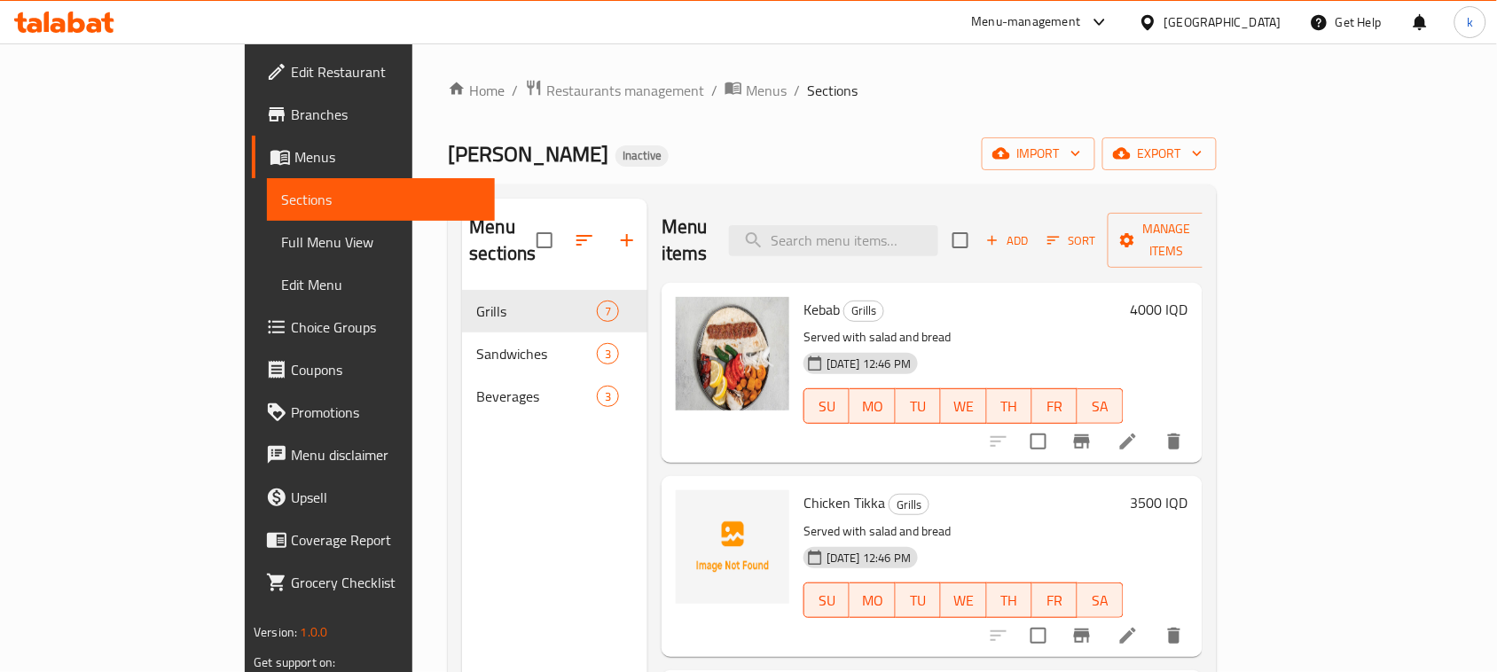
click at [1018, 483] on div "Chicken Tikka Grills Served with salad and bread 13-10-2025 12:46 PM SU MO TU W…" at bounding box center [964, 566] width 334 height 166
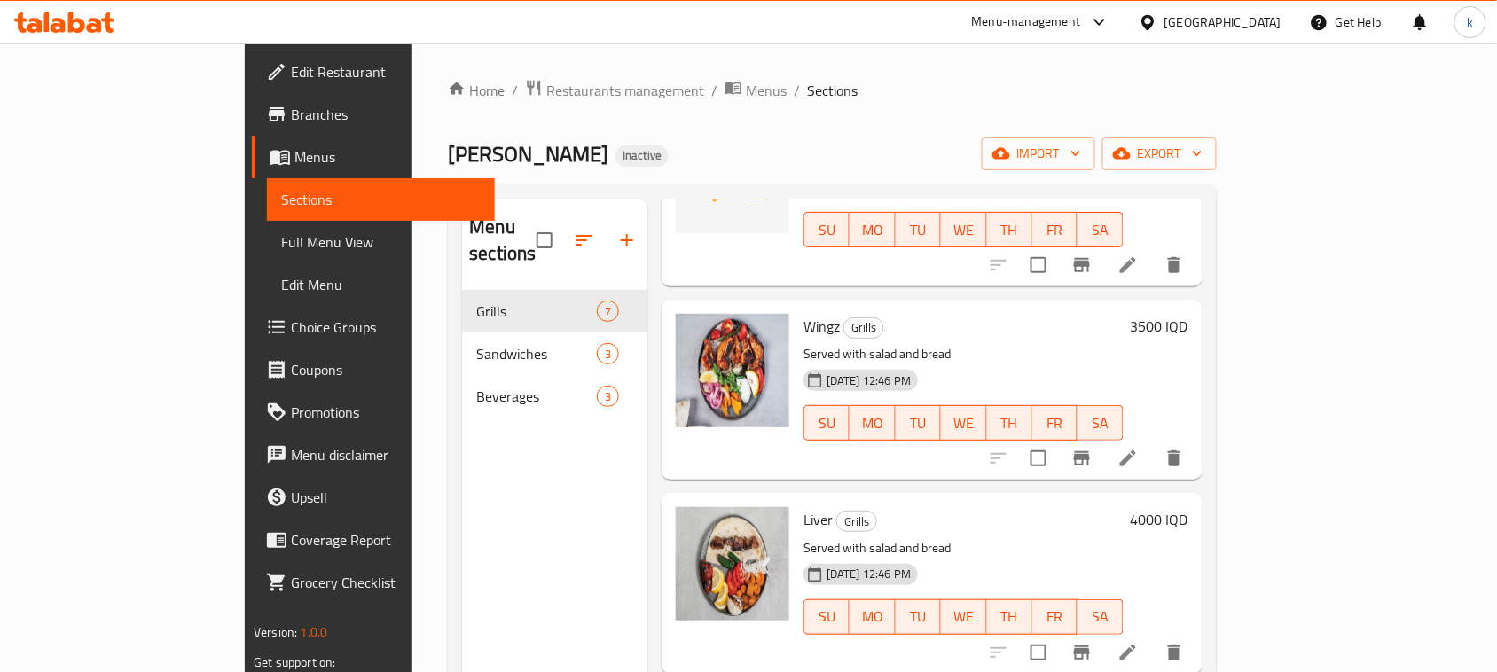
scroll to position [333, 0]
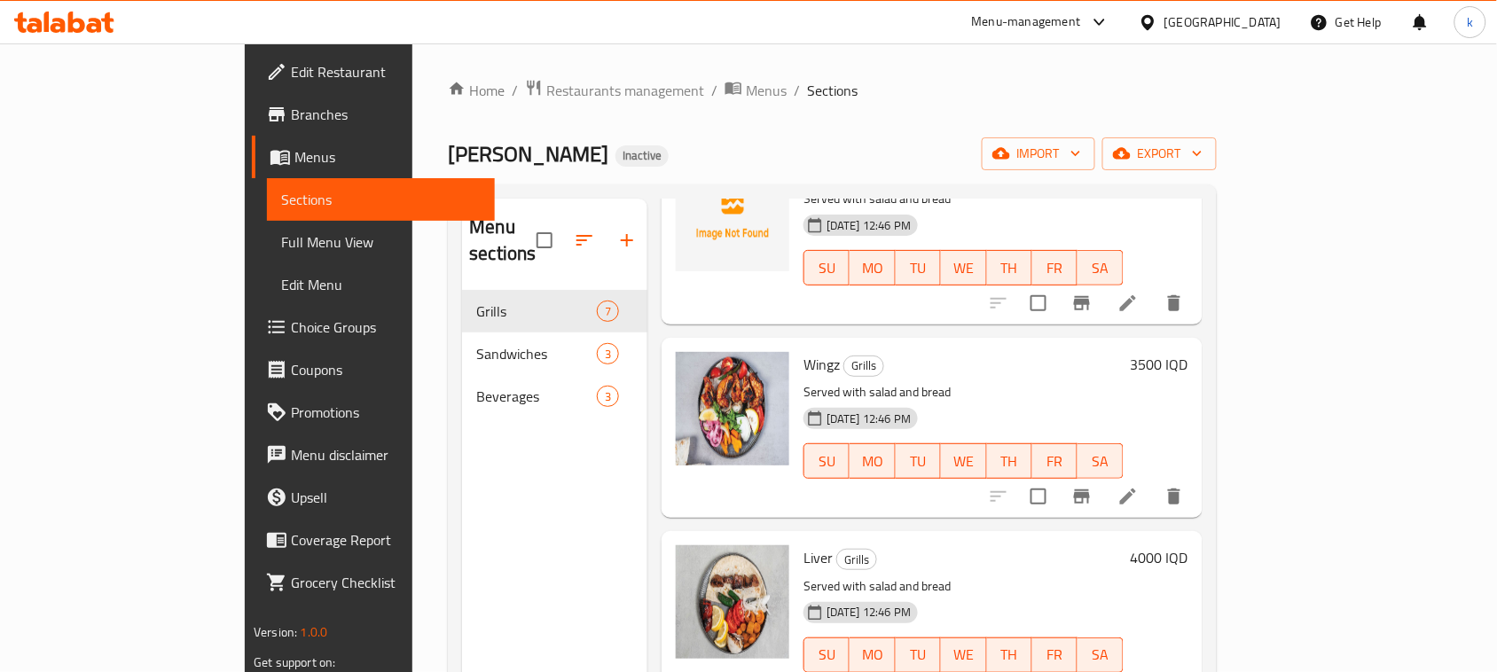
click at [999, 546] on h6 "Liver Grills" at bounding box center [964, 558] width 320 height 25
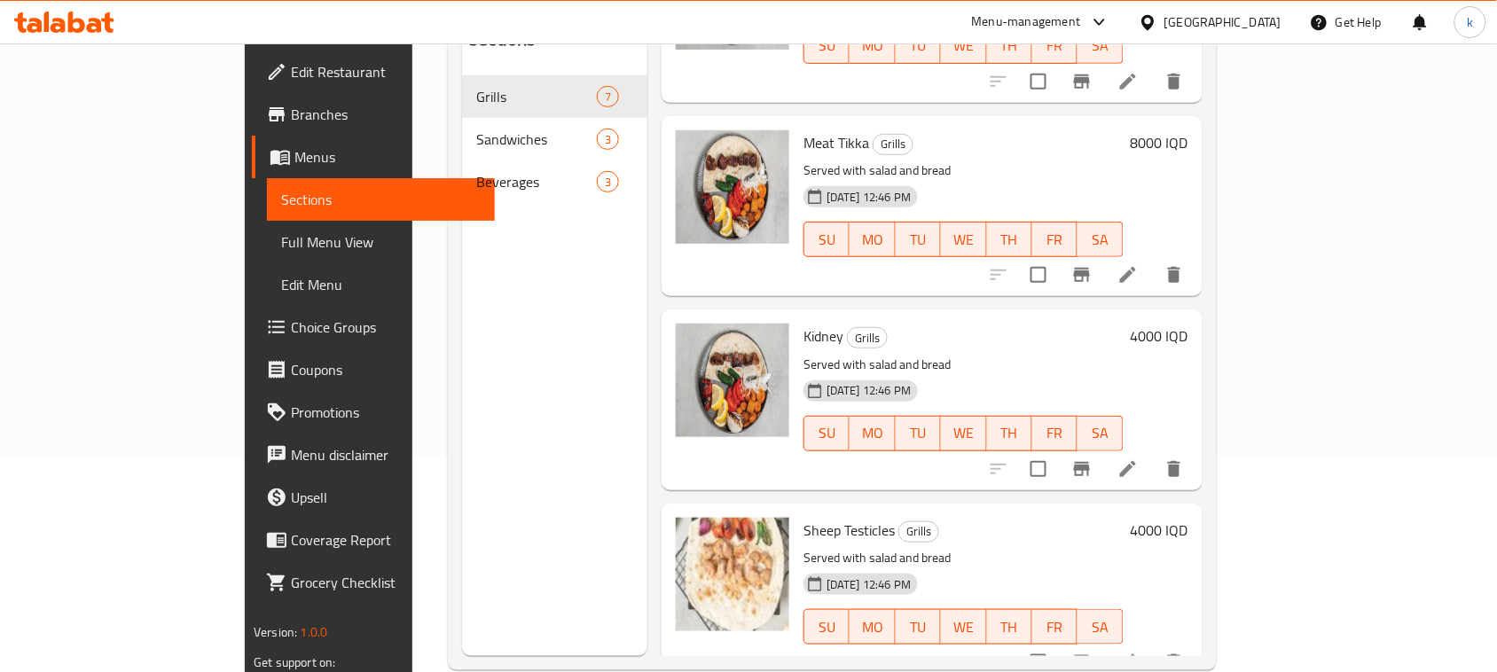
scroll to position [249, 0]
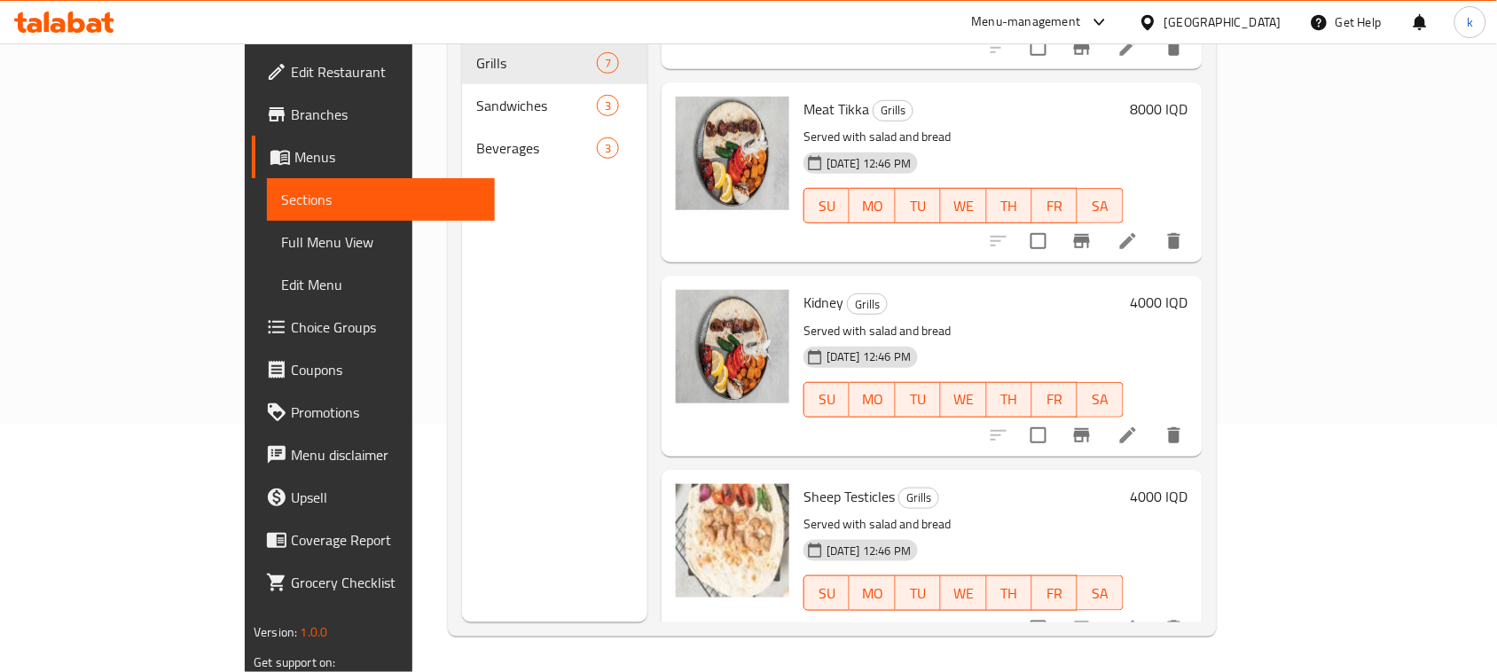
drag, startPoint x: 907, startPoint y: 260, endPoint x: 896, endPoint y: 286, distance: 27.8
click at [907, 283] on div "Kidney Grills Served with salad and bread 13-10-2025 12:46 PM SU MO TU WE TH FR…" at bounding box center [964, 366] width 334 height 166
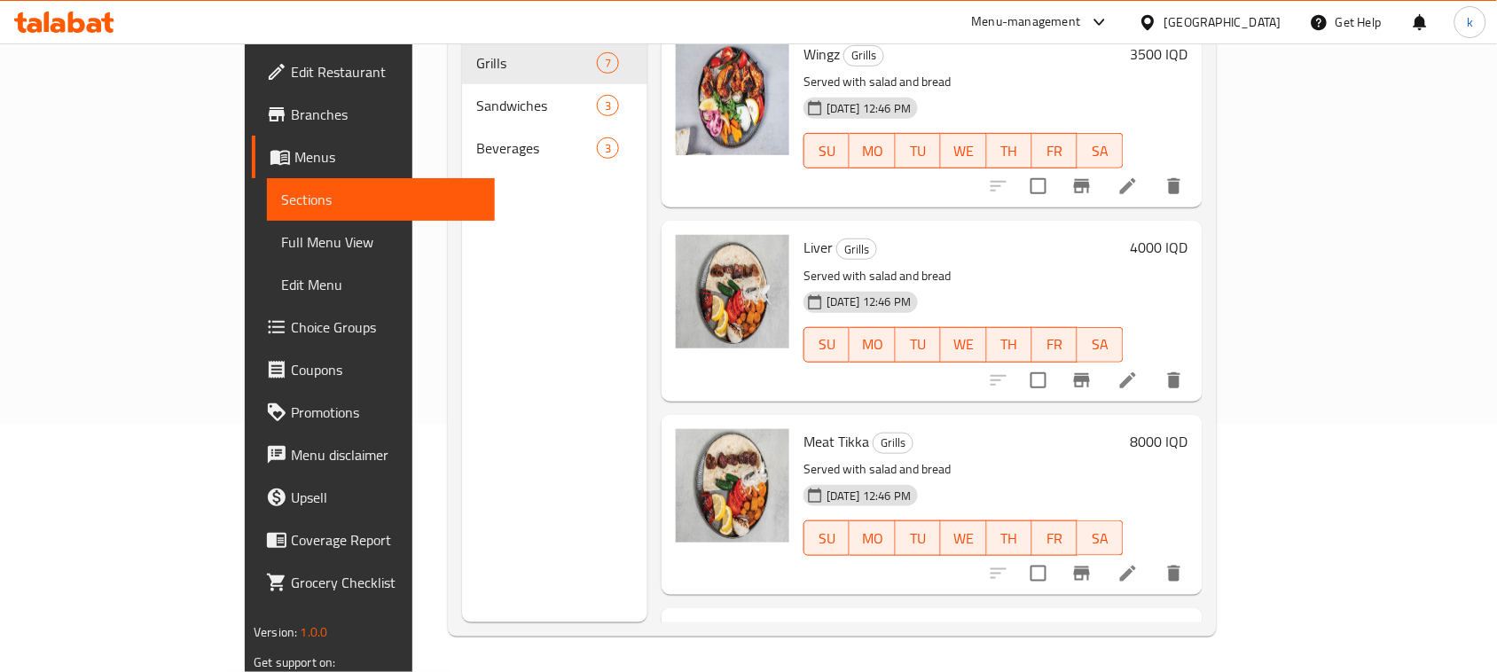
scroll to position [62, 0]
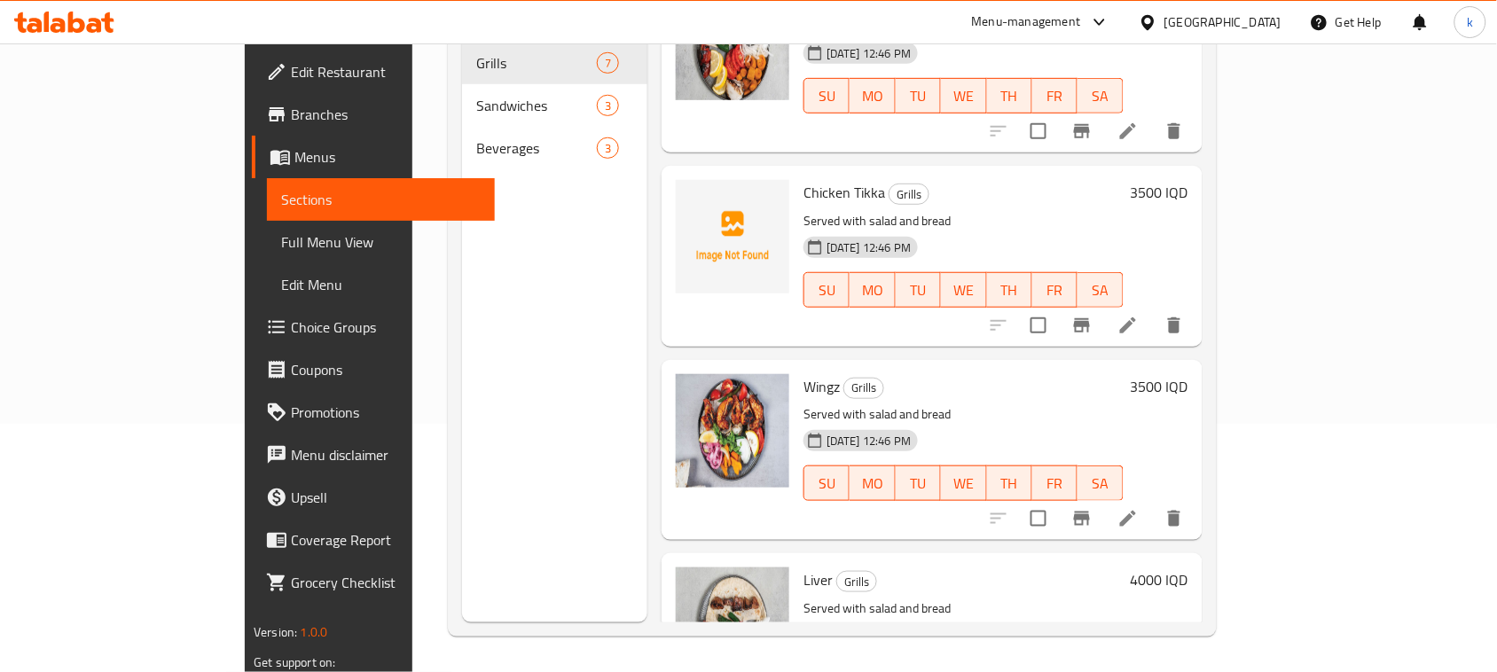
drag, startPoint x: 947, startPoint y: 525, endPoint x: 937, endPoint y: 523, distance: 10.8
click at [947, 554] on div "Liver Grills Served with salad and bread 13-10-2025 12:46 PM SU MO TU WE TH FR …" at bounding box center [932, 644] width 541 height 180
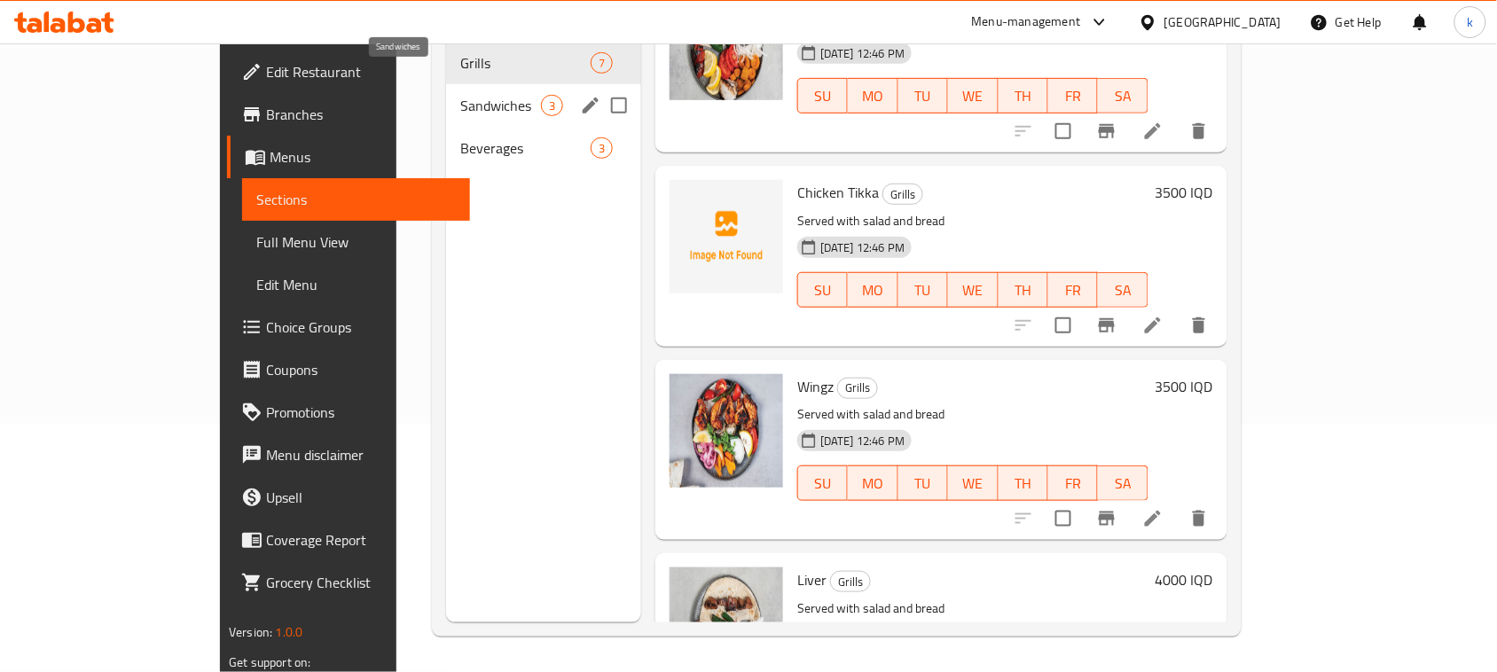
click at [460, 95] on span "Sandwiches" at bounding box center [500, 105] width 81 height 21
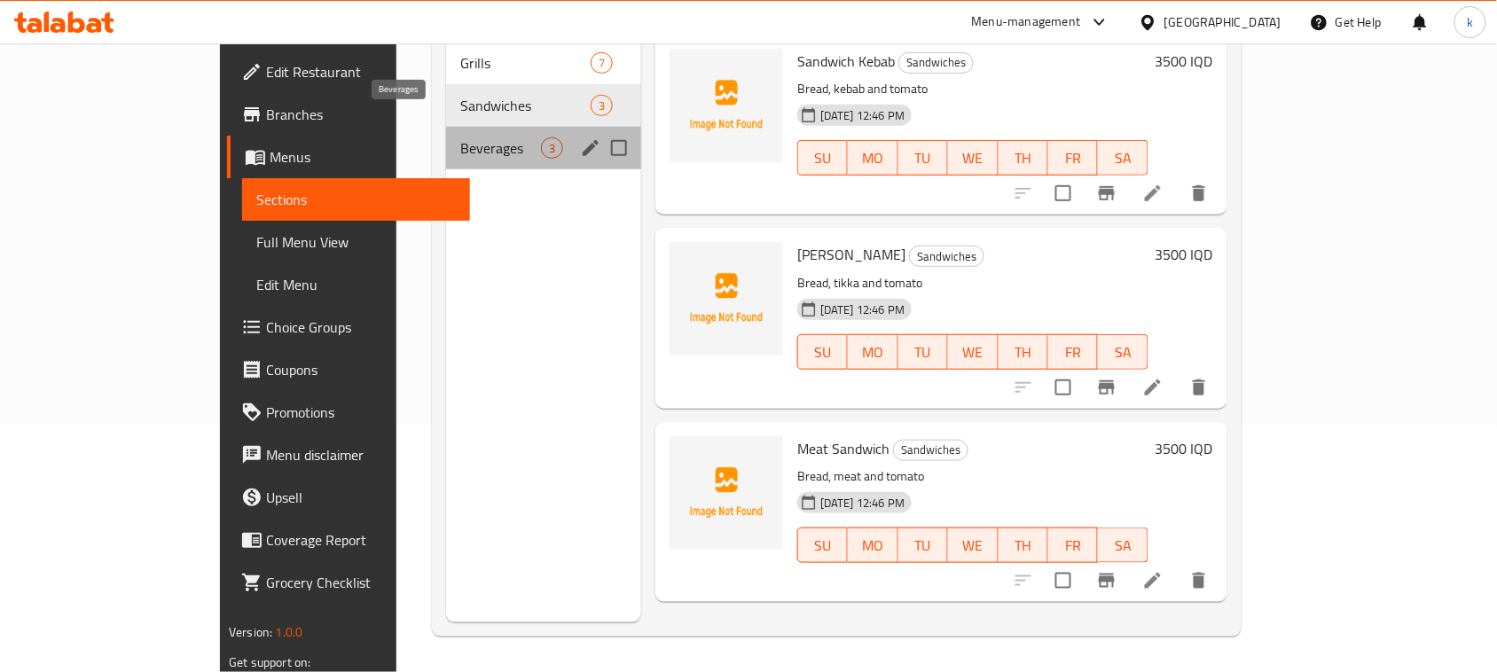
click at [460, 138] on span "Beverages" at bounding box center [500, 148] width 81 height 21
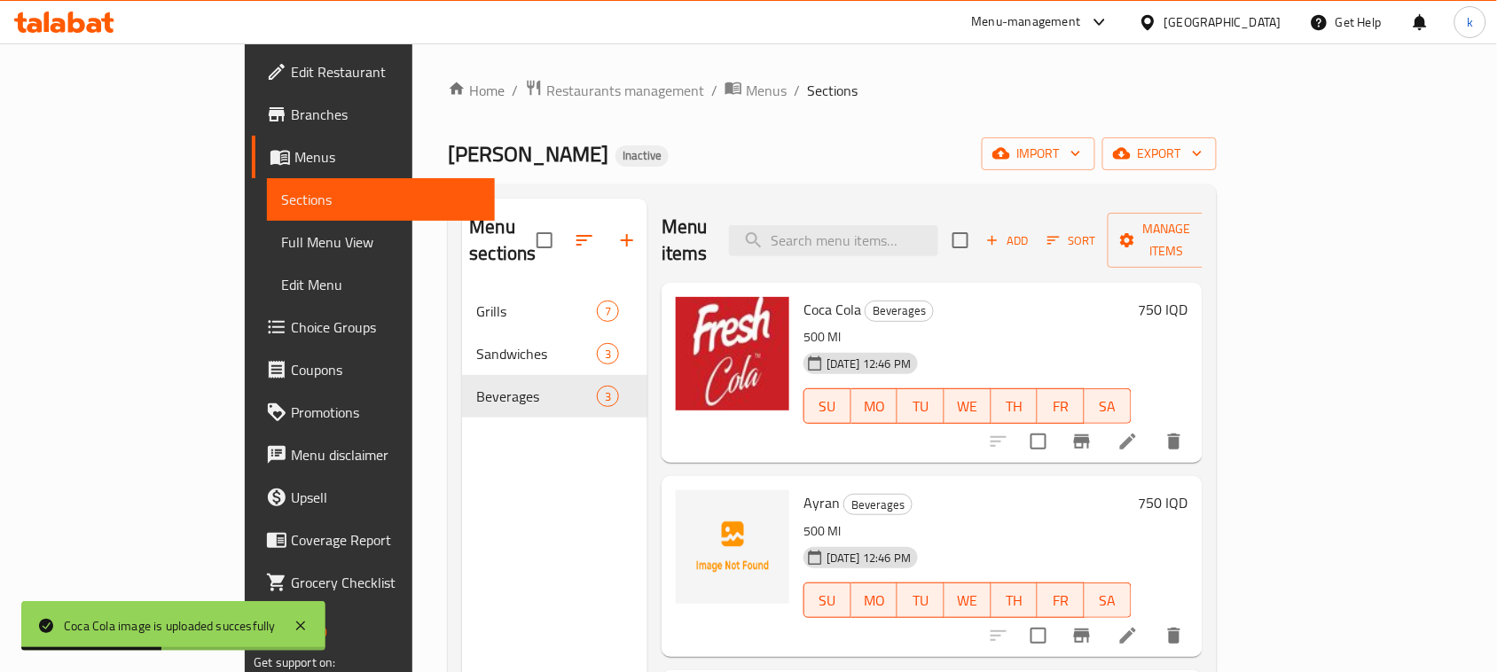
click at [963, 521] on p "500 Ml" at bounding box center [968, 532] width 328 height 22
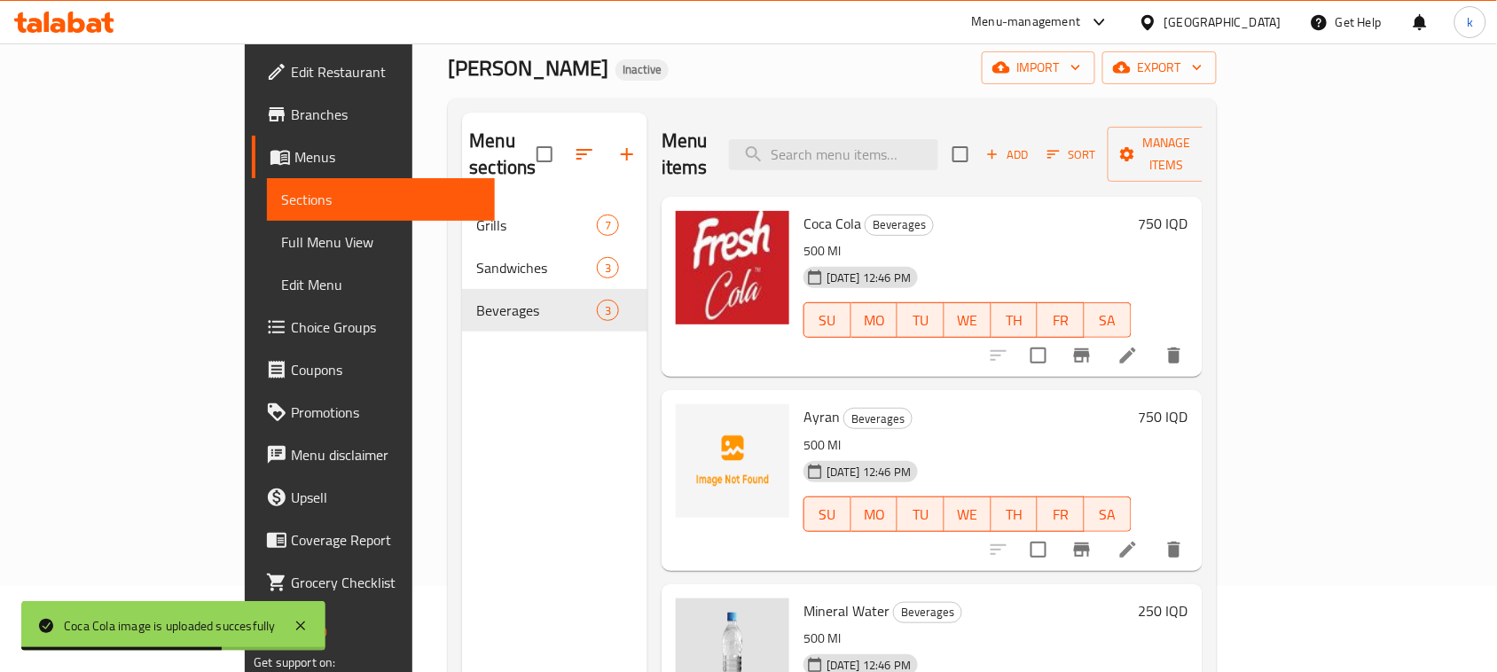
scroll to position [222, 0]
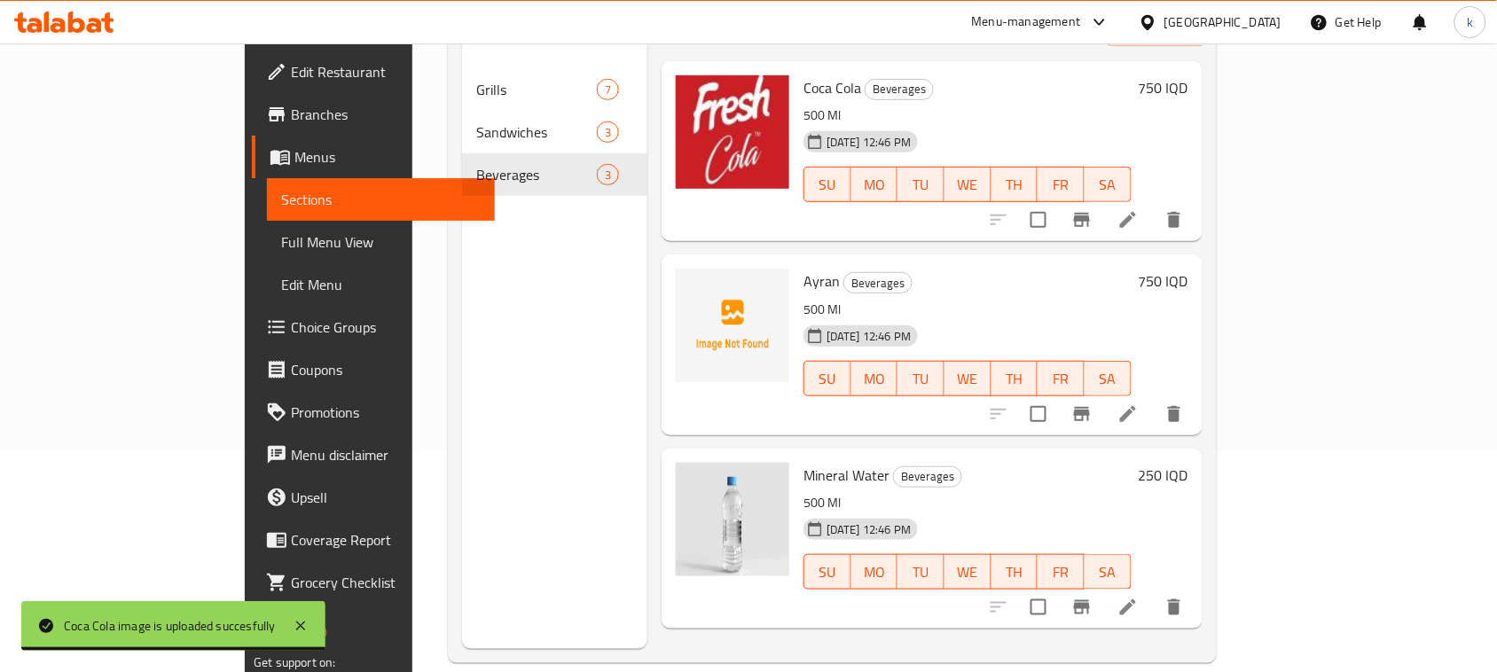
click at [462, 391] on div "Menu sections Grills 7 Sandwiches 3 Beverages 3" at bounding box center [554, 313] width 185 height 672
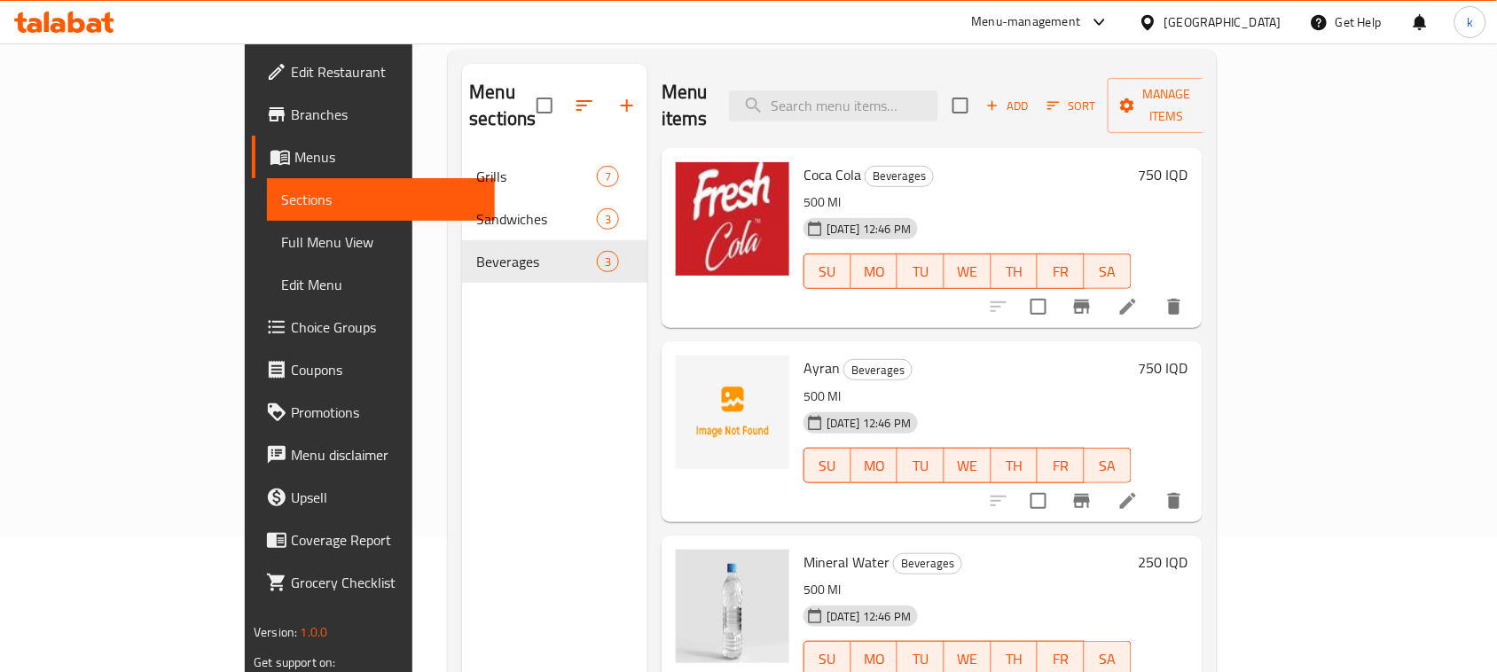
scroll to position [0, 0]
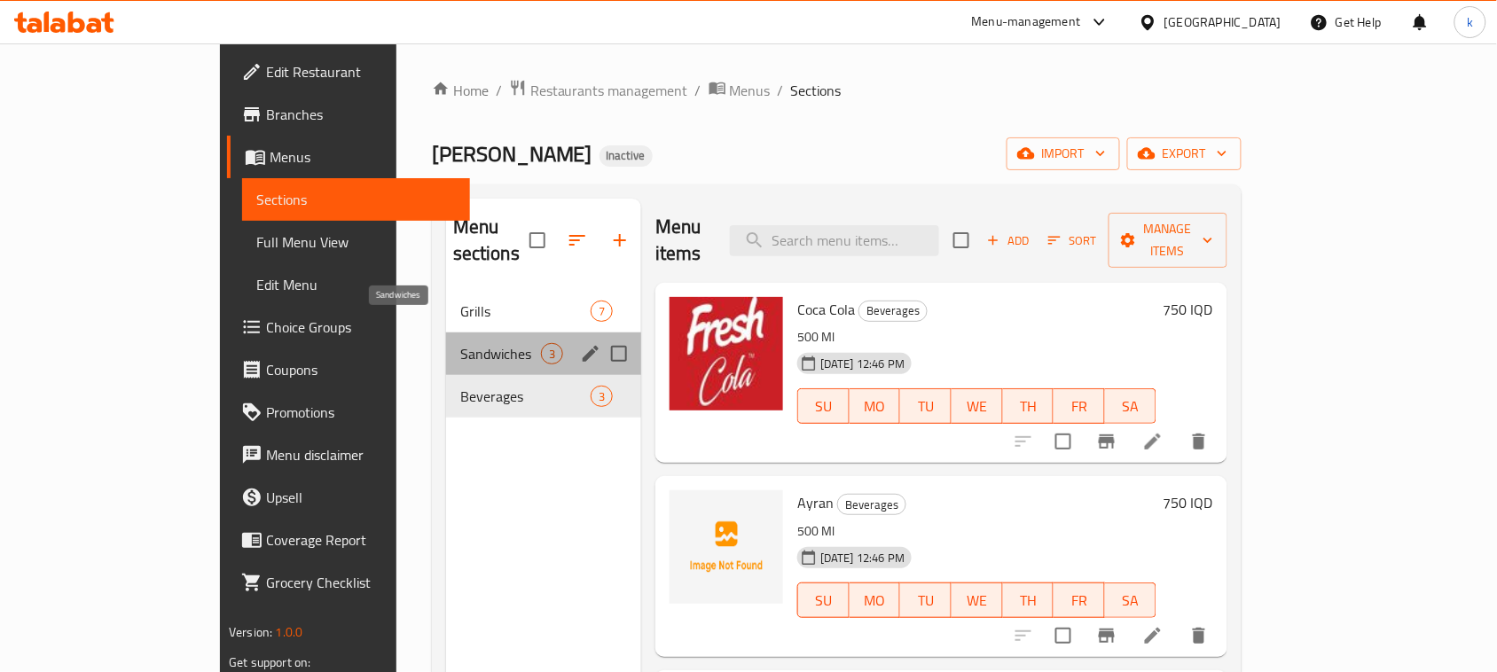
click at [460, 343] on span "Sandwiches" at bounding box center [500, 353] width 81 height 21
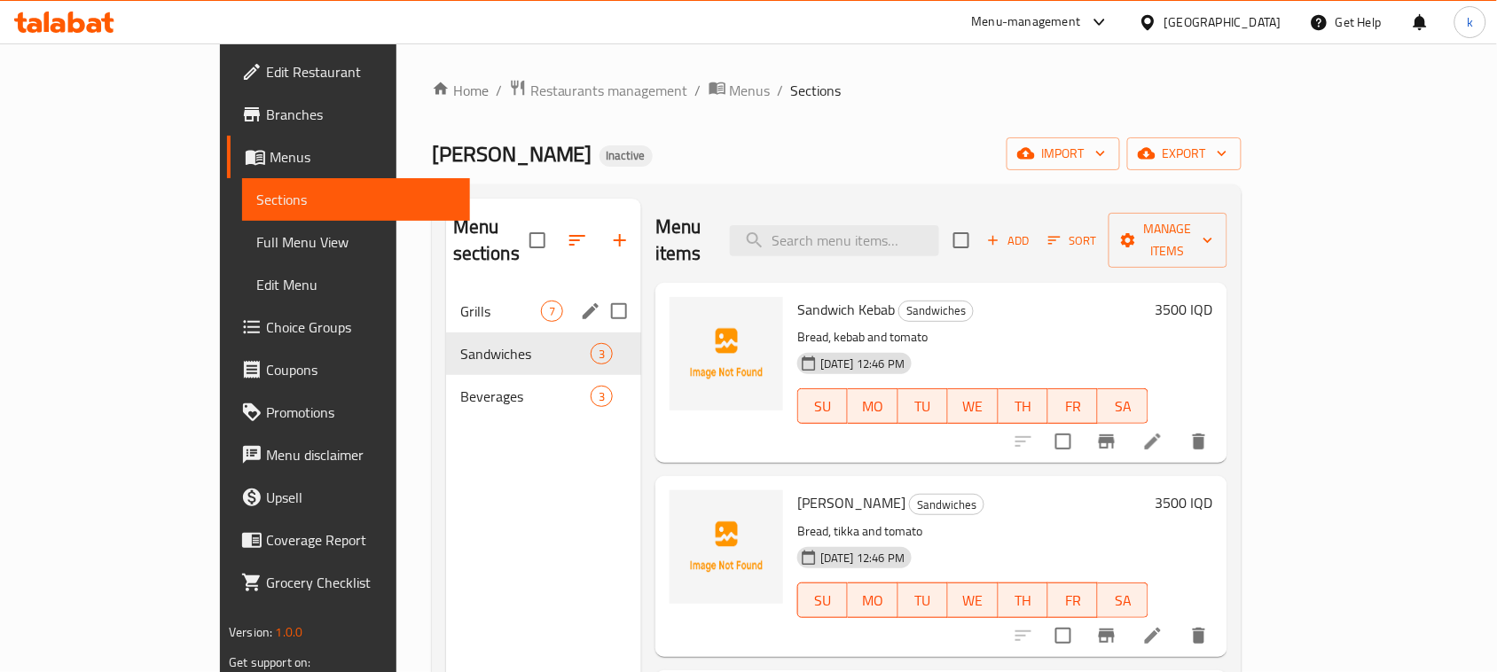
click at [446, 295] on div "Grills 7" at bounding box center [543, 311] width 195 height 43
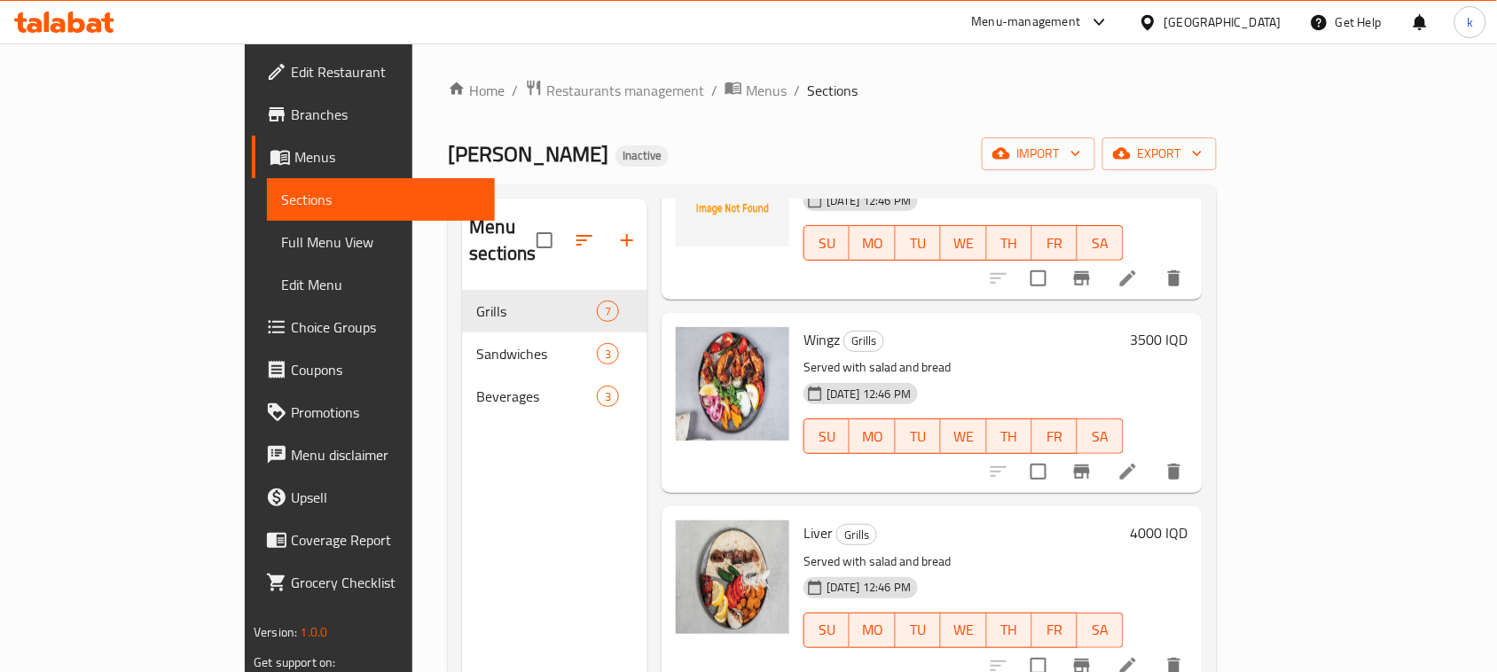
scroll to position [62, 0]
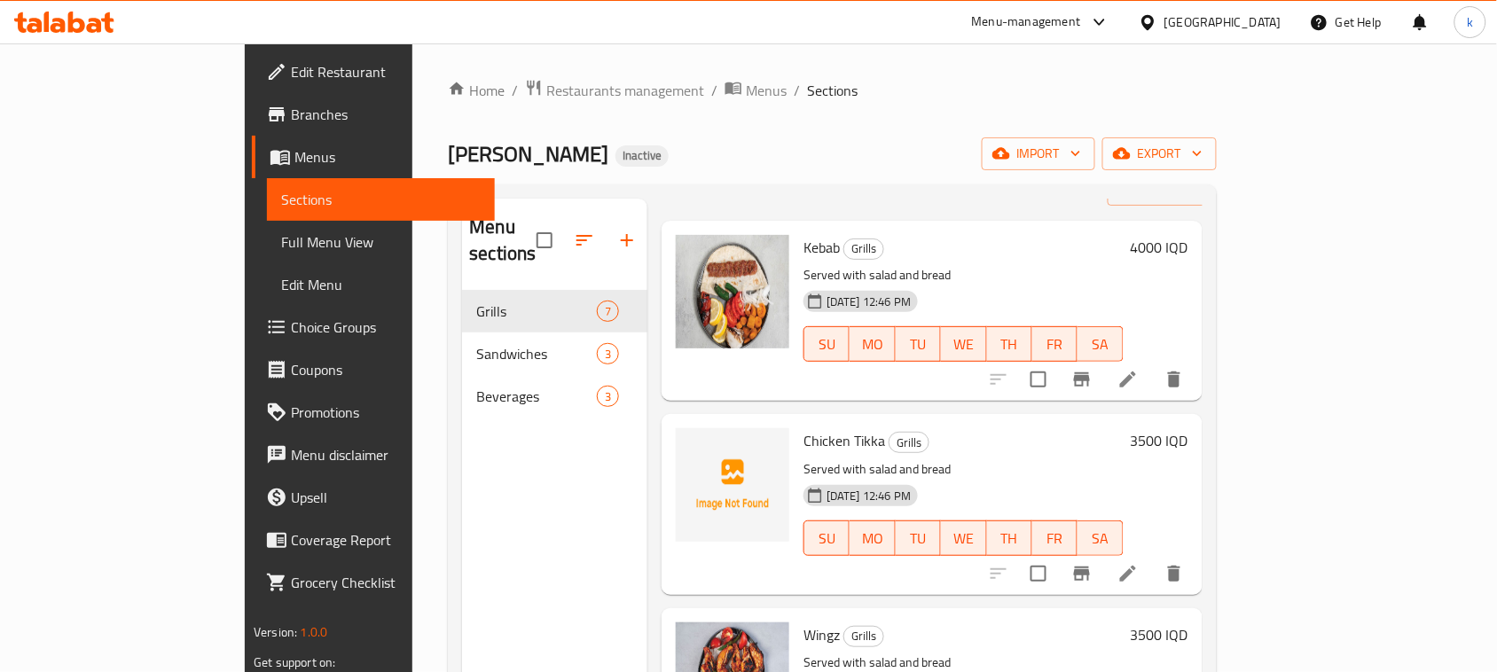
click at [714, 116] on div "Home / Restaurants management / Menus / Sections Brzhawi Khaluz Inactive import…" at bounding box center [832, 482] width 768 height 806
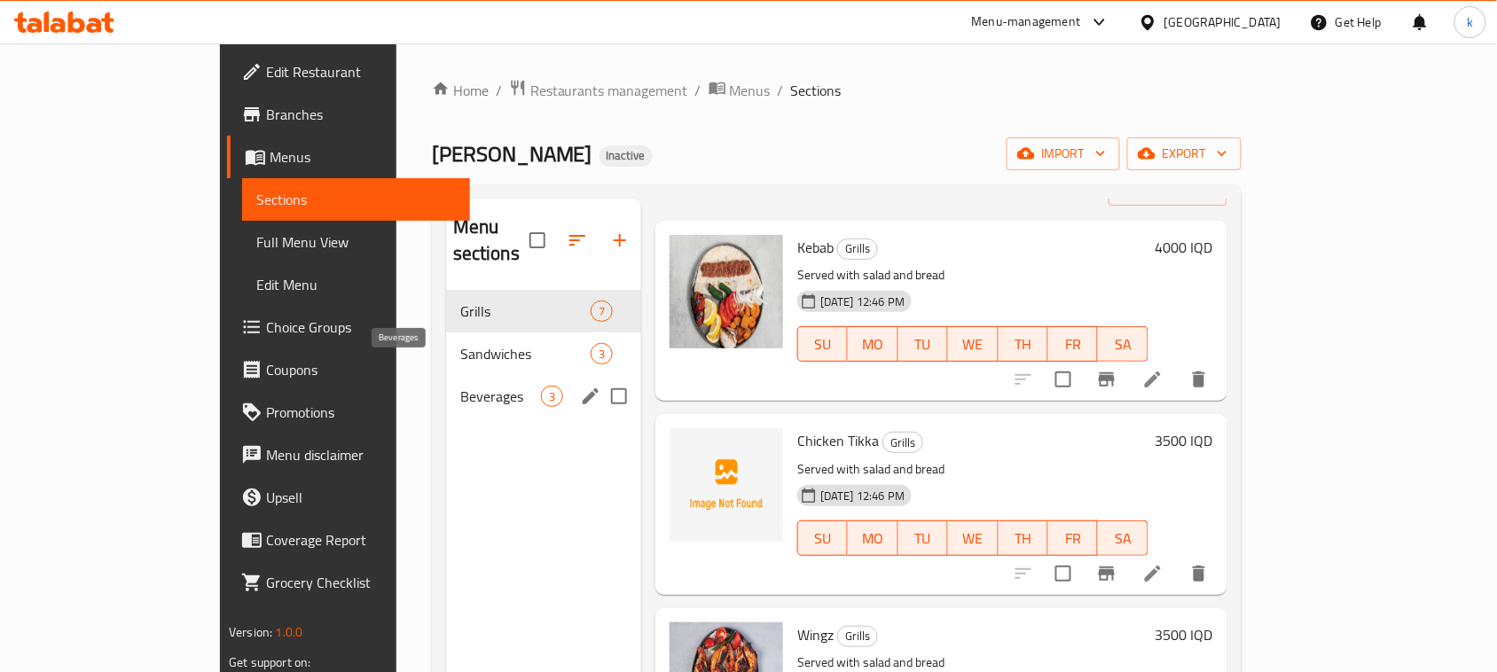
click at [460, 386] on span "Beverages" at bounding box center [500, 396] width 81 height 21
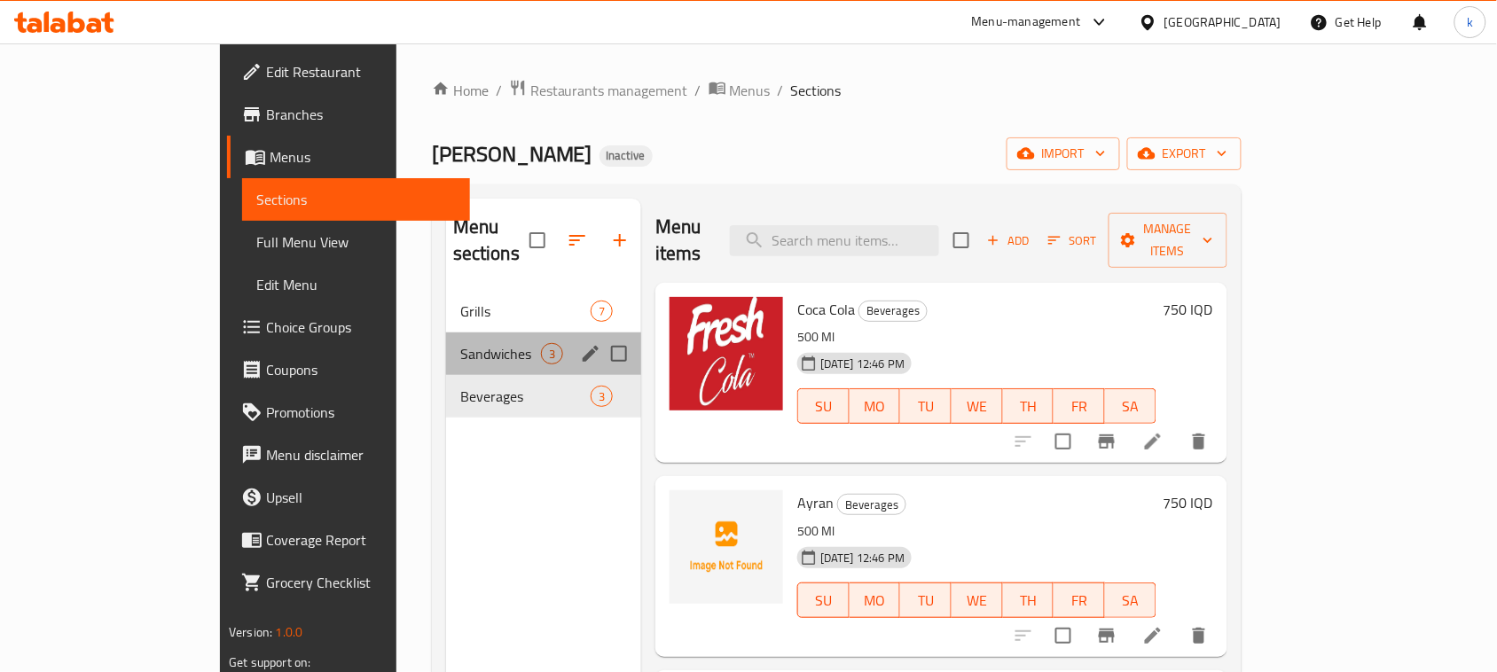
click at [446, 343] on div "Sandwiches 3" at bounding box center [543, 354] width 195 height 43
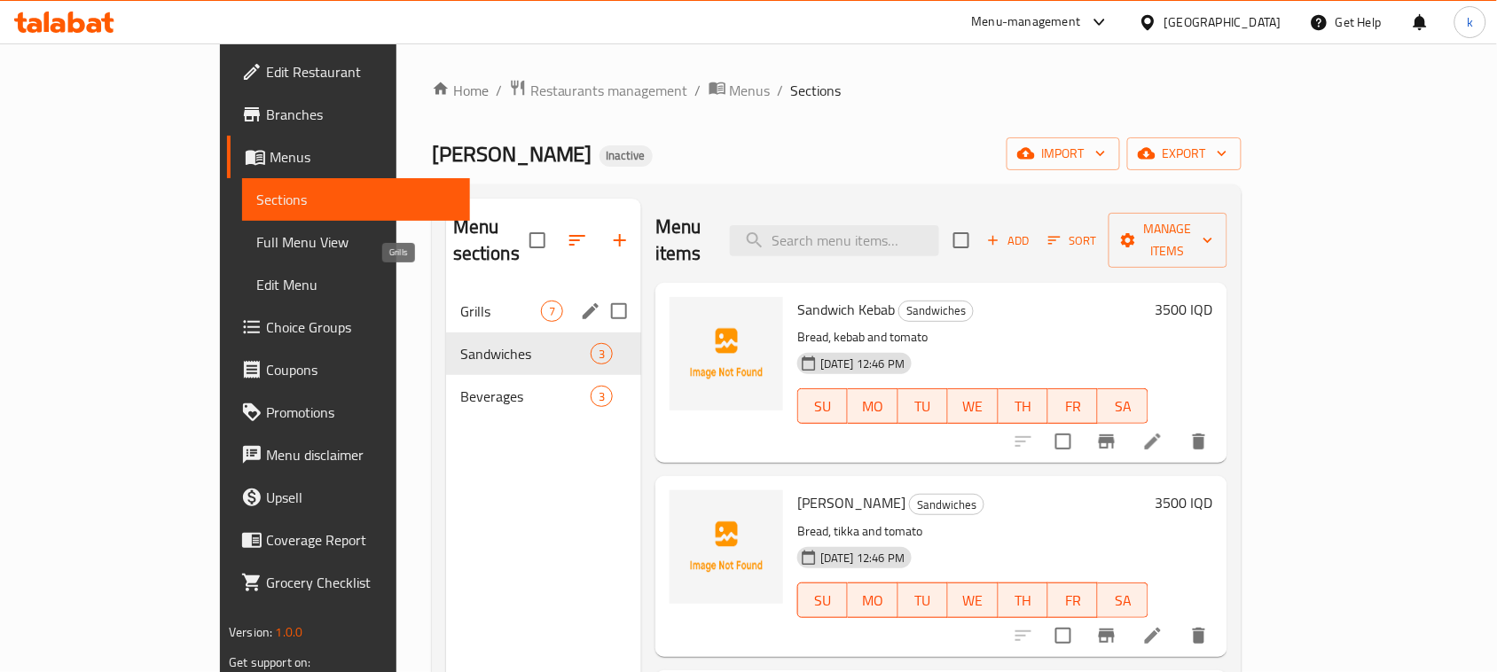
click at [460, 301] on span "Grills" at bounding box center [500, 311] width 81 height 21
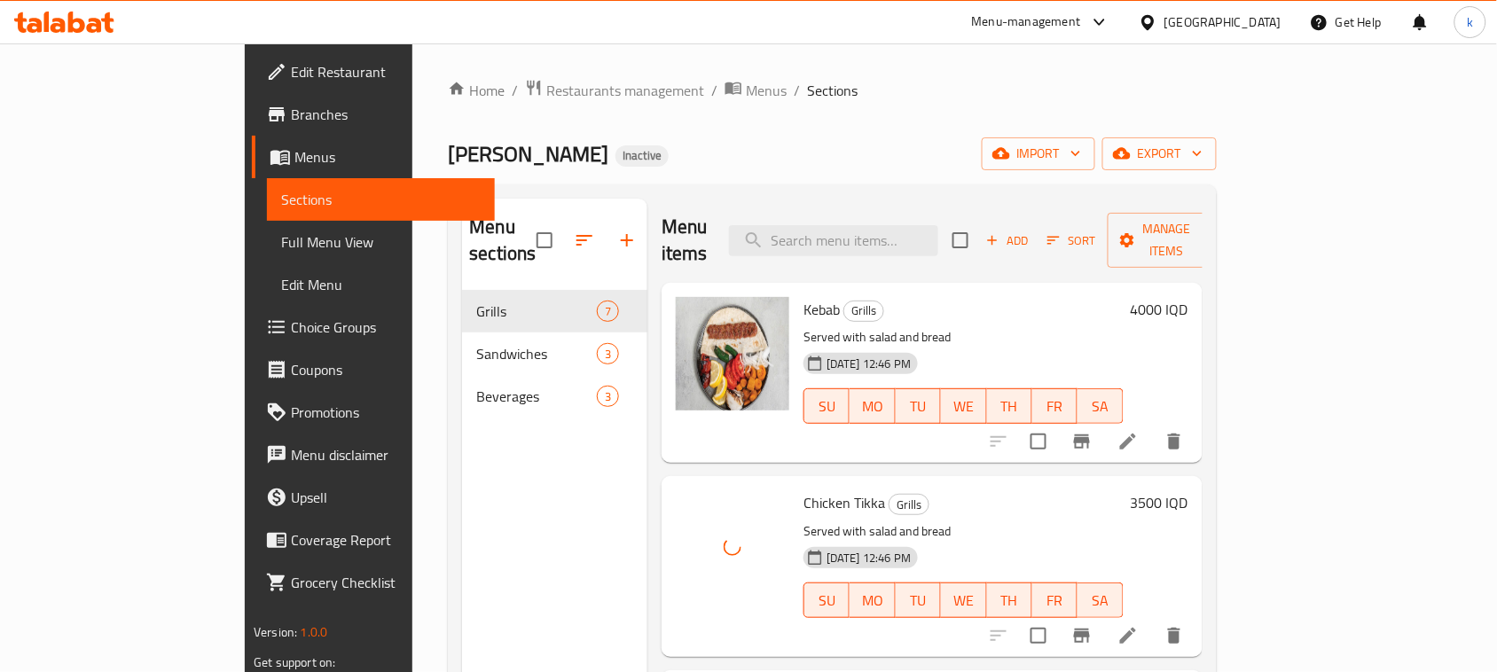
click at [695, 153] on div "Brzhawi Khaluz Inactive import export" at bounding box center [832, 154] width 768 height 33
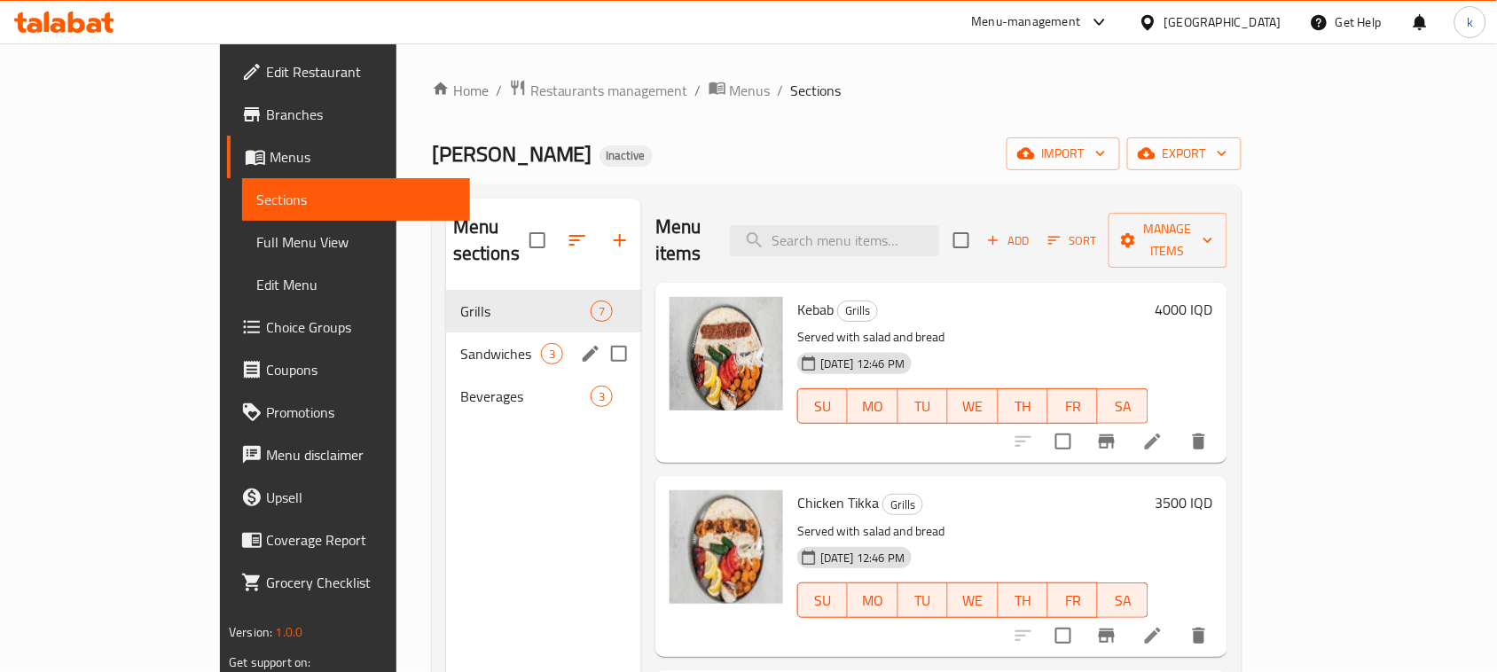
click at [446, 333] on div "Sandwiches 3" at bounding box center [543, 354] width 195 height 43
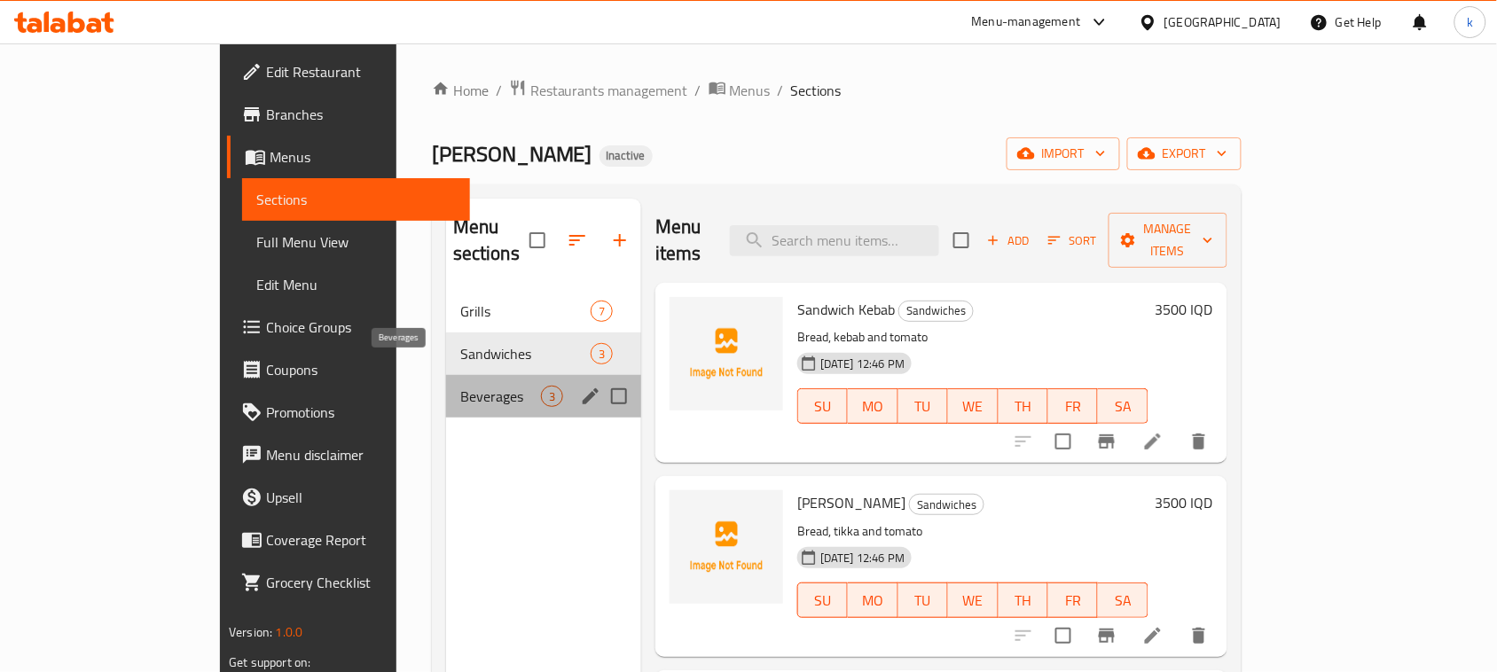
click at [460, 386] on span "Beverages" at bounding box center [500, 396] width 81 height 21
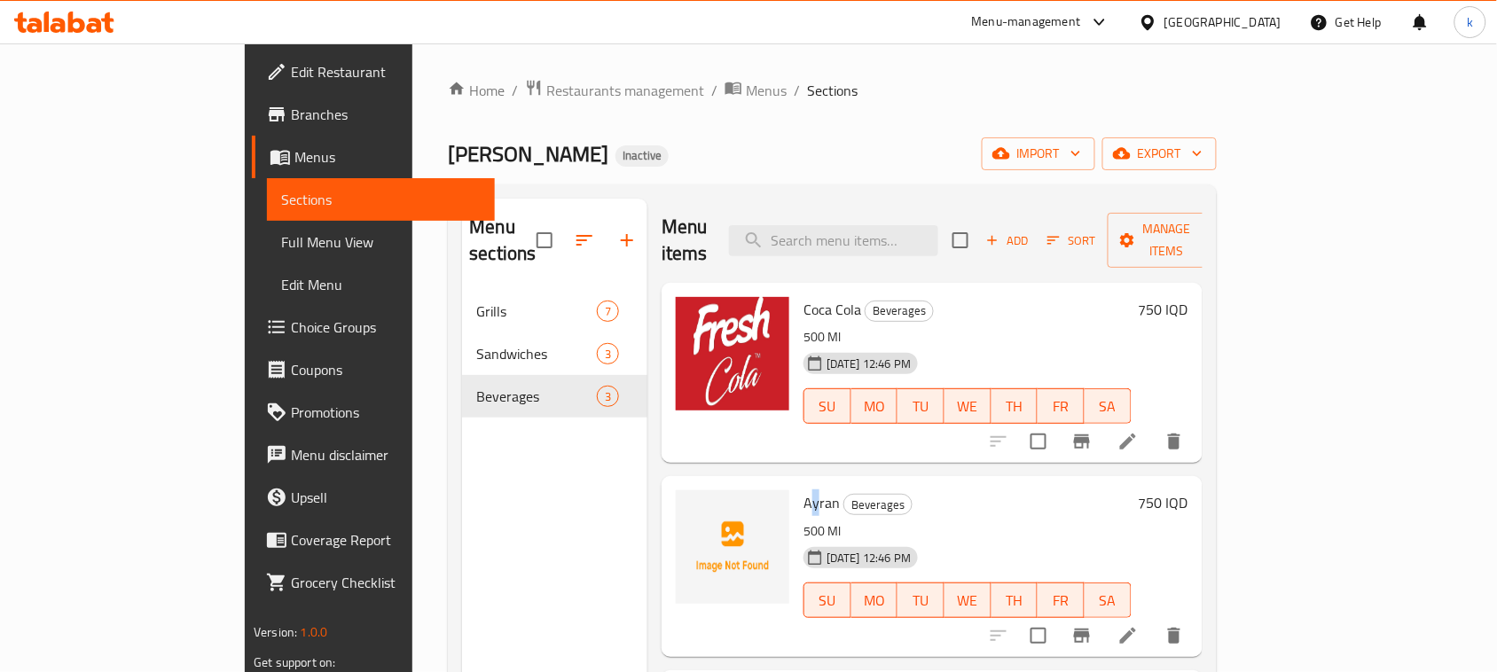
click at [804, 490] on span "Ayran" at bounding box center [822, 503] width 36 height 27
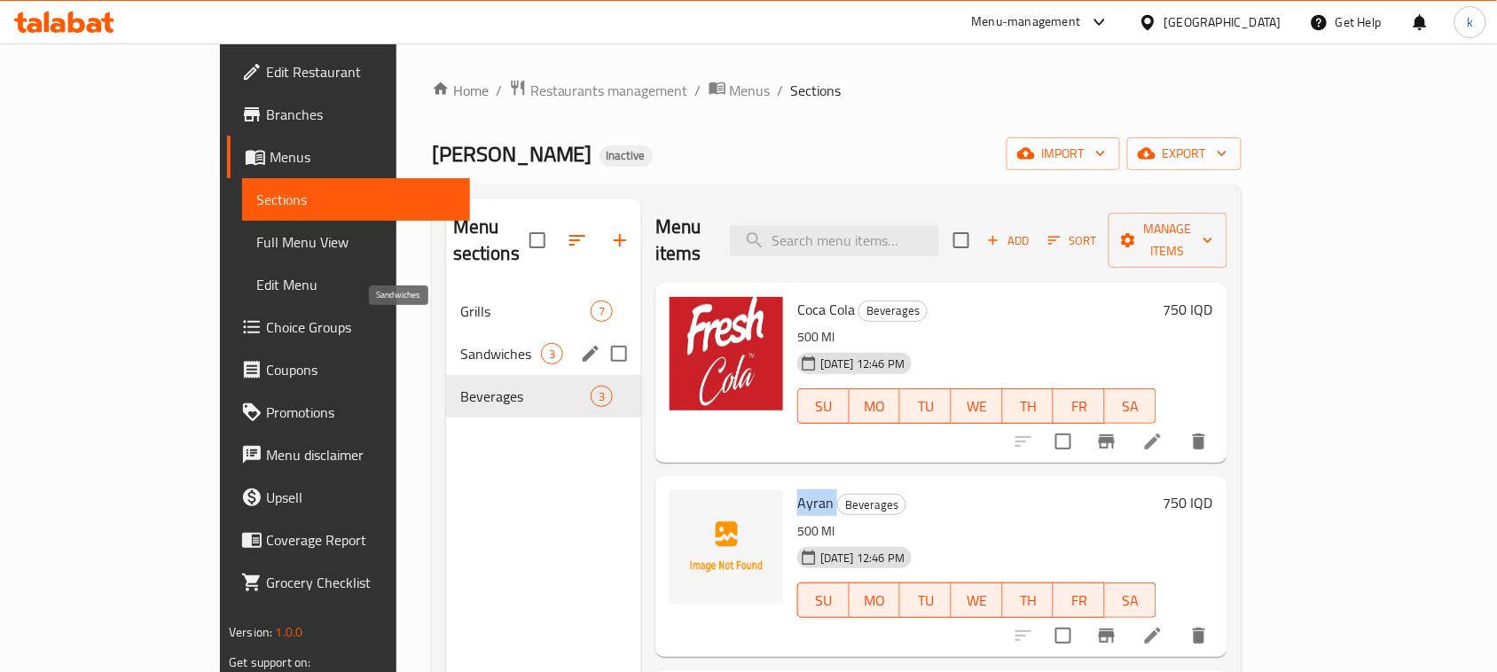
click at [446, 333] on div "Sandwiches 3" at bounding box center [543, 354] width 195 height 43
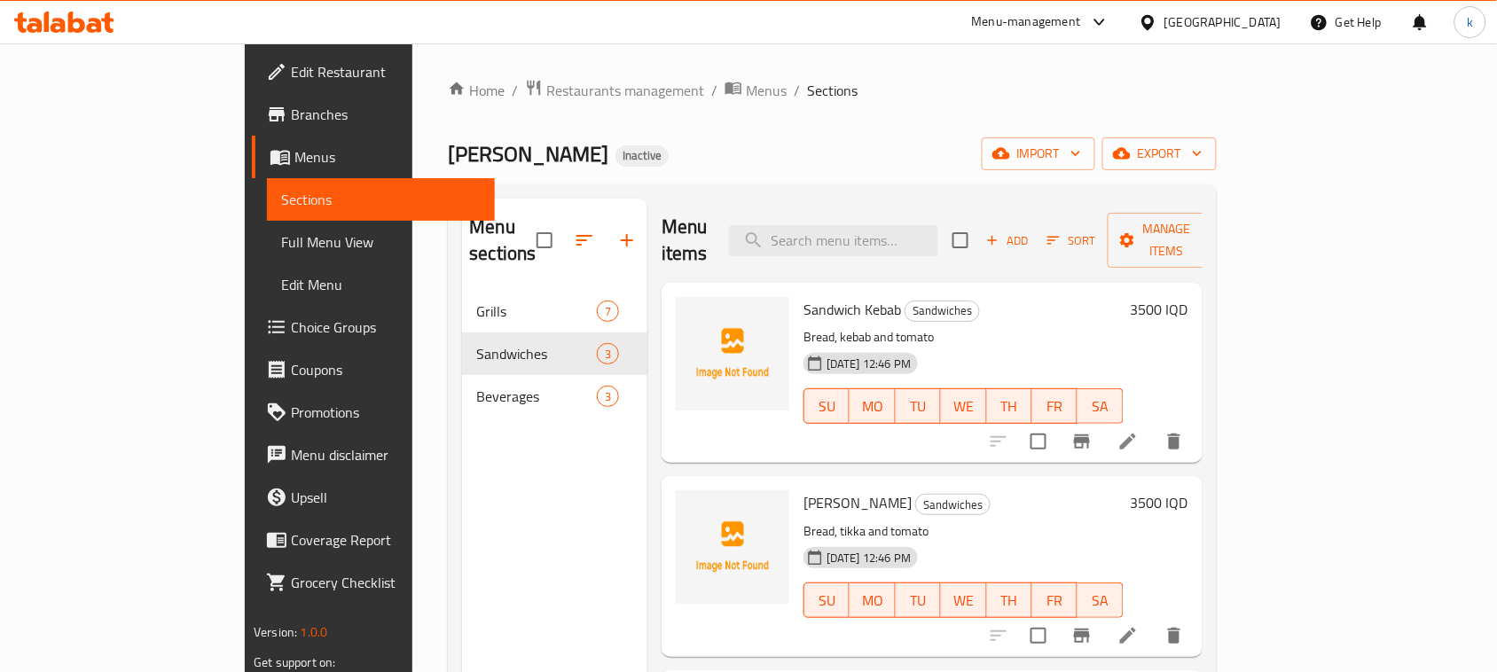
click at [804, 296] on span "Sandwich Kebab" at bounding box center [853, 309] width 98 height 27
copy h6 "Sandwich Kebab"
click at [804, 490] on span "Tikka Sandwich" at bounding box center [858, 503] width 108 height 27
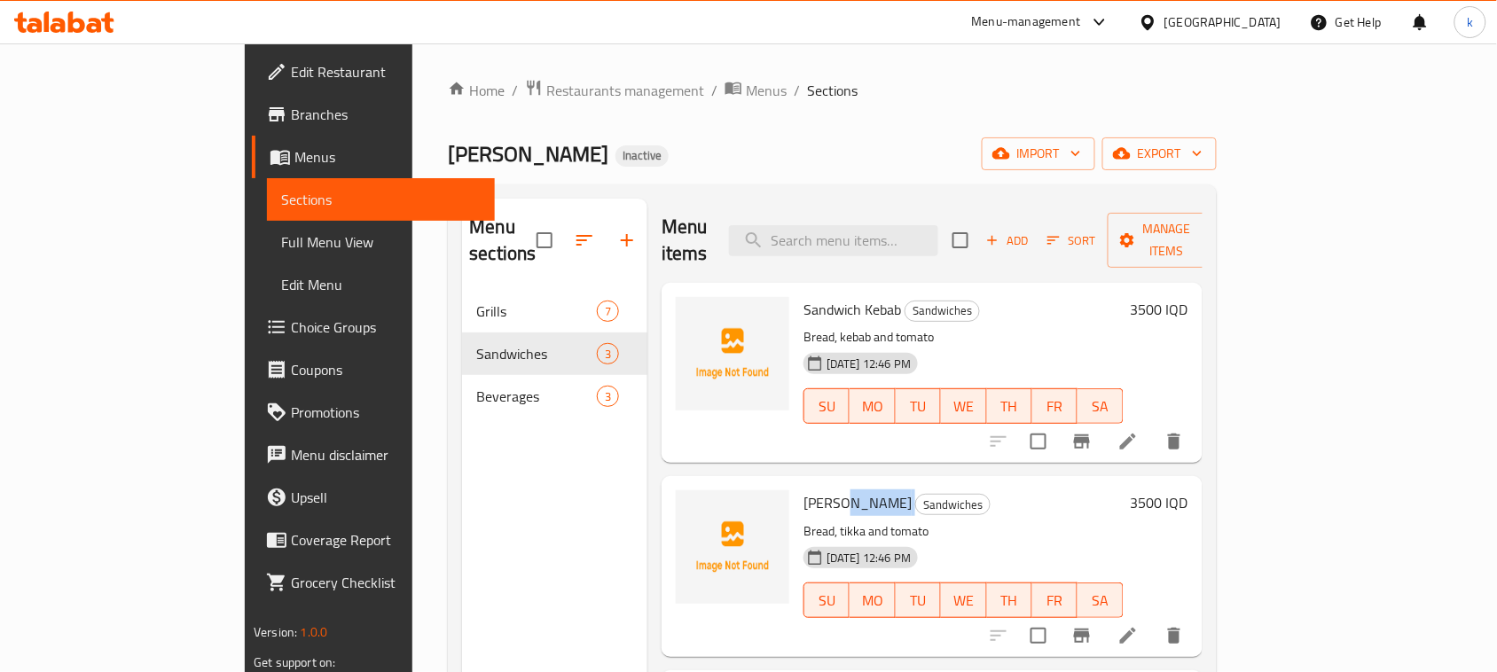
click at [804, 490] on span "Tikka Sandwich" at bounding box center [858, 503] width 108 height 27
copy h6 "Tikka Sandwich"
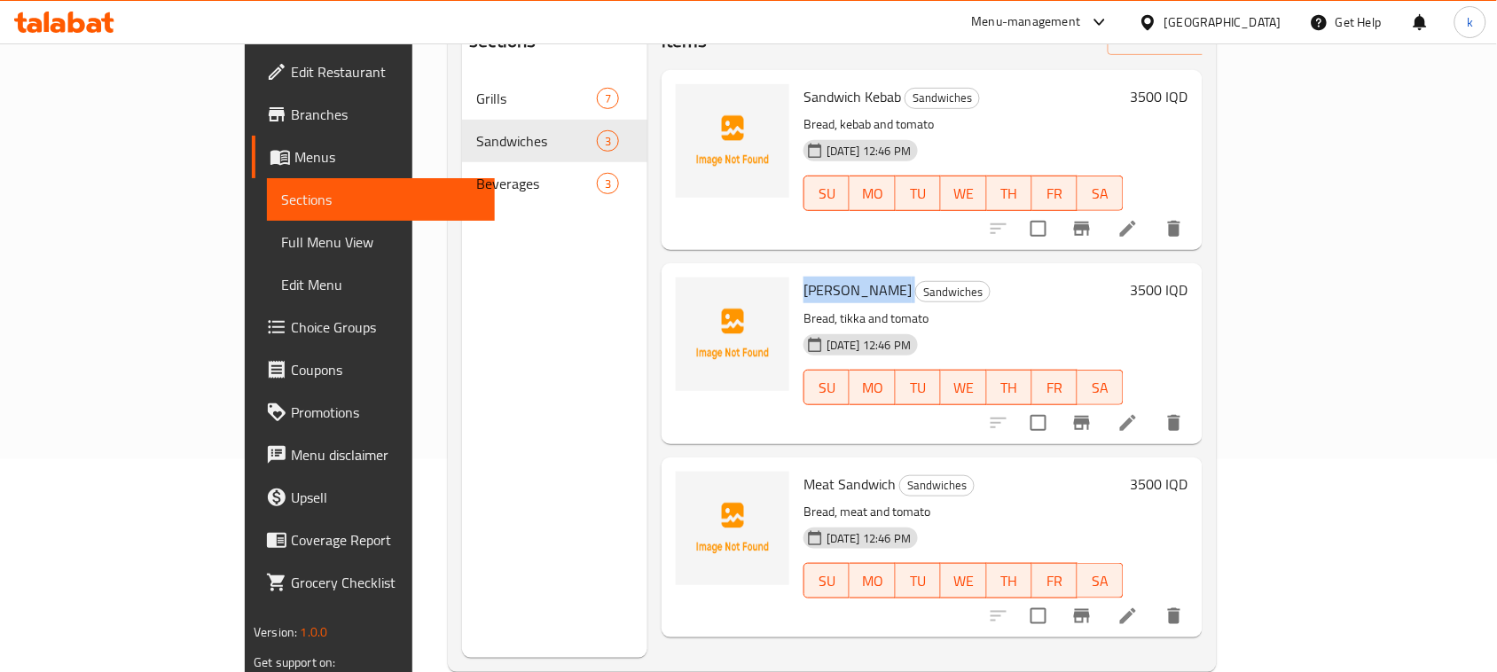
scroll to position [222, 0]
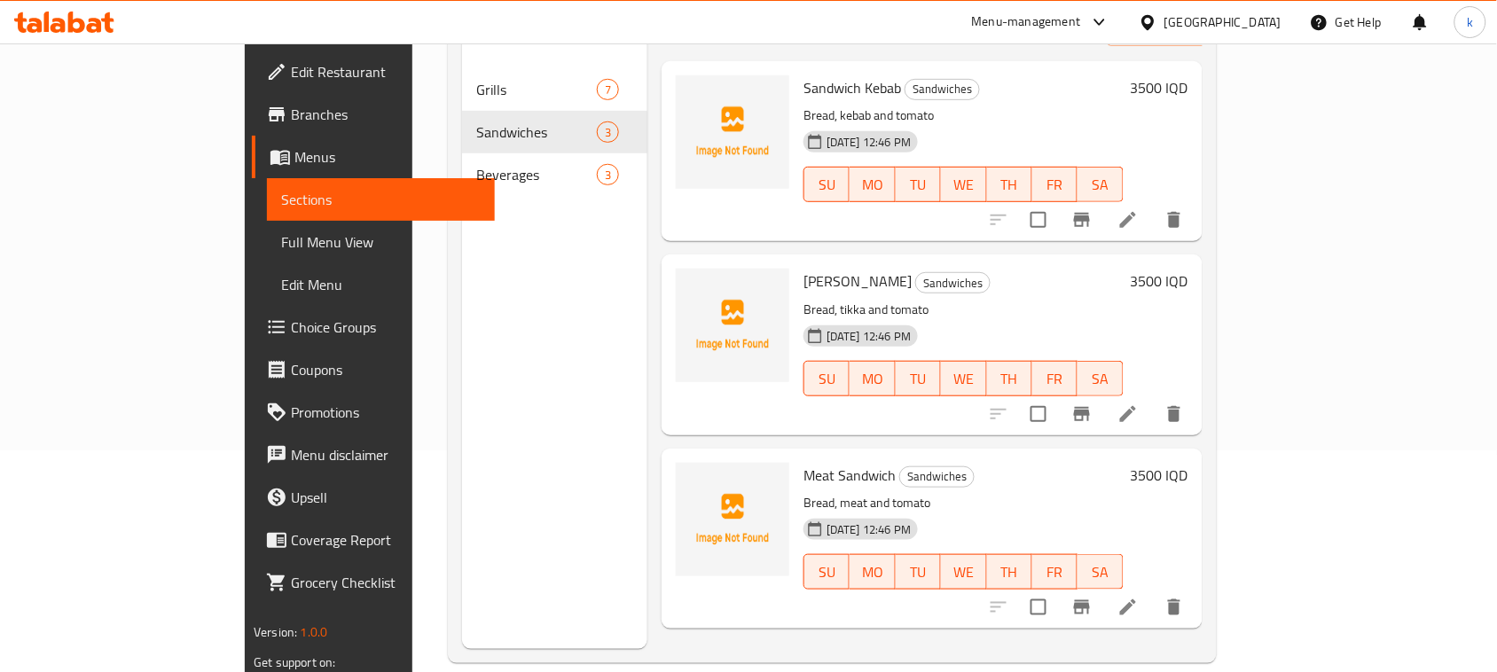
click at [797, 456] on div "Meat Sandwich Sandwiches Bread, meat and tomato 13-10-2025 12:46 PM SU MO TU WE…" at bounding box center [964, 539] width 334 height 166
copy h6 "Meat Sandwich"
click at [291, 72] on span "Edit Restaurant" at bounding box center [386, 71] width 190 height 21
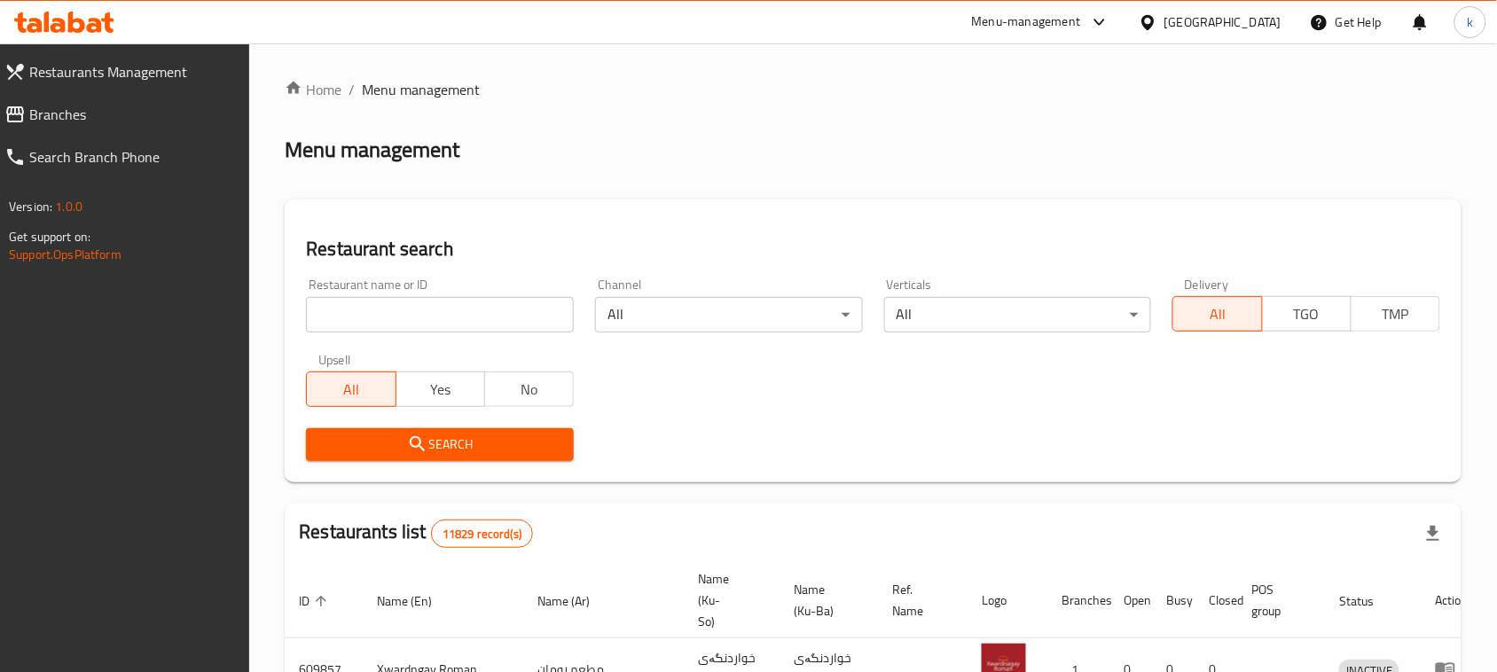
click at [381, 318] on input "search" at bounding box center [440, 314] width 268 height 35
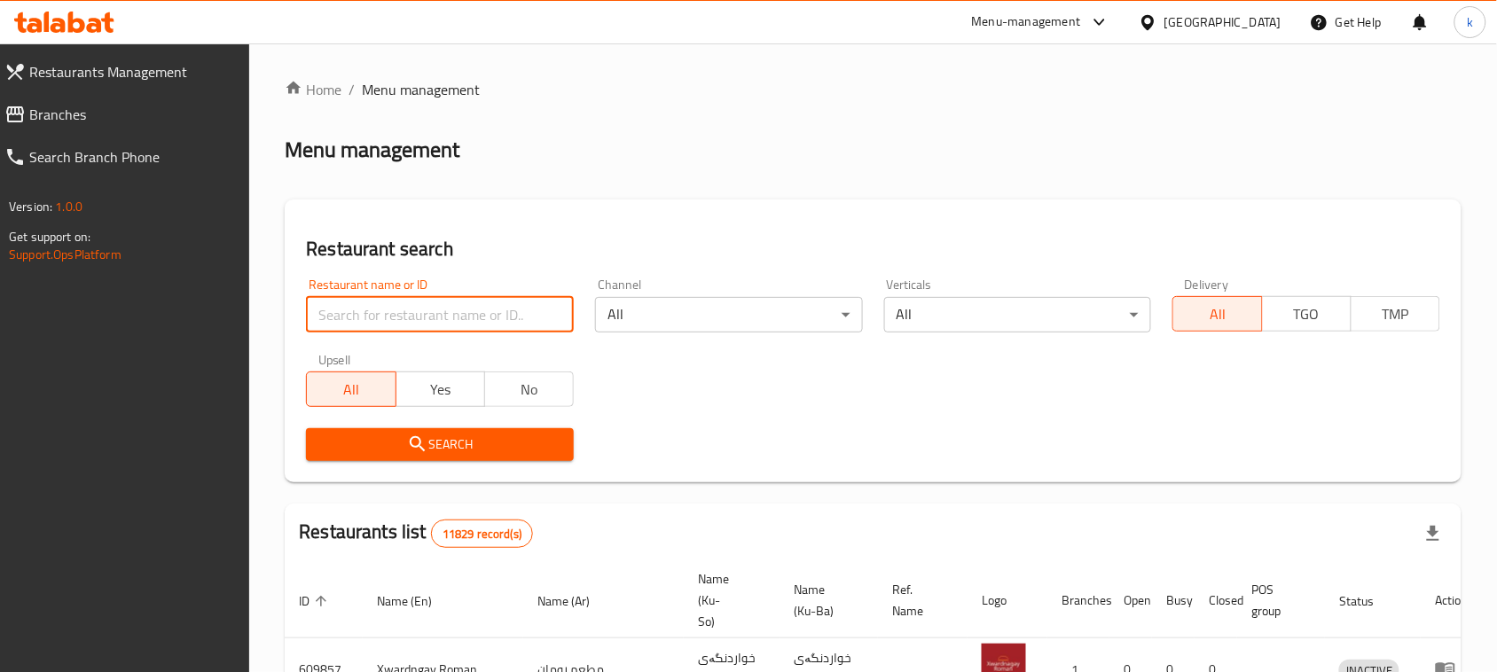
paste input "[PERSON_NAME]"
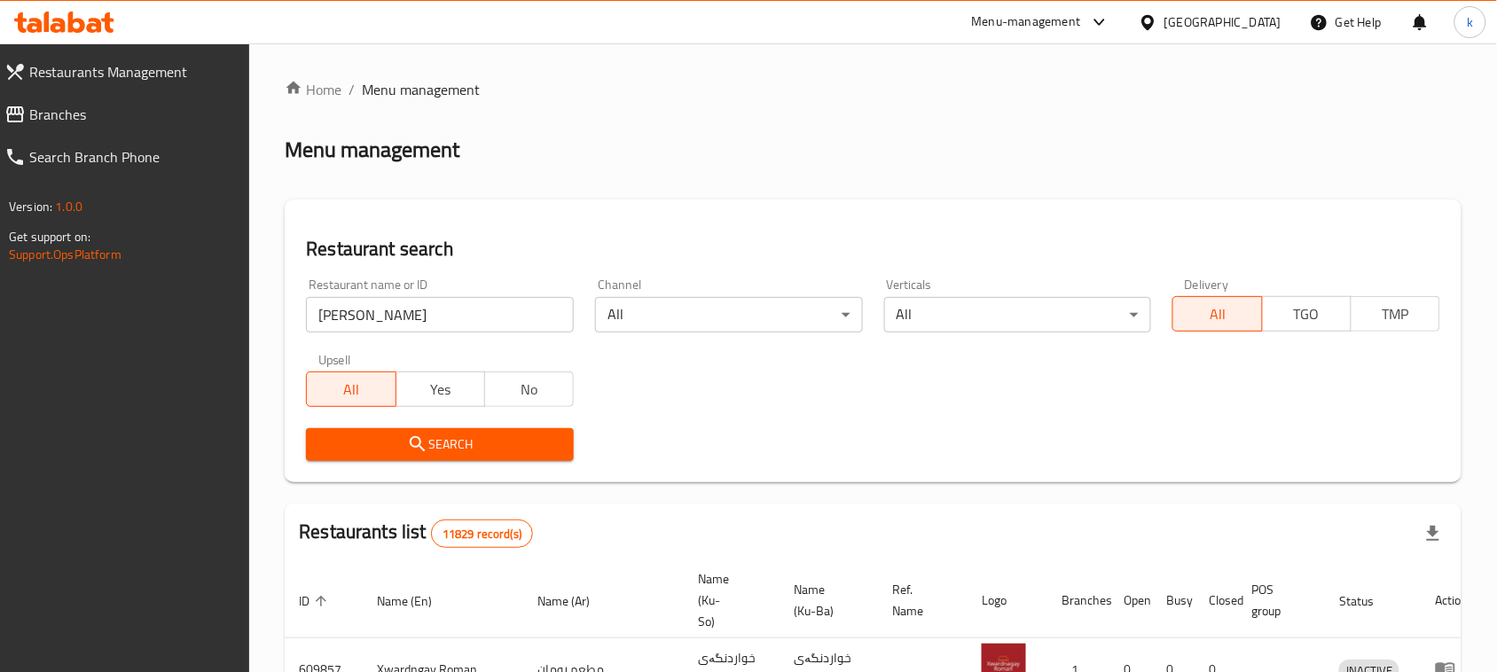
click at [437, 457] on button "Search" at bounding box center [440, 444] width 268 height 33
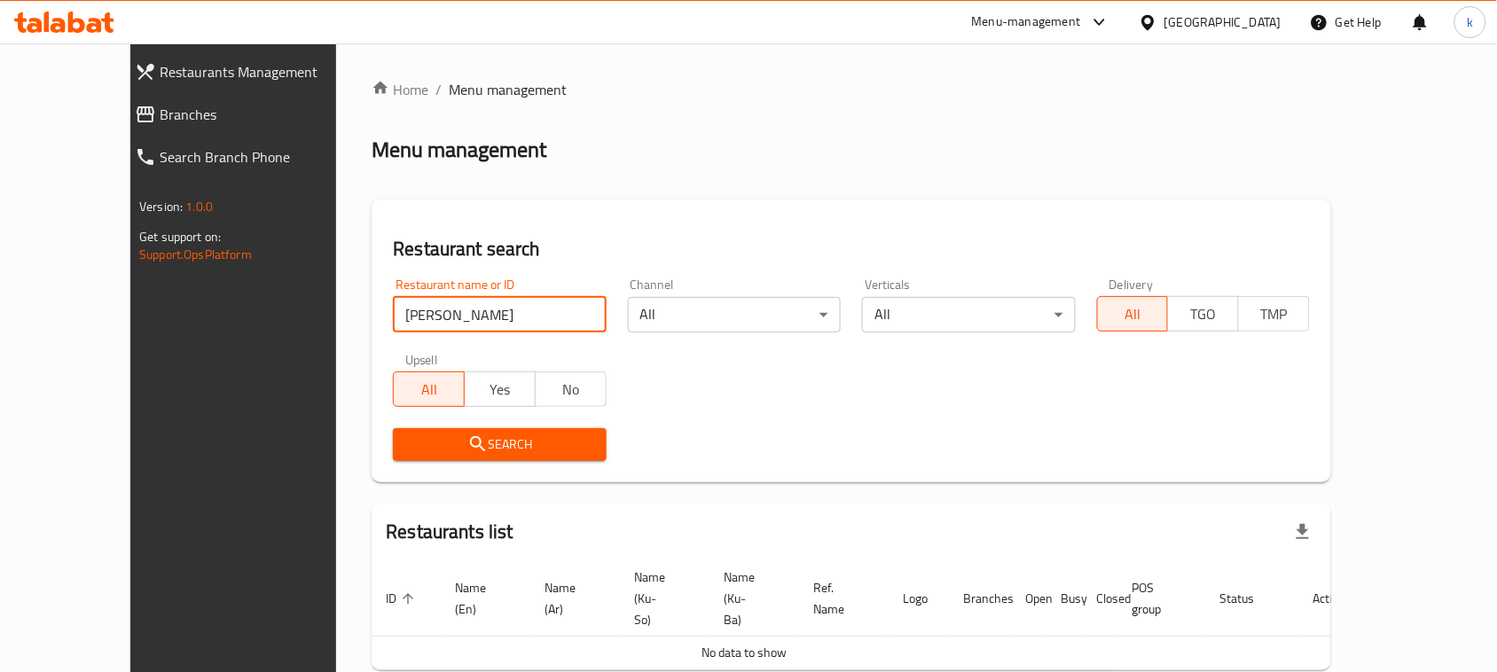
drag, startPoint x: 450, startPoint y: 326, endPoint x: 255, endPoint y: 340, distance: 194.8
click at [336, 340] on div "Home / Menu management Menu management Restaurant search Restaurant name or ID …" at bounding box center [851, 404] width 1031 height 723
paste input "[PERSON_NAME]"
click at [468, 436] on icon "submit" at bounding box center [478, 444] width 21 height 21
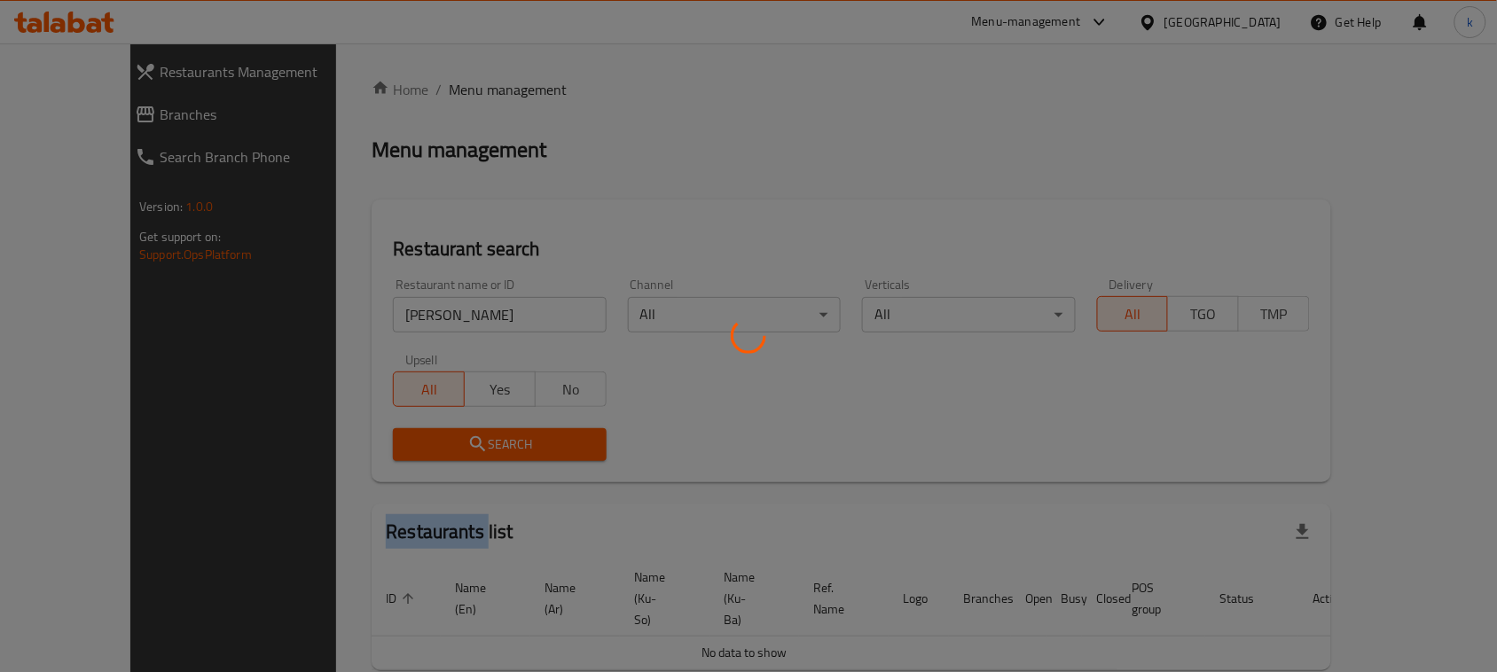
click at [418, 436] on div at bounding box center [748, 336] width 1497 height 672
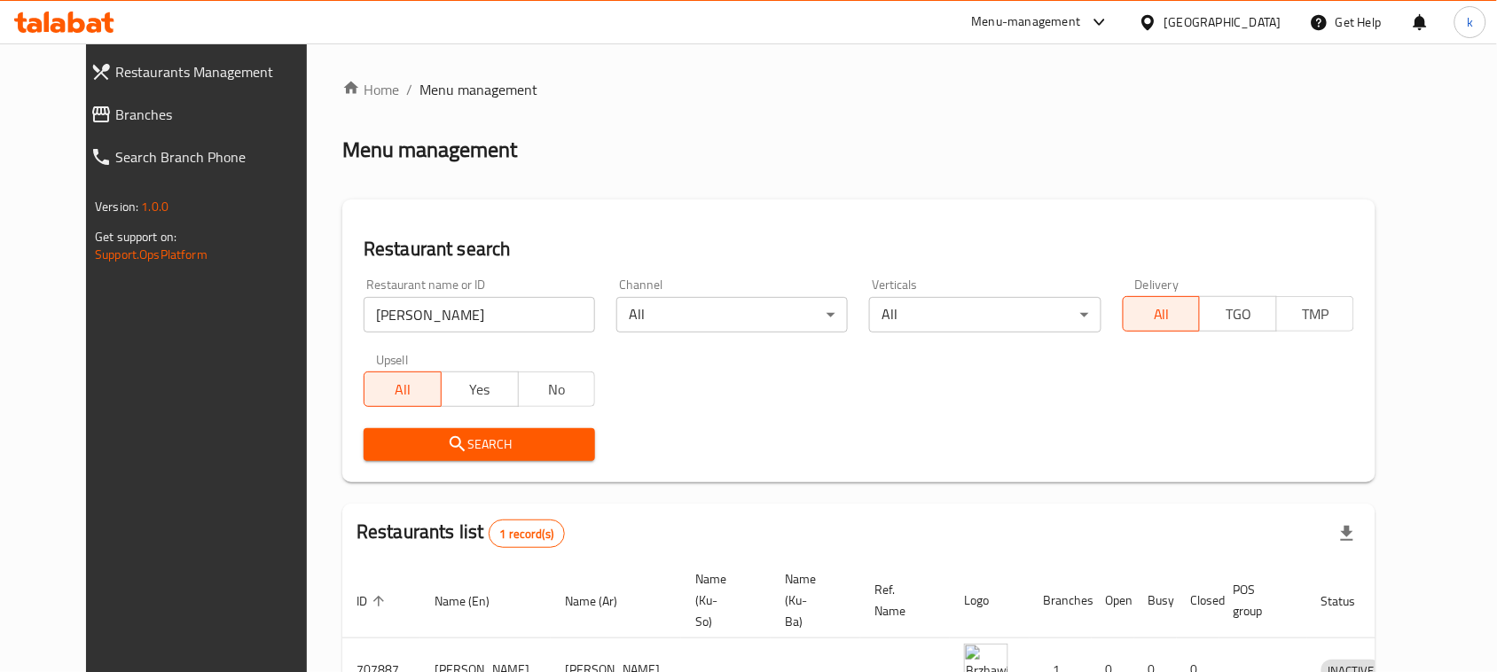
click at [393, 311] on input "[PERSON_NAME]" at bounding box center [480, 314] width 232 height 35
click button "Search" at bounding box center [480, 444] width 232 height 33
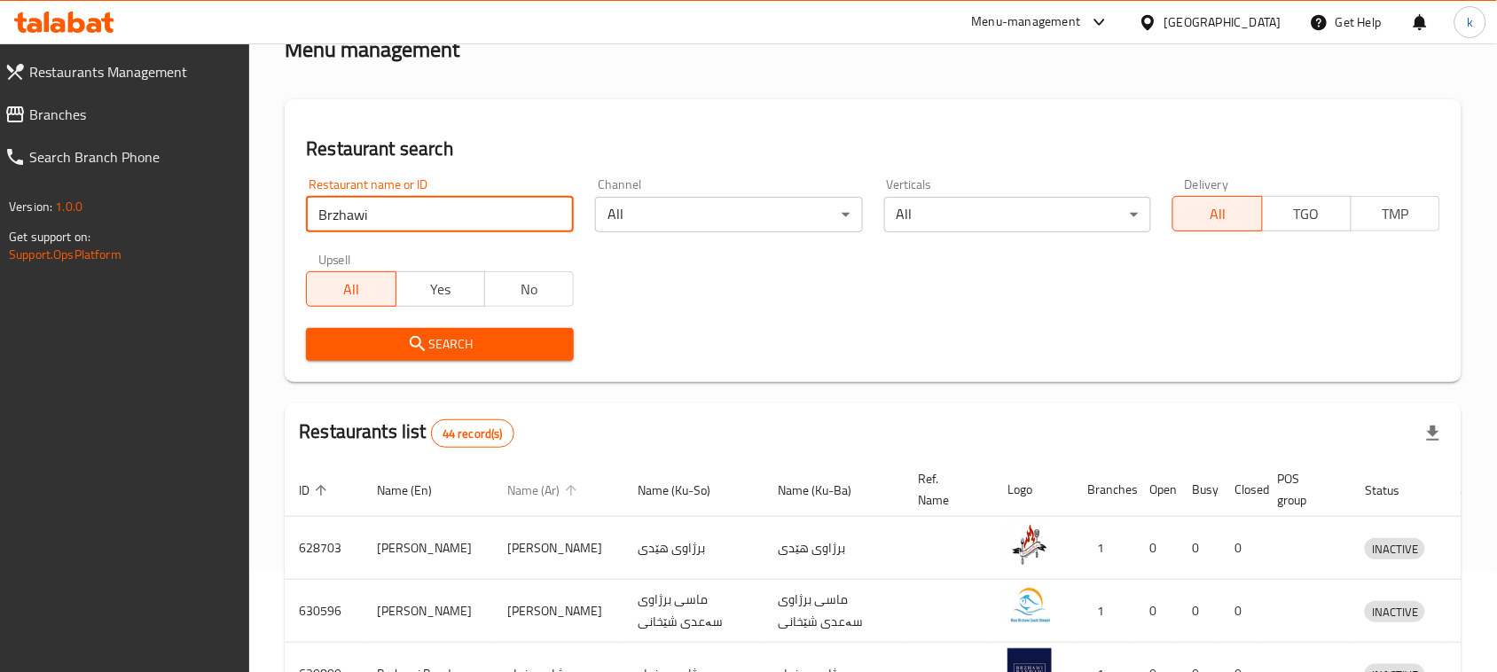
scroll to position [222, 0]
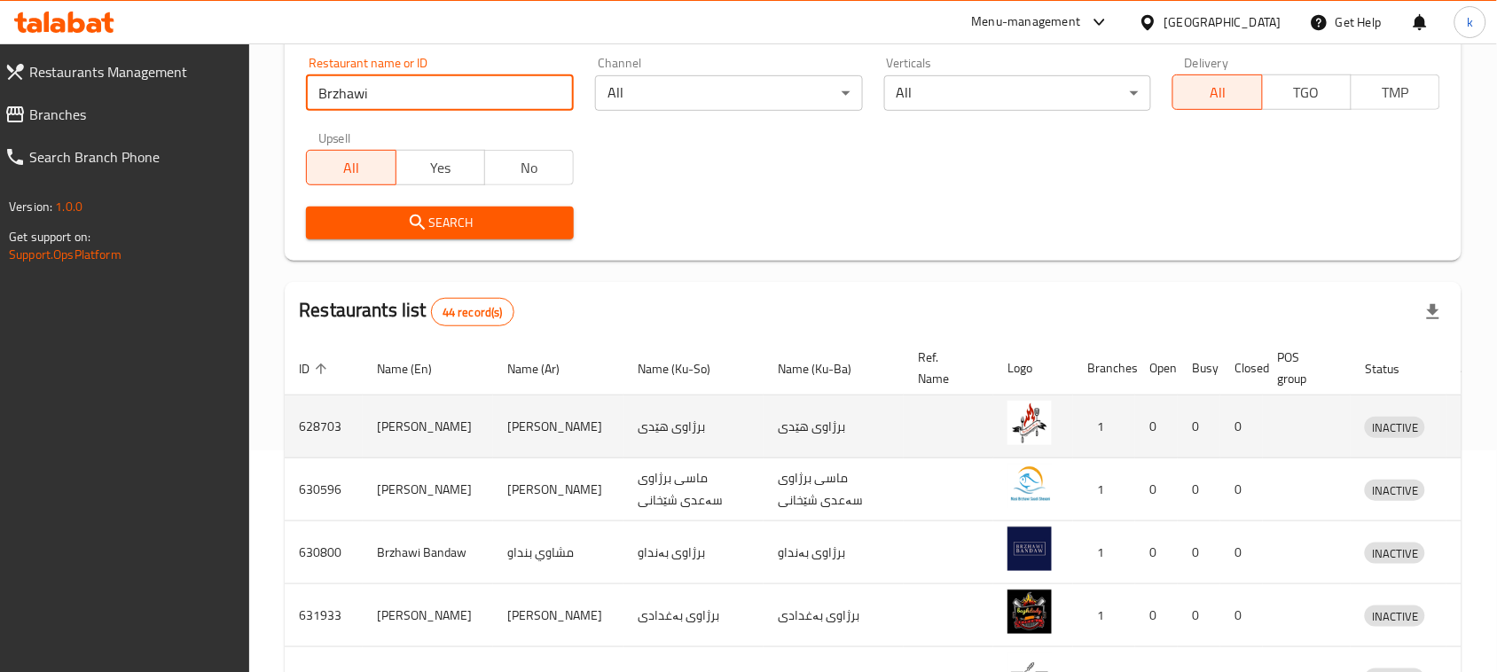
click at [553, 424] on td "برزاوي هيدي" at bounding box center [558, 427] width 130 height 63
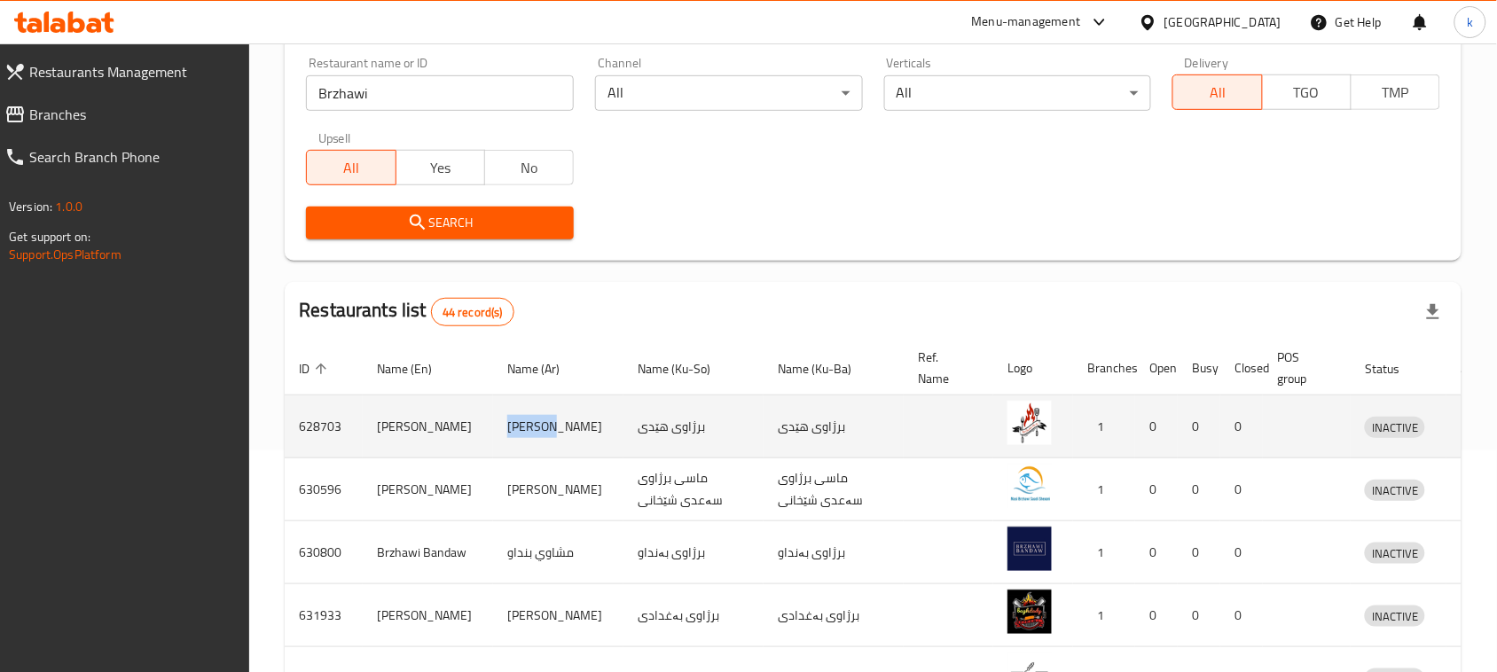
click at [553, 424] on td "برزاوي هيدي" at bounding box center [558, 427] width 130 height 63
copy td "برزاوي"
click at [672, 431] on td "برژاوی هێدی" at bounding box center [694, 427] width 140 height 63
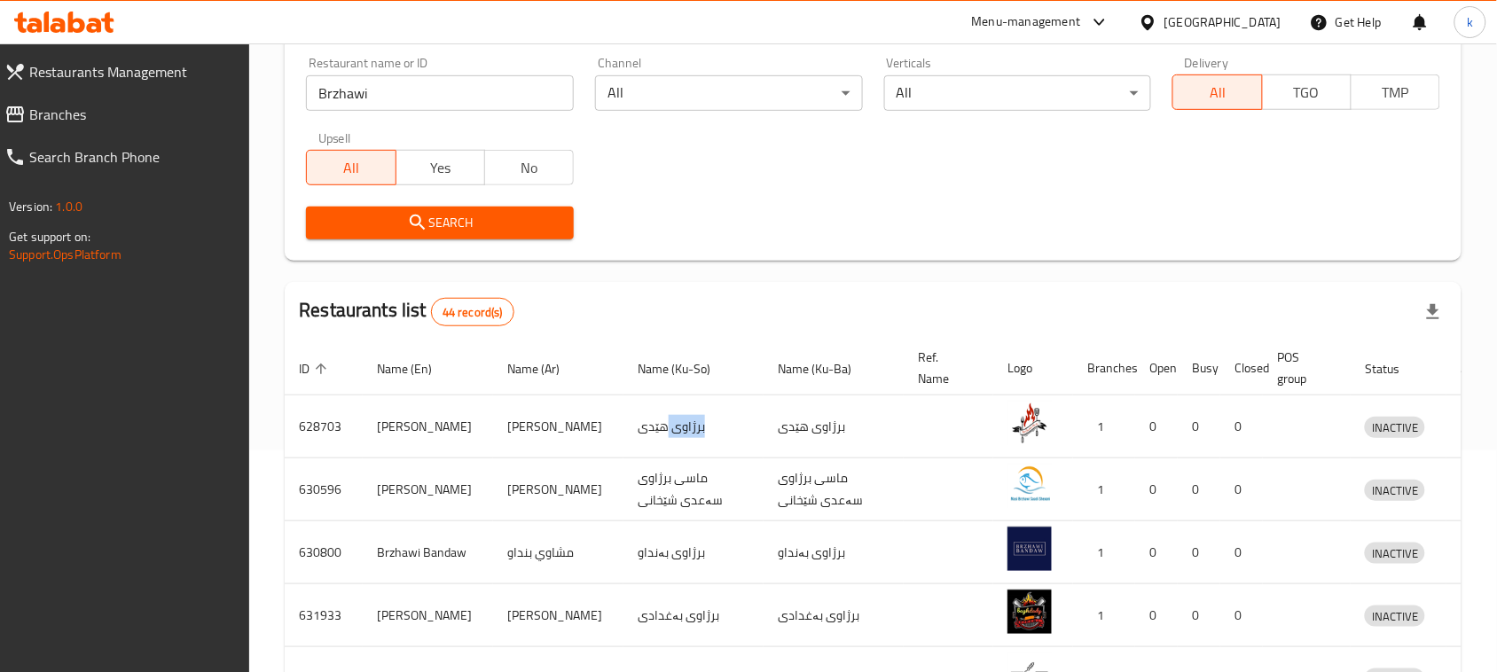
copy td "برژاوی"
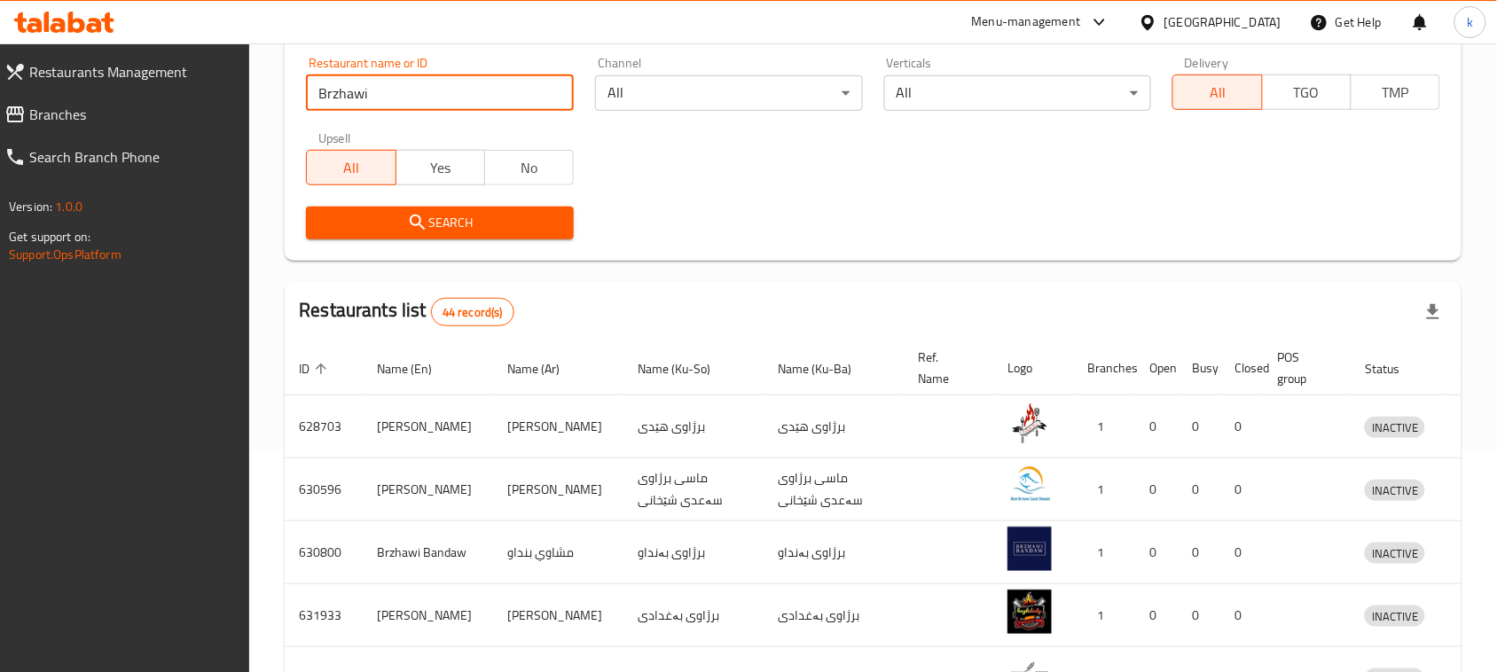
drag, startPoint x: 390, startPoint y: 96, endPoint x: 153, endPoint y: 127, distance: 239.8
click at [160, 127] on div "Restaurants Management Branches Search Branch Phone Version: 1.0.0 Get support …" at bounding box center [748, 425] width 1497 height 1206
paste input "Khaluz"
click at [373, 90] on input "Brzhawi Khaluz" at bounding box center [440, 92] width 268 height 35
type input "Khaluz"
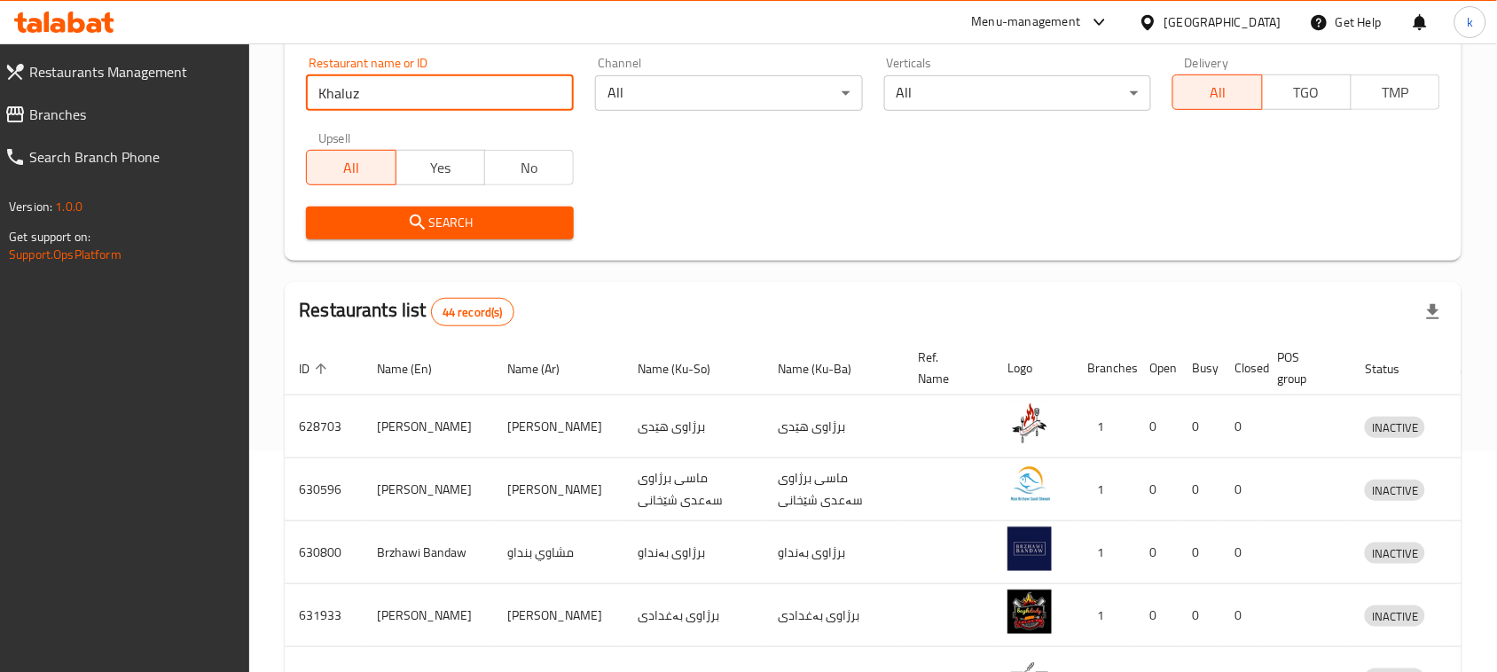
click at [422, 220] on icon "submit" at bounding box center [417, 222] width 21 height 21
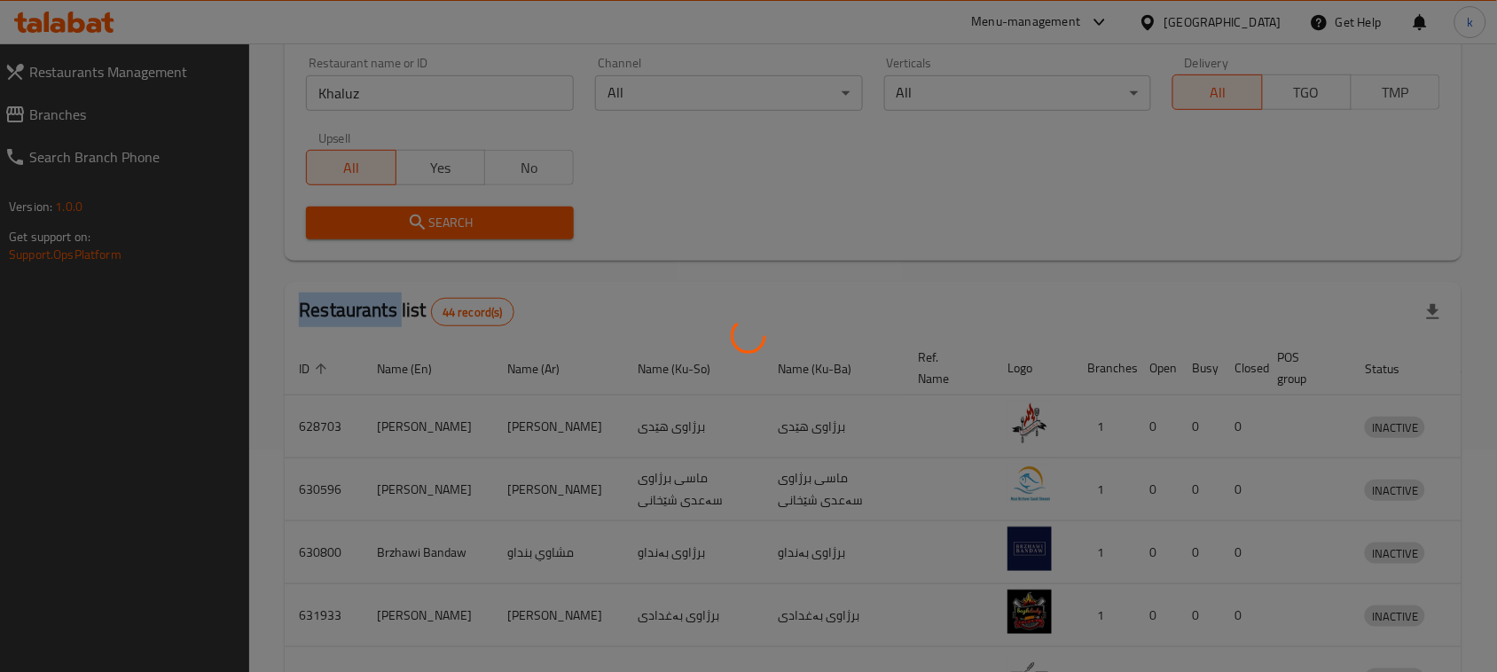
click at [423, 220] on div at bounding box center [748, 336] width 1497 height 672
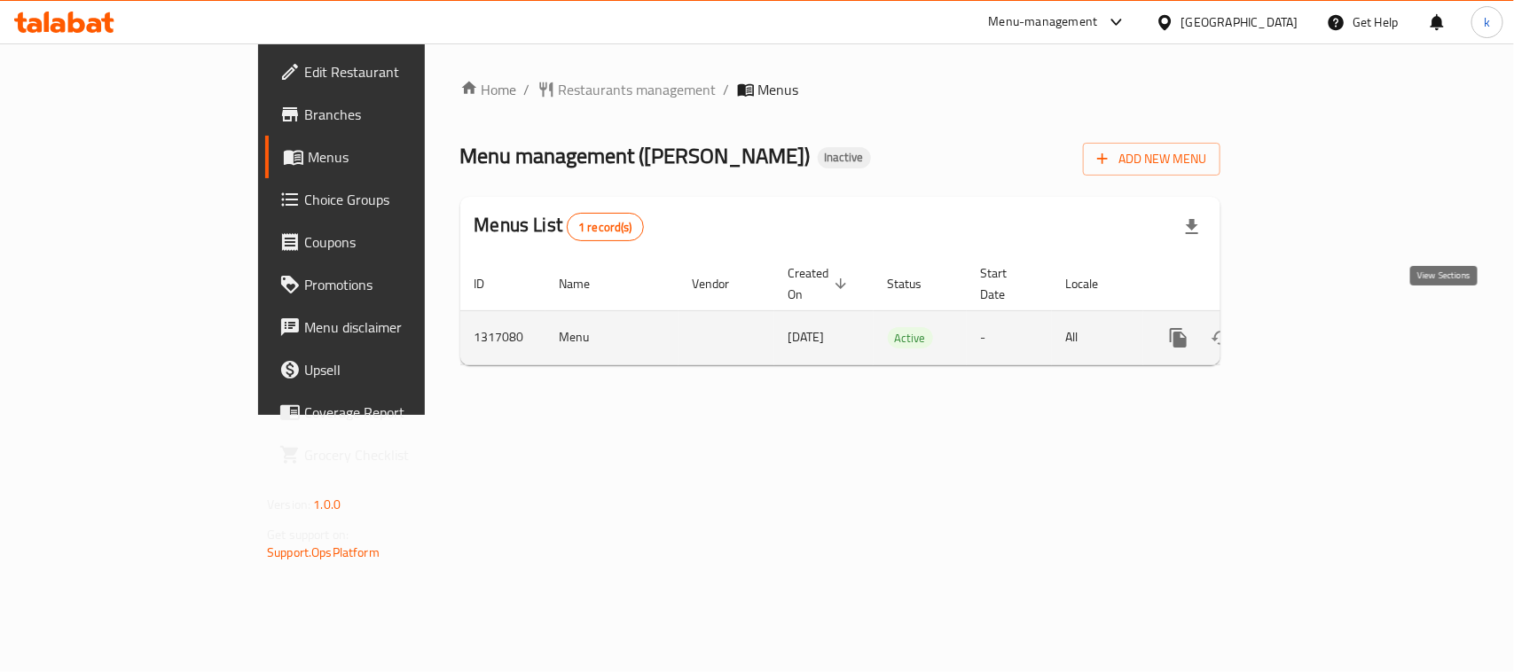
click at [1317, 327] on icon "enhanced table" at bounding box center [1306, 337] width 21 height 21
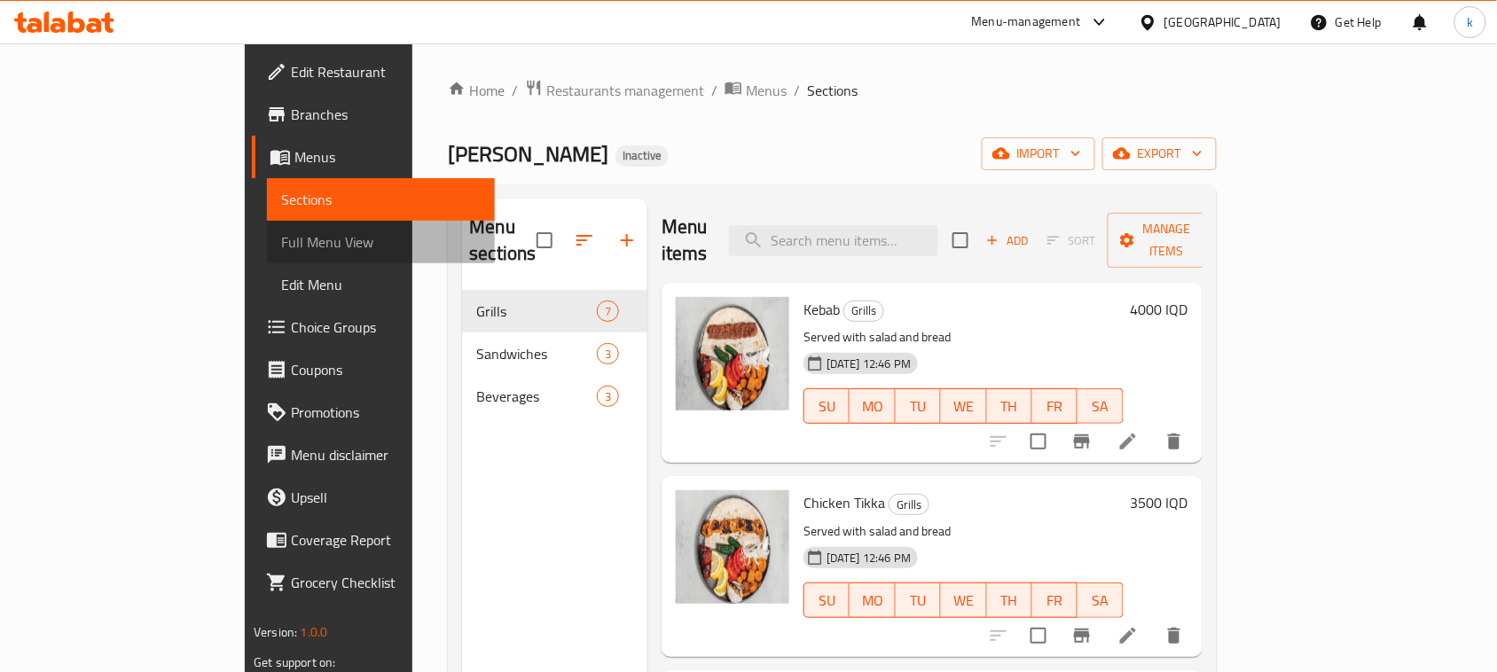
click at [281, 248] on span "Full Menu View" at bounding box center [381, 242] width 200 height 21
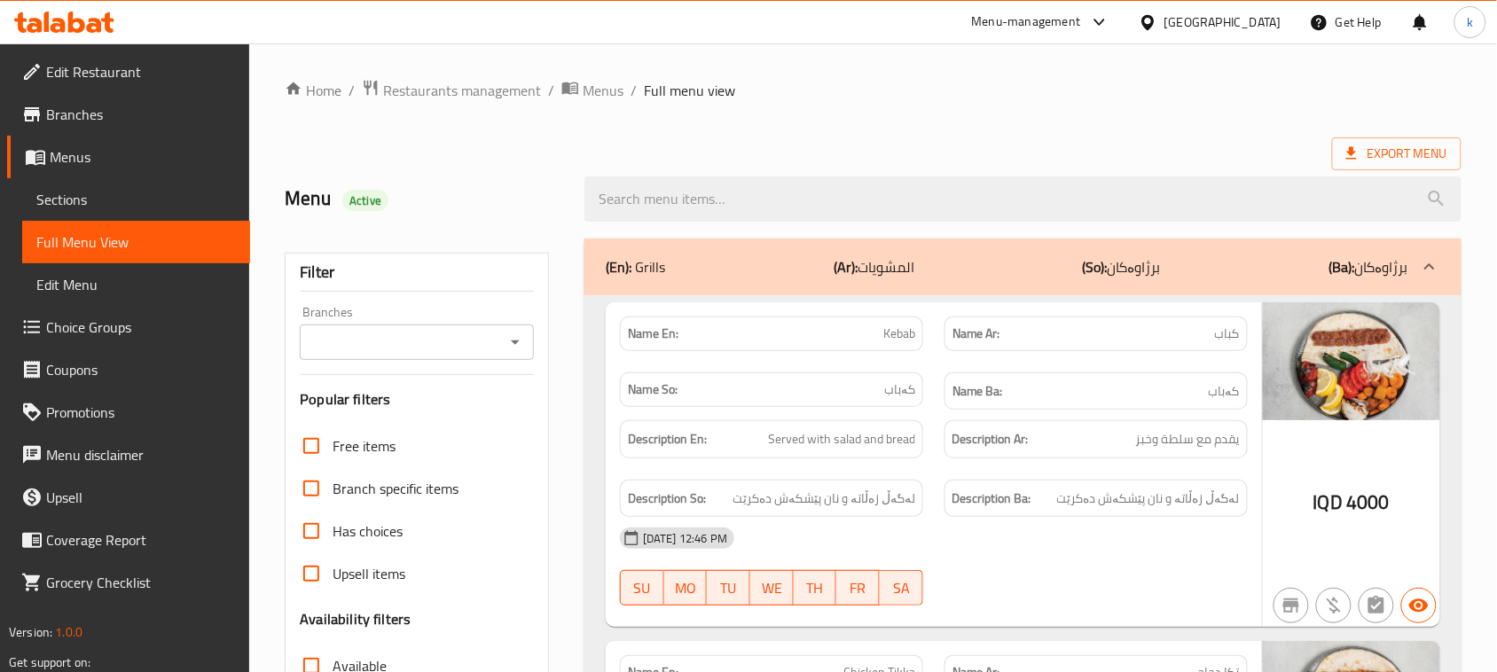
click at [515, 346] on icon "Open" at bounding box center [515, 342] width 21 height 21
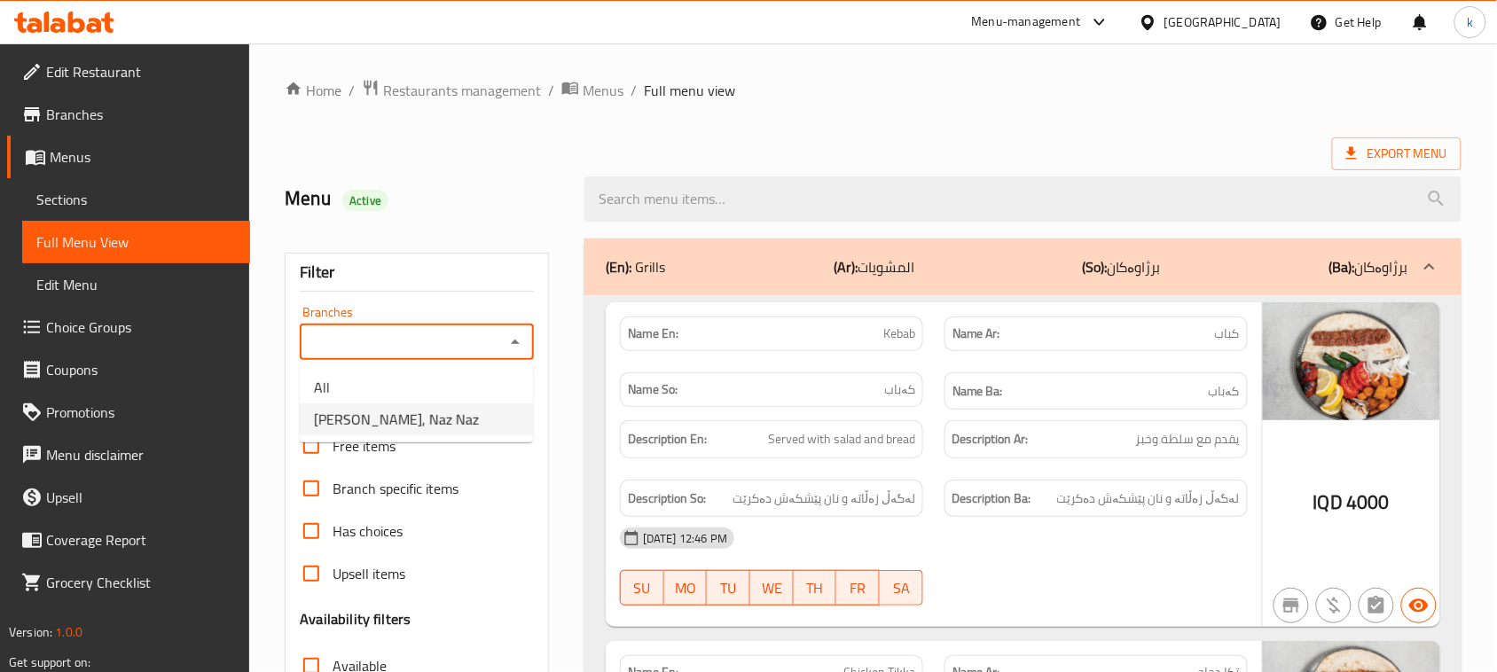
click at [423, 409] on span "Brzhawi Khaluz, Naz Naz" at bounding box center [396, 419] width 165 height 21
type input "Brzhawi Khaluz, Naz Naz"
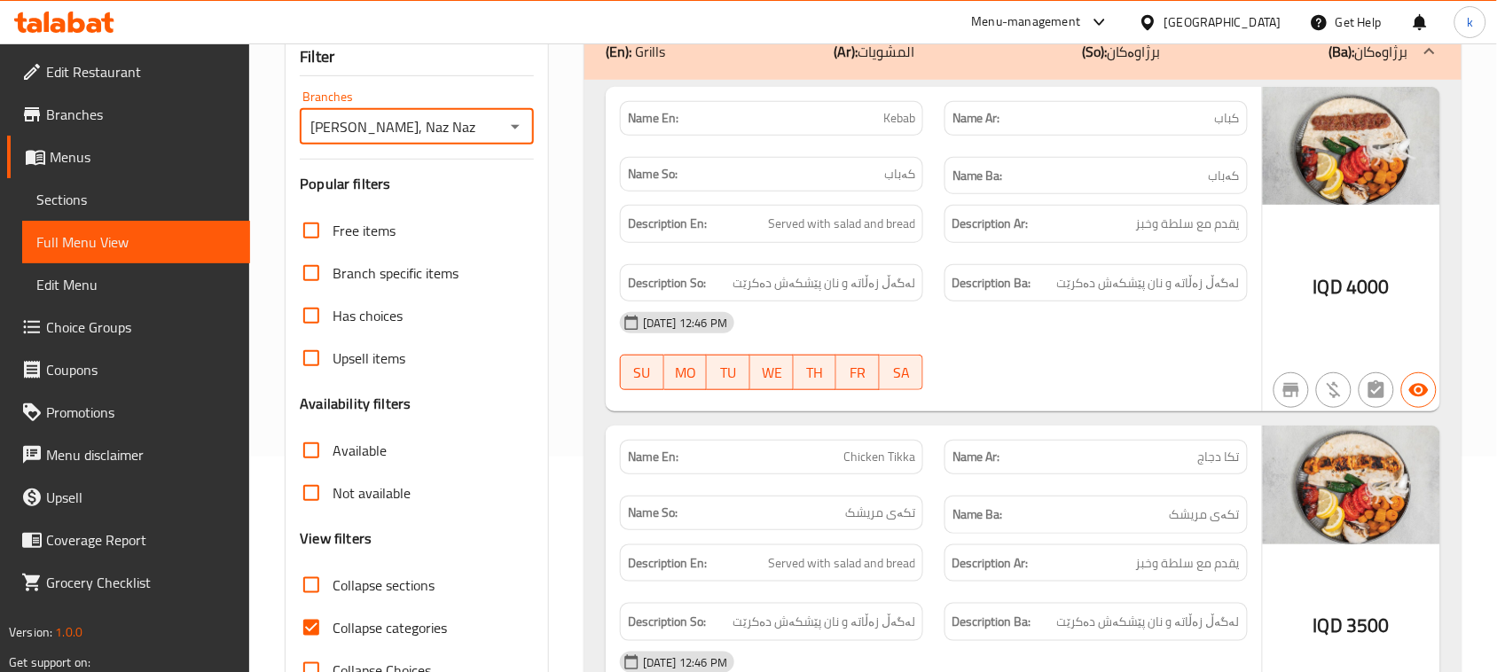
scroll to position [222, 0]
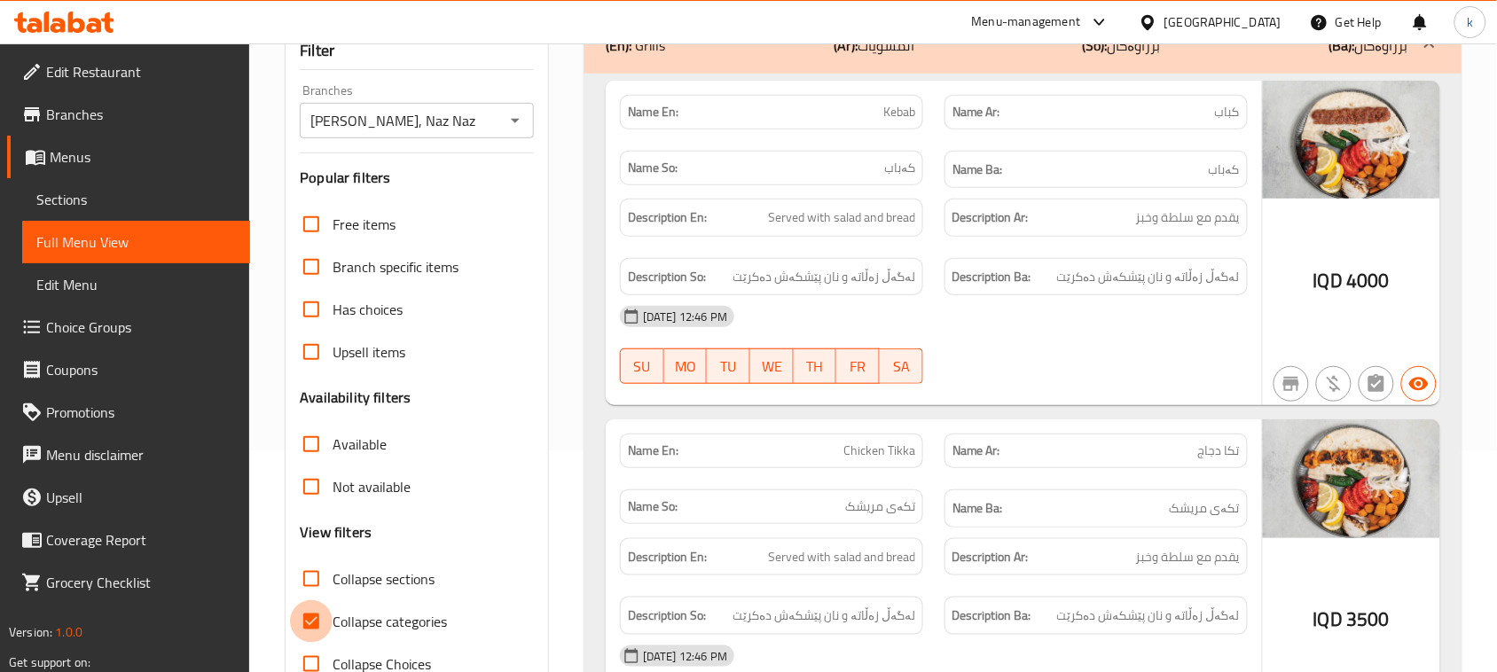
click at [316, 619] on input "Collapse categories" at bounding box center [311, 622] width 43 height 43
checkbox input "false"
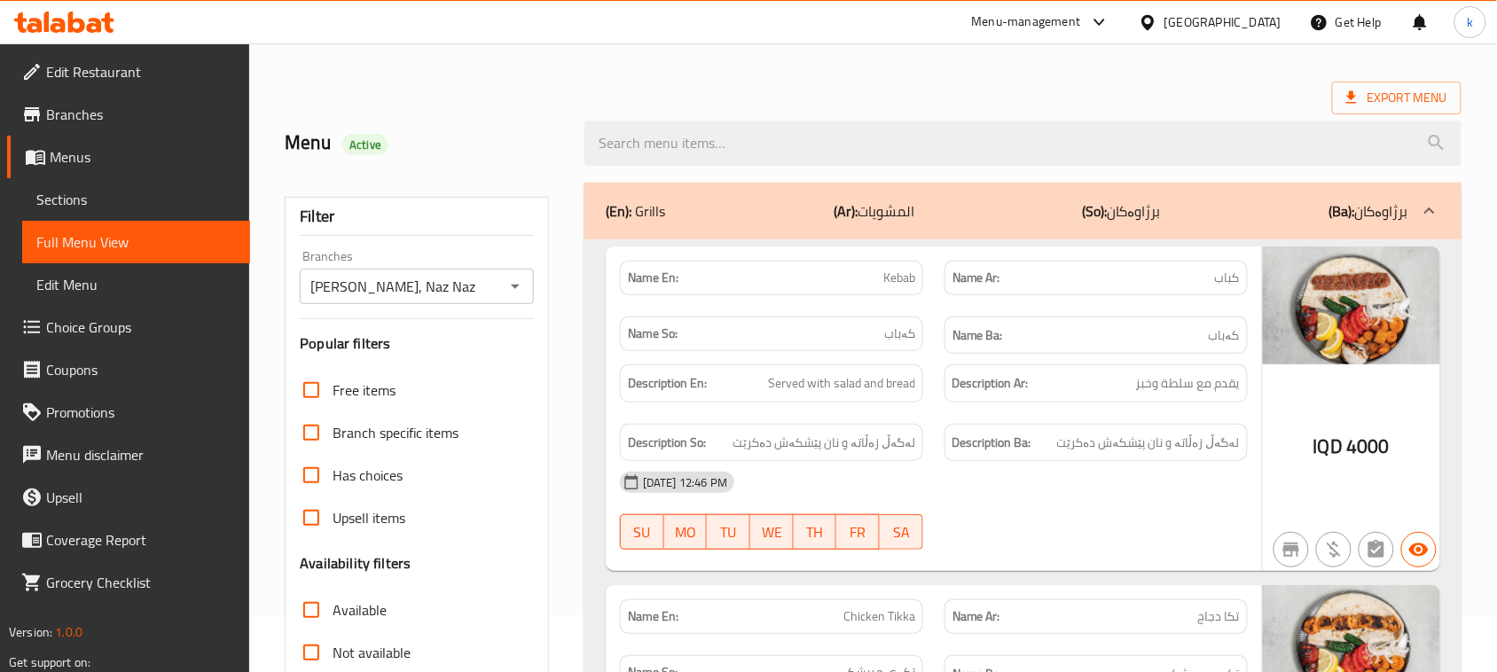
scroll to position [0, 0]
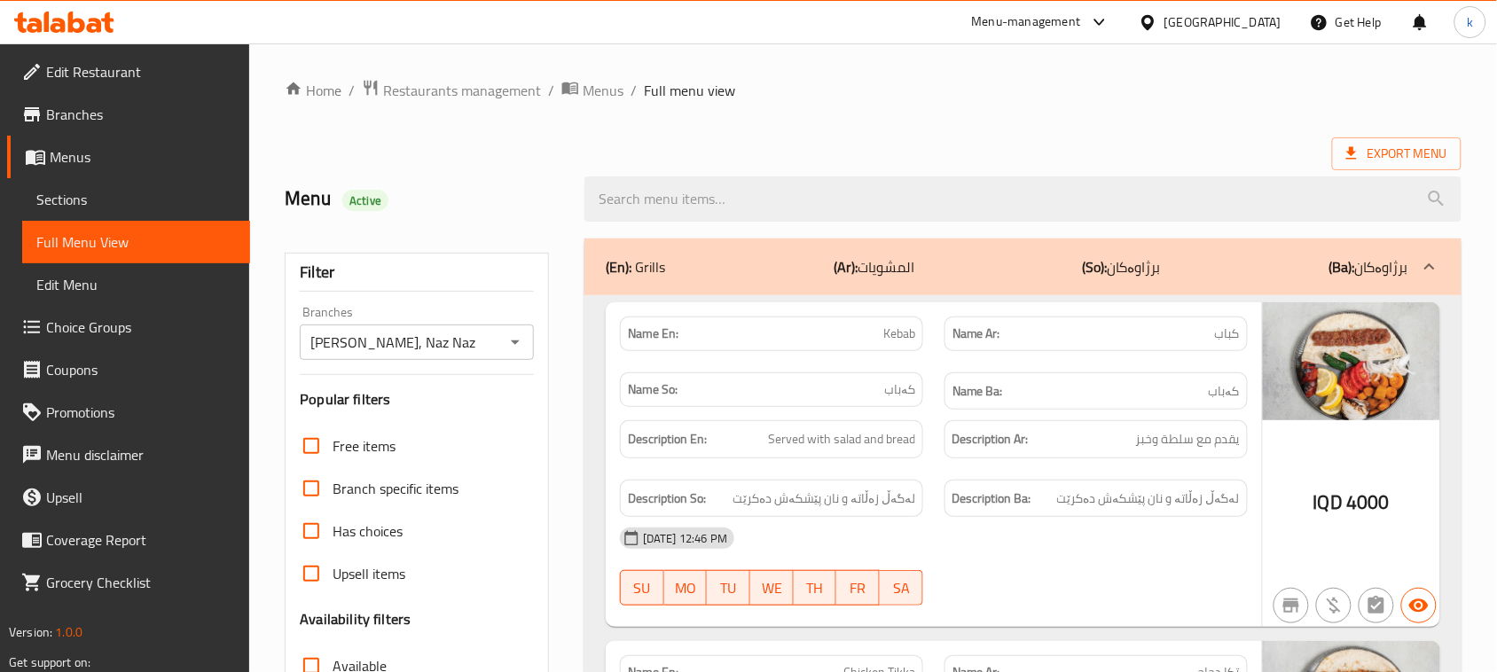
click at [1087, 98] on ol "Home / Restaurants management / Menus / Full menu view" at bounding box center [873, 90] width 1177 height 23
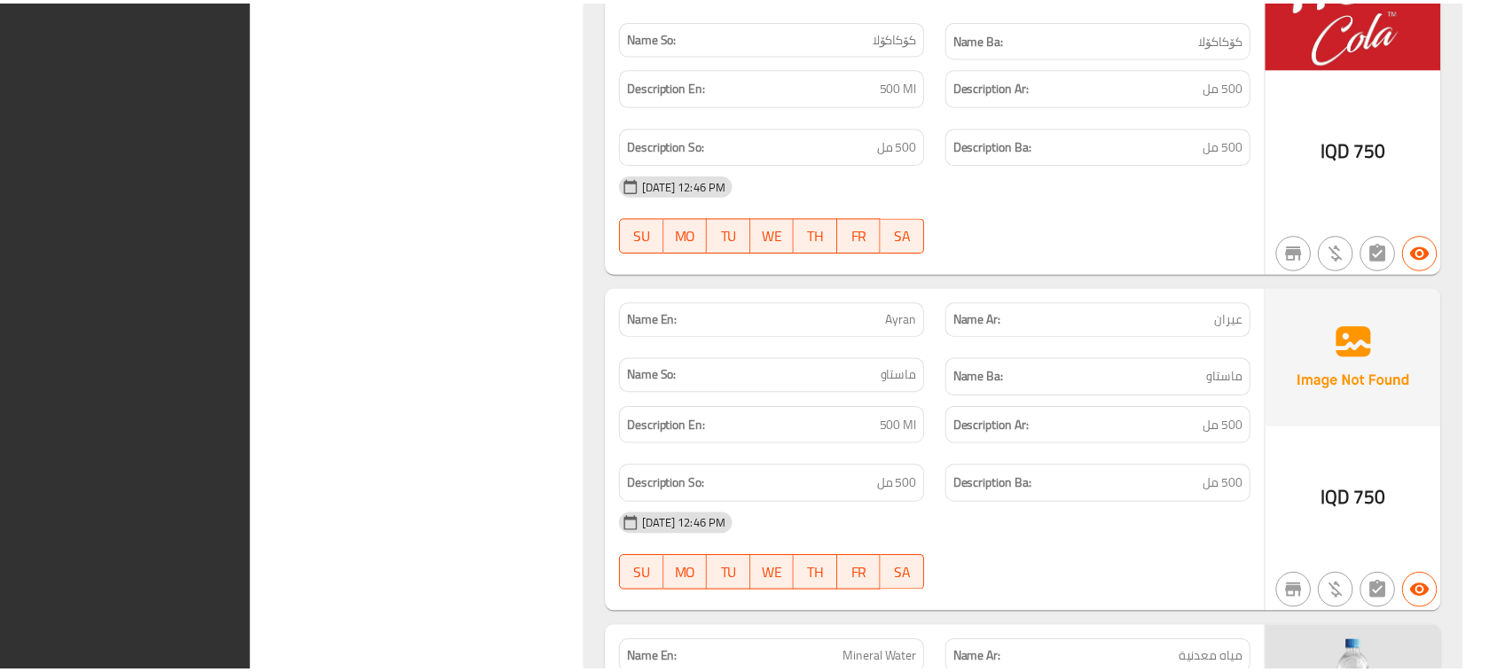
scroll to position [4317, 0]
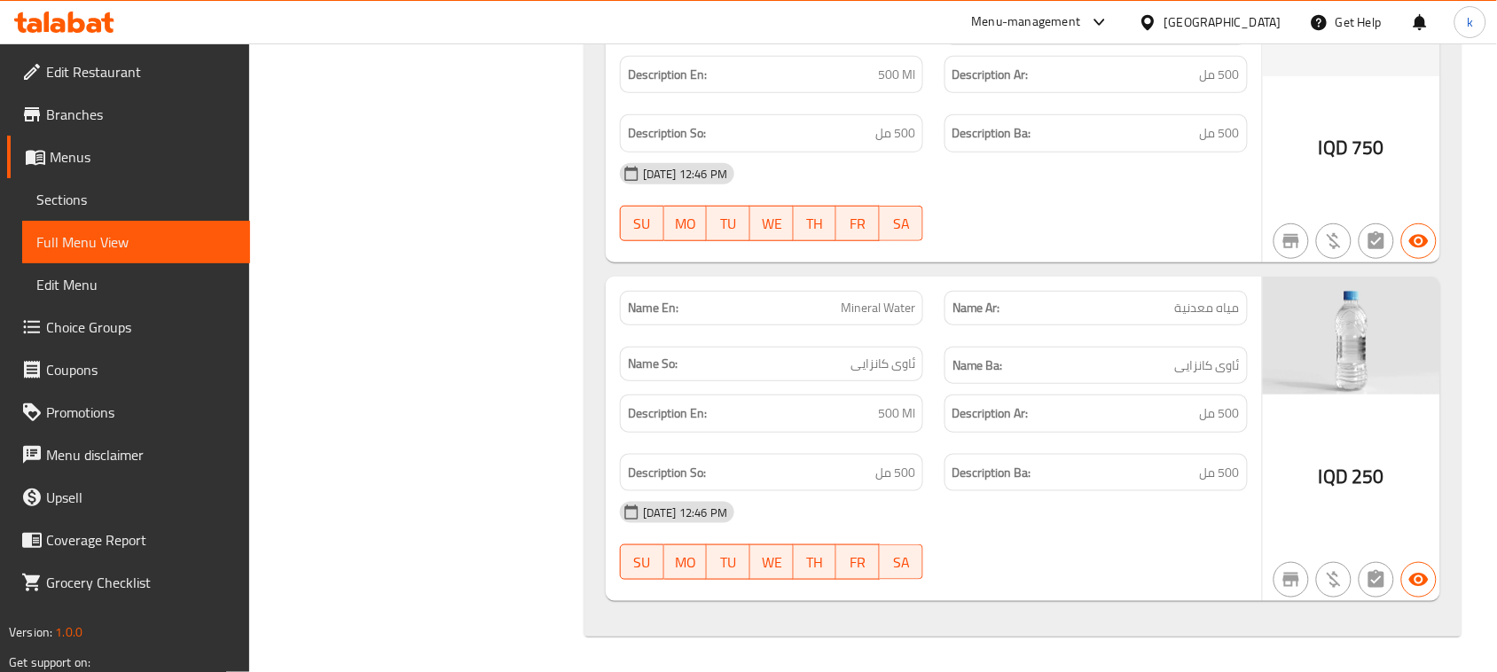
click at [72, 29] on icon at bounding box center [76, 22] width 17 height 21
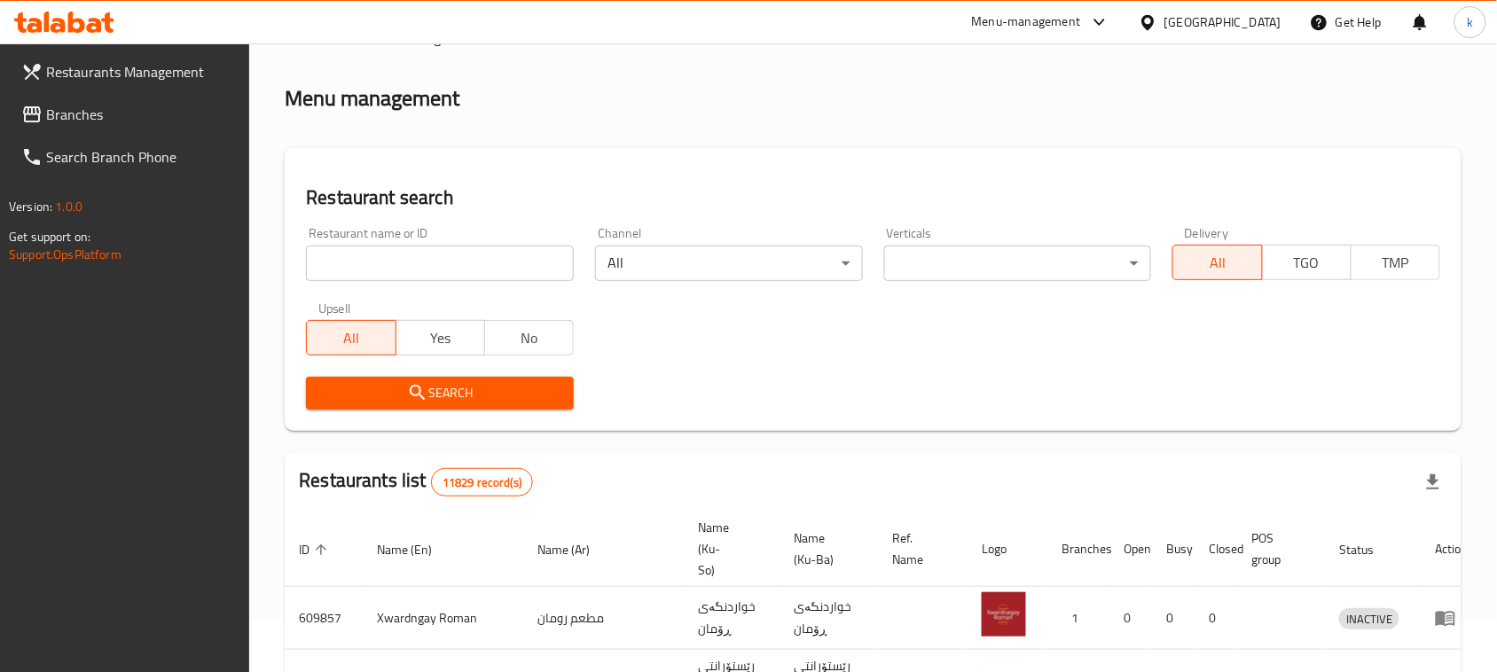
scroll to position [245, 0]
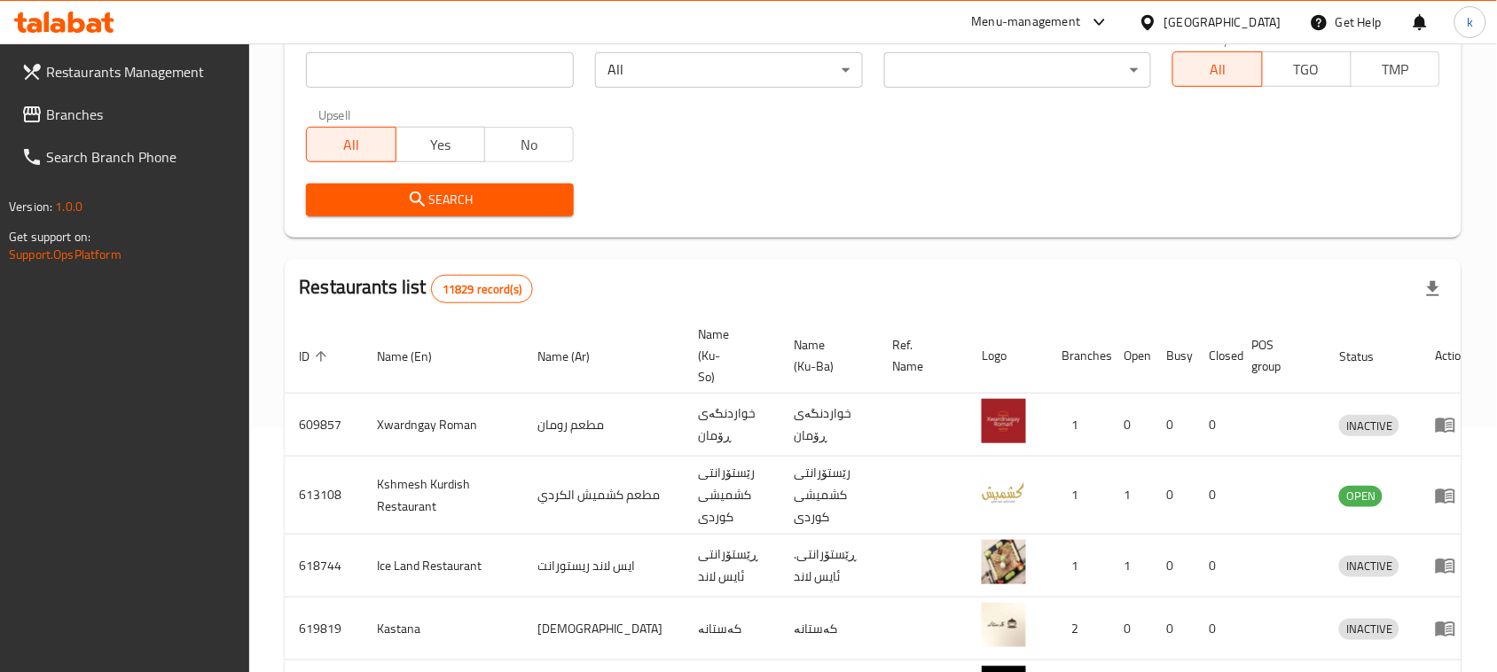
click at [89, 117] on span "Branches" at bounding box center [141, 114] width 190 height 21
